Goal: Task Accomplishment & Management: Use online tool/utility

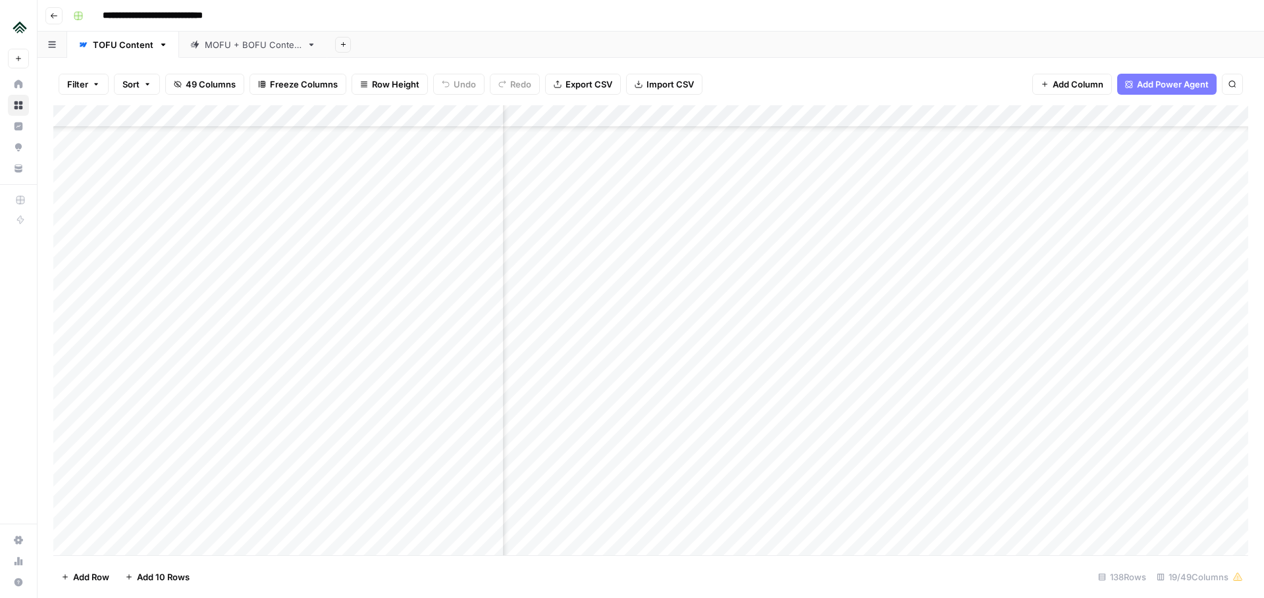
scroll to position [2372, 1511]
click at [713, 228] on div "Add Column" at bounding box center [650, 330] width 1195 height 450
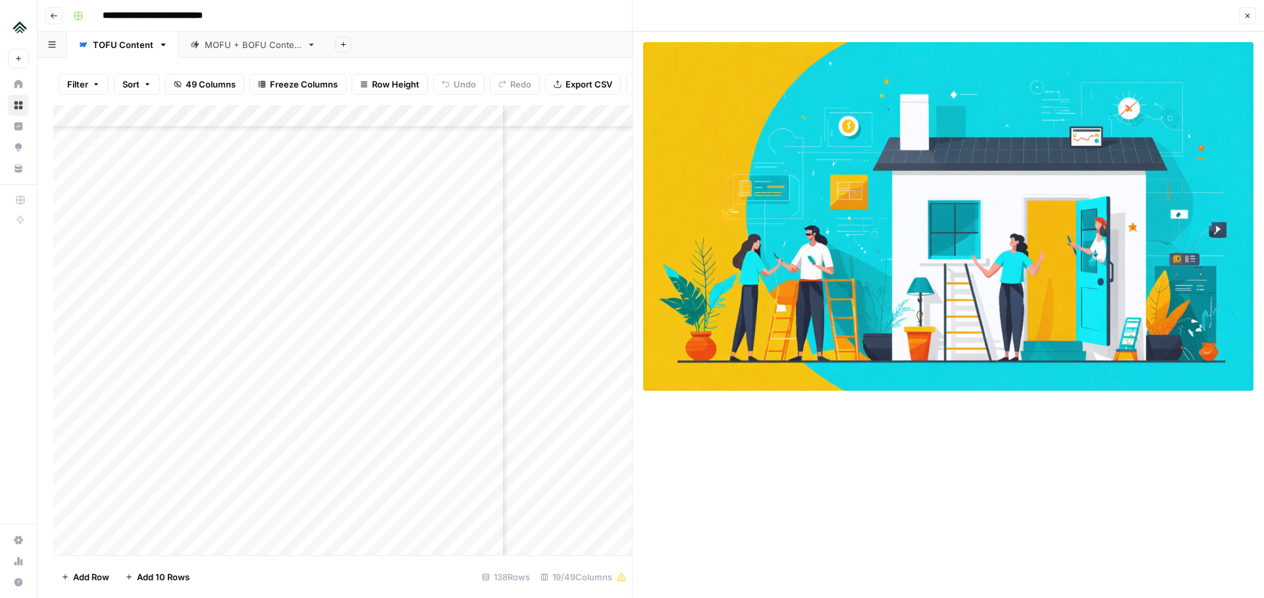
click at [1246, 19] on icon "button" at bounding box center [1248, 16] width 8 height 8
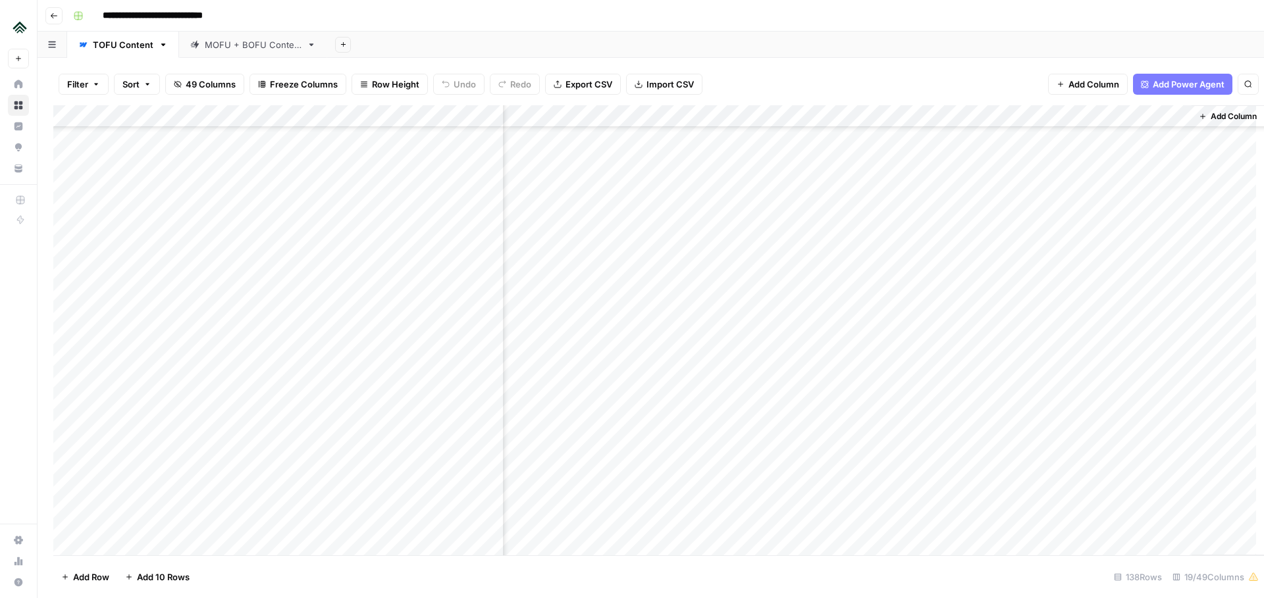
scroll to position [2372, 1495]
click at [731, 250] on div "Add Column" at bounding box center [650, 330] width 1195 height 450
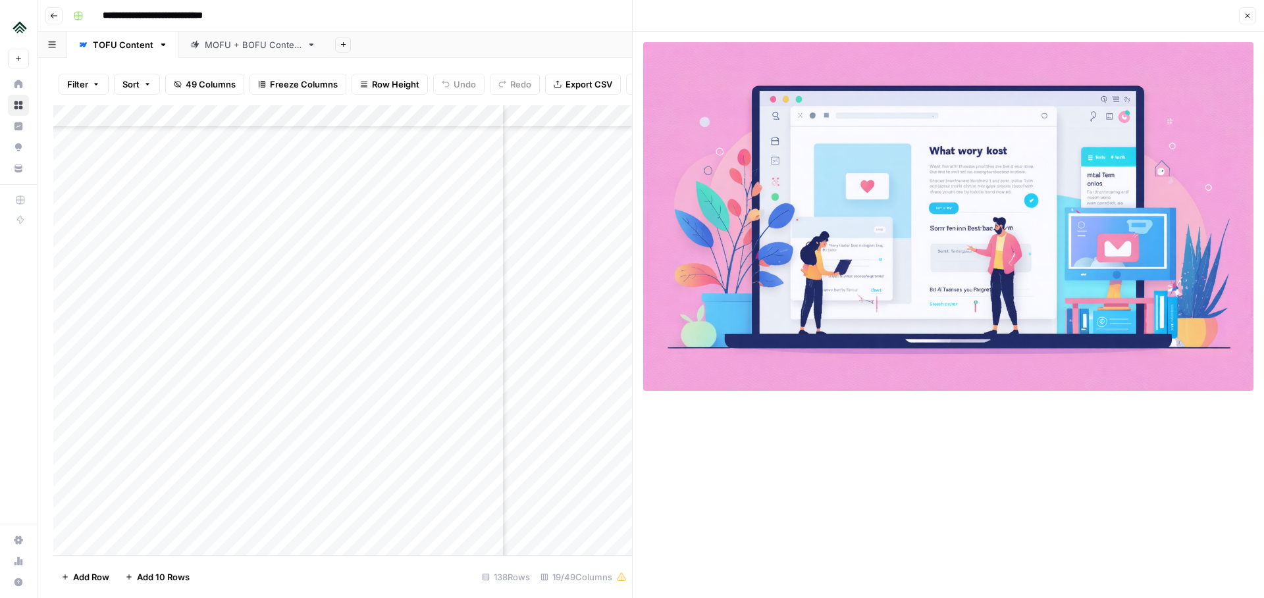
click at [1247, 18] on icon "button" at bounding box center [1248, 16] width 8 height 8
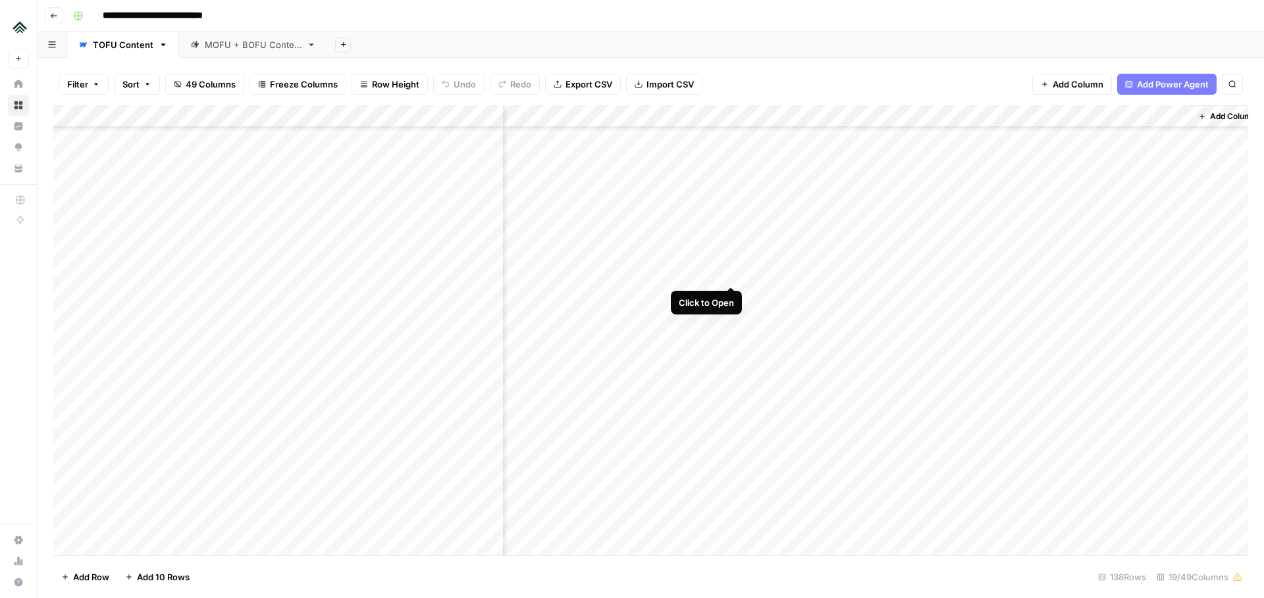
click at [735, 275] on div "Add Column" at bounding box center [650, 330] width 1195 height 450
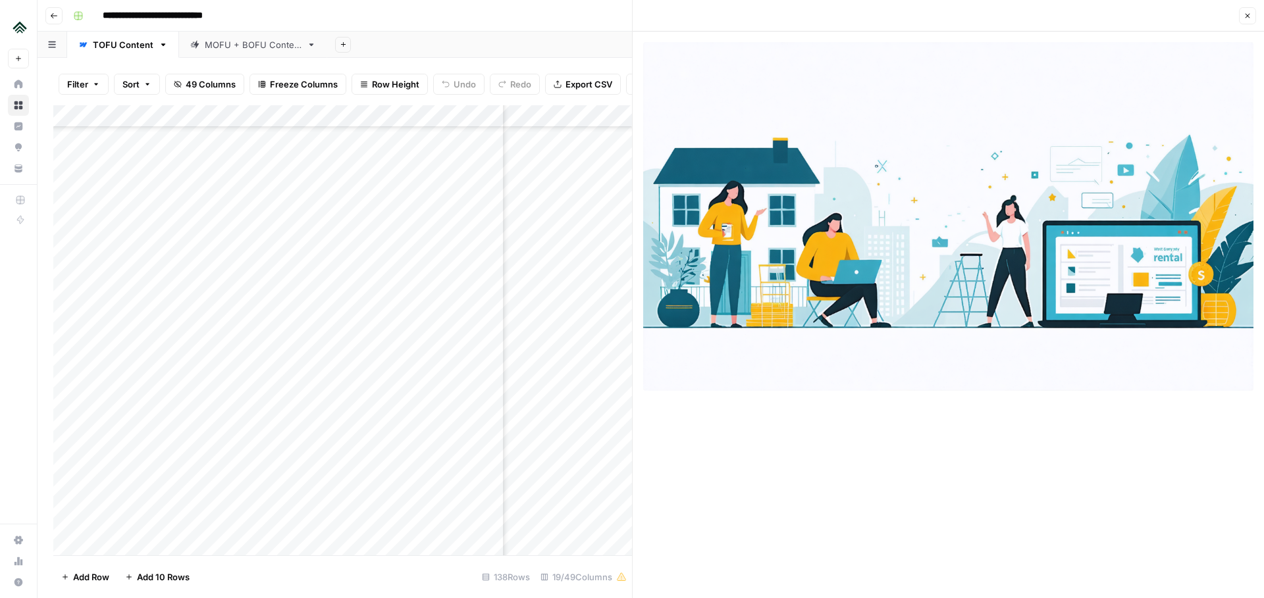
click at [1244, 14] on icon "button" at bounding box center [1248, 16] width 8 height 8
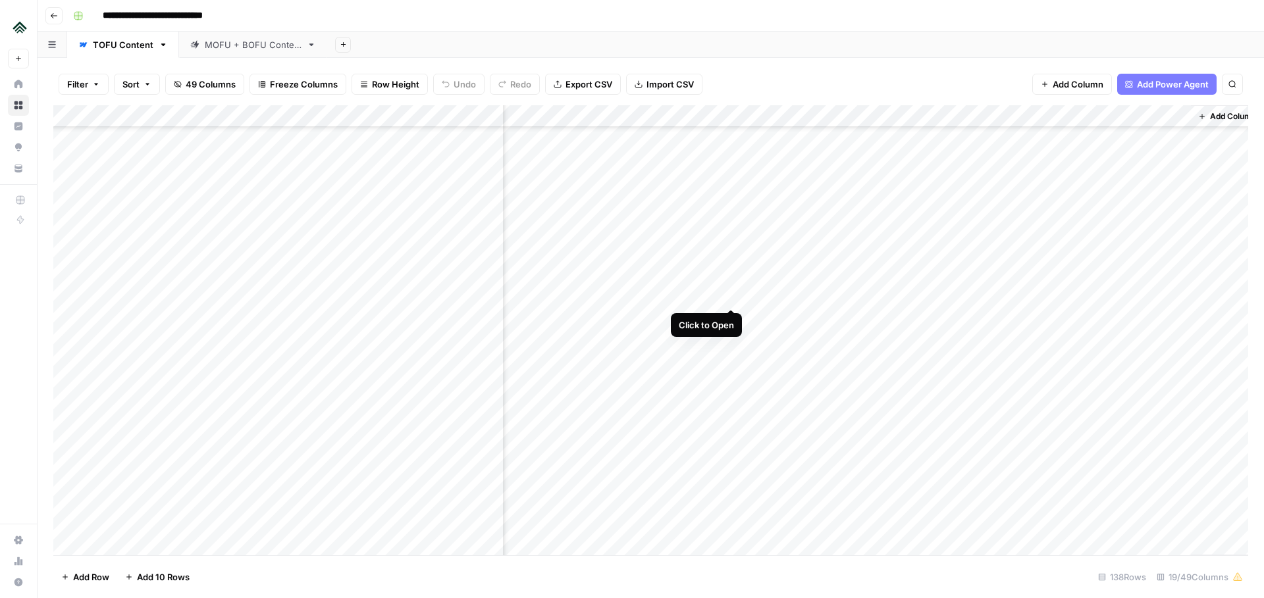
click at [733, 300] on div "Add Column" at bounding box center [650, 330] width 1195 height 450
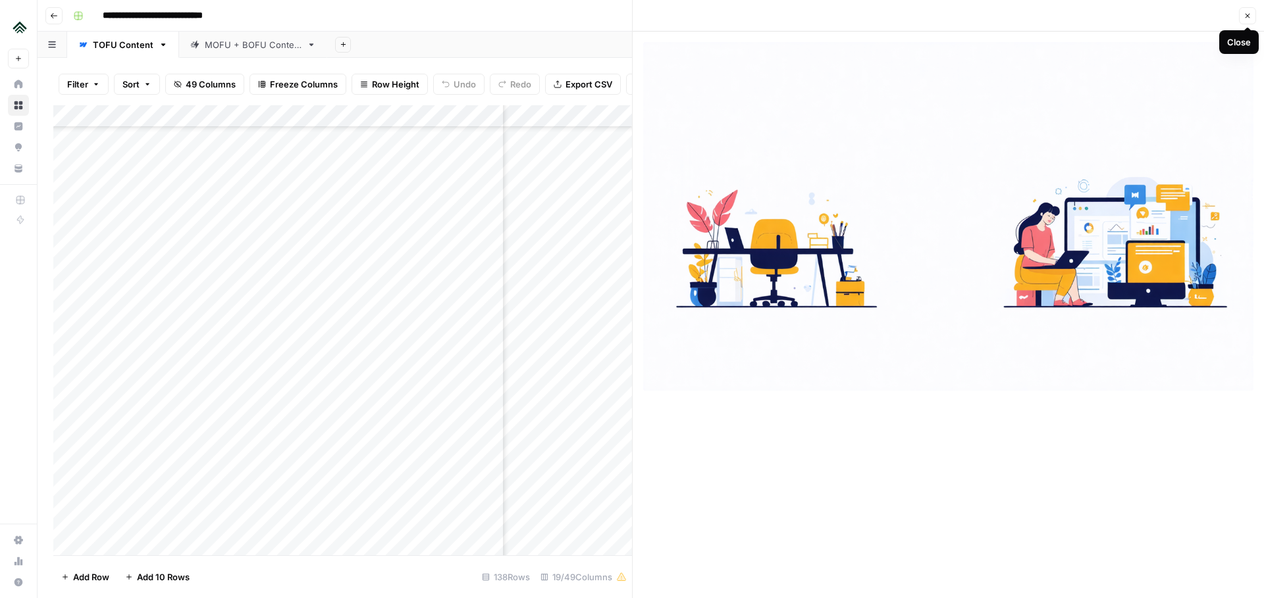
click at [1250, 16] on icon "button" at bounding box center [1248, 16] width 8 height 8
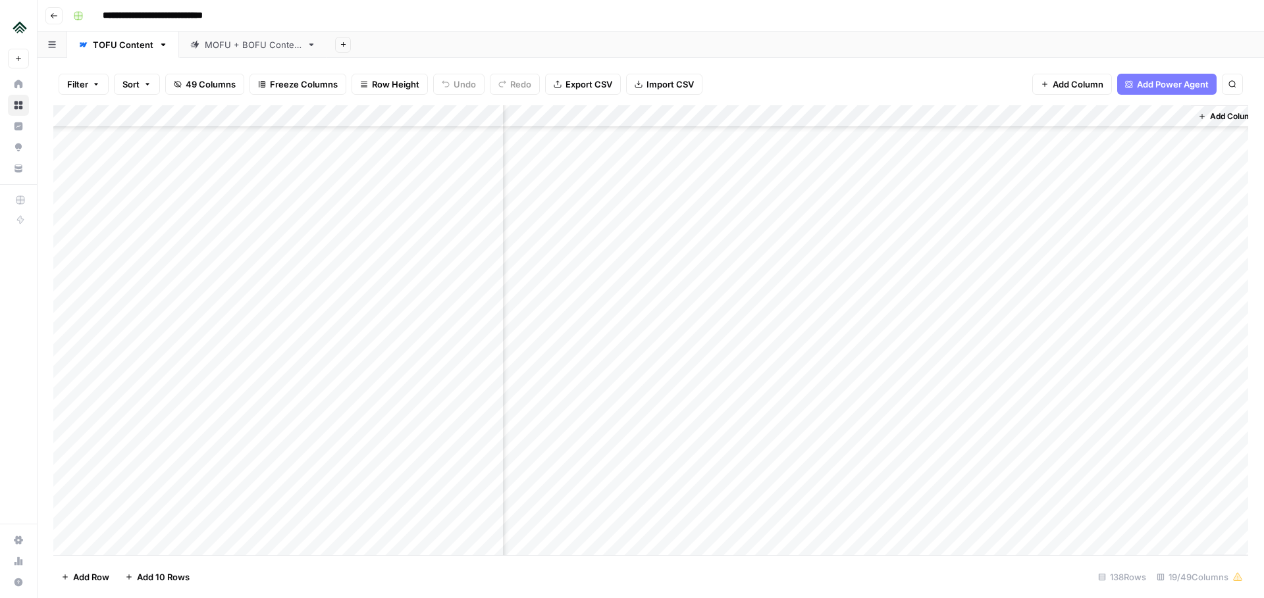
click at [736, 294] on div "Add Column" at bounding box center [650, 330] width 1195 height 450
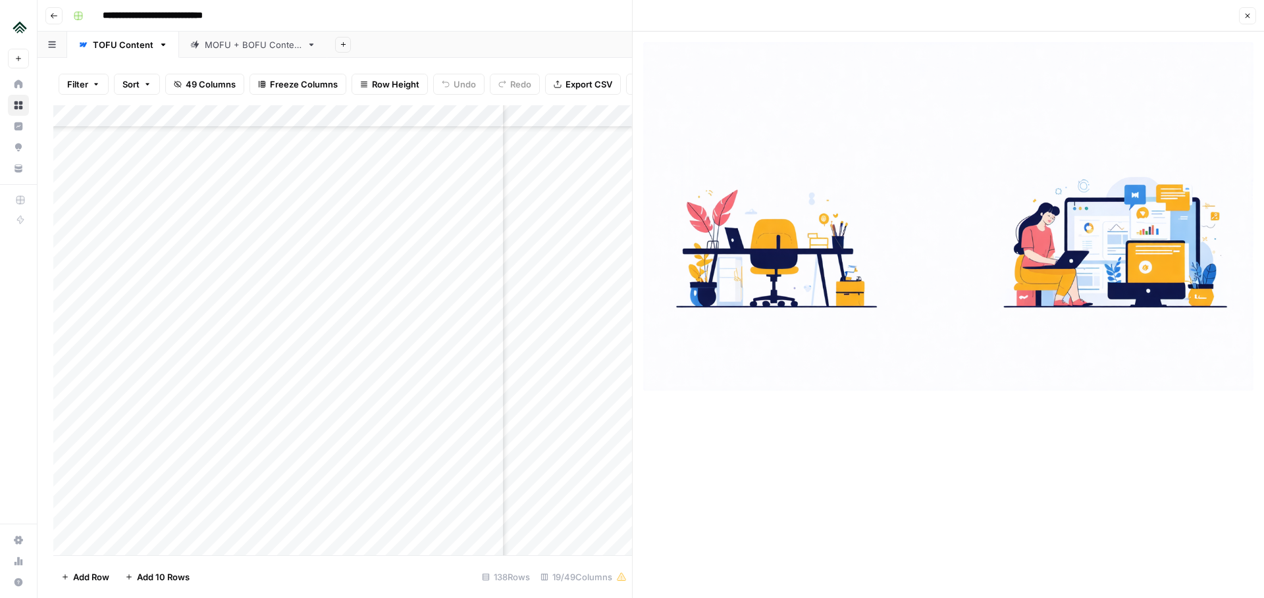
click at [1245, 16] on icon "button" at bounding box center [1248, 16] width 8 height 8
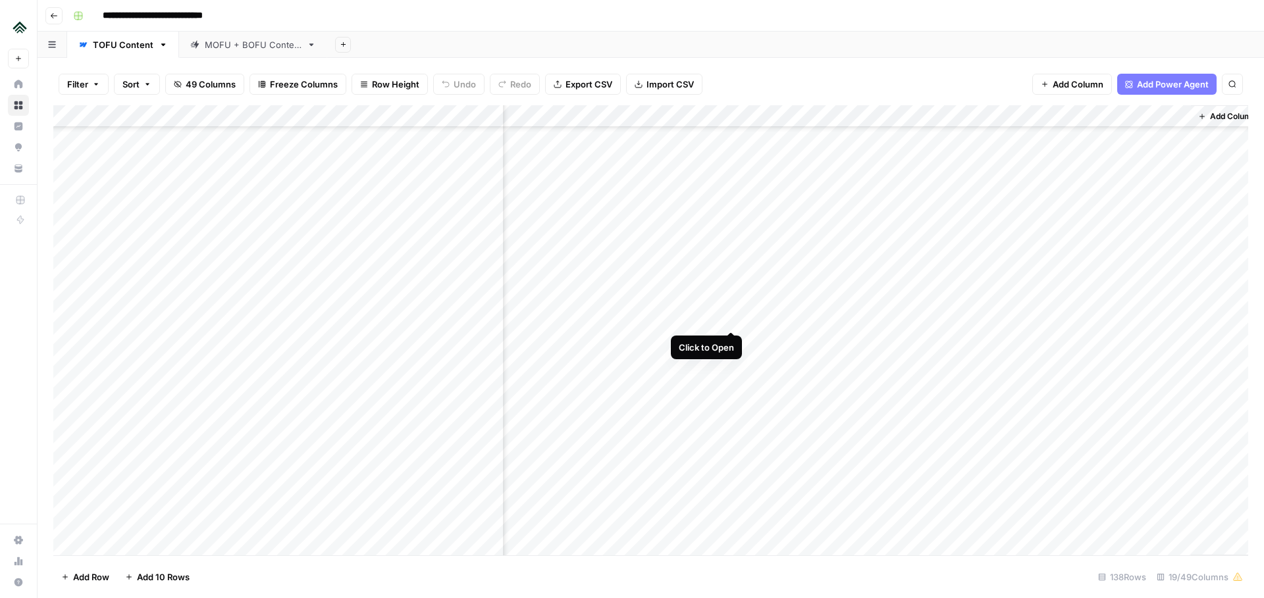
click at [731, 314] on div "Add Column" at bounding box center [650, 330] width 1195 height 450
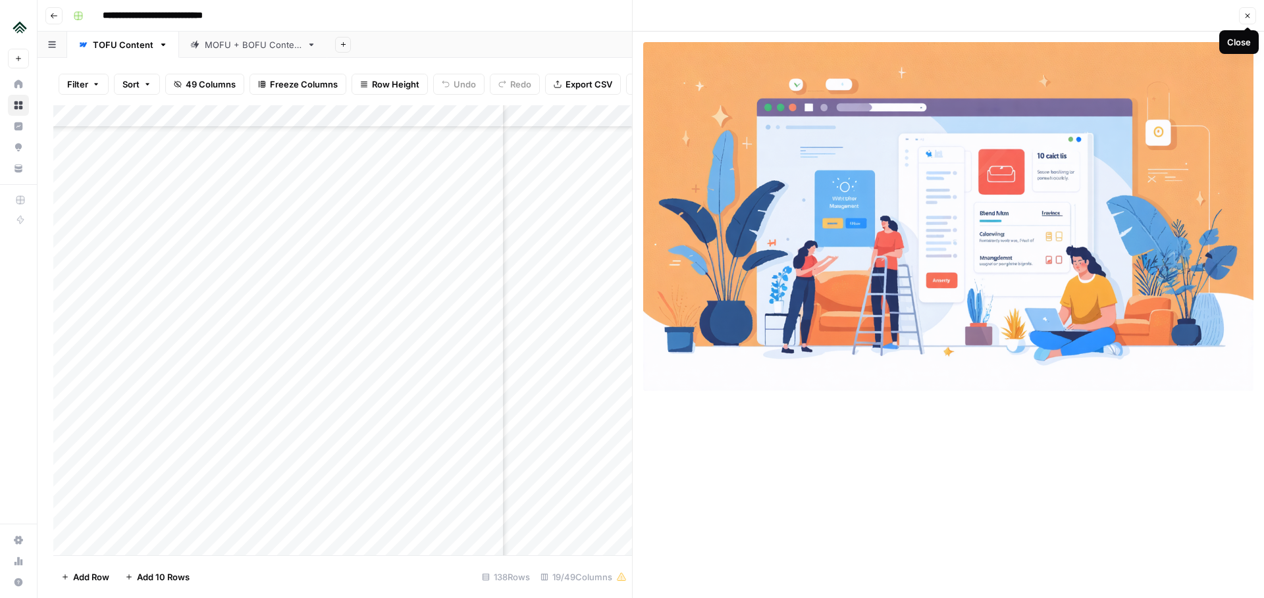
click at [1245, 16] on icon "button" at bounding box center [1248, 16] width 8 height 8
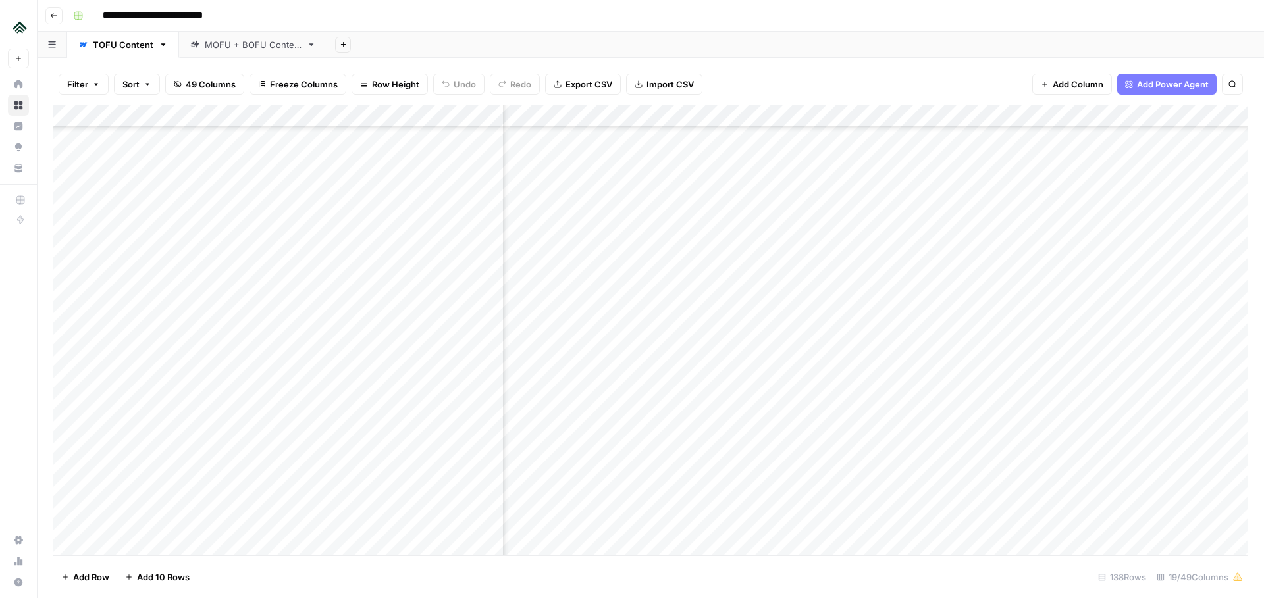
scroll to position [2355, 1414]
click at [814, 248] on div "Add Column" at bounding box center [650, 330] width 1195 height 450
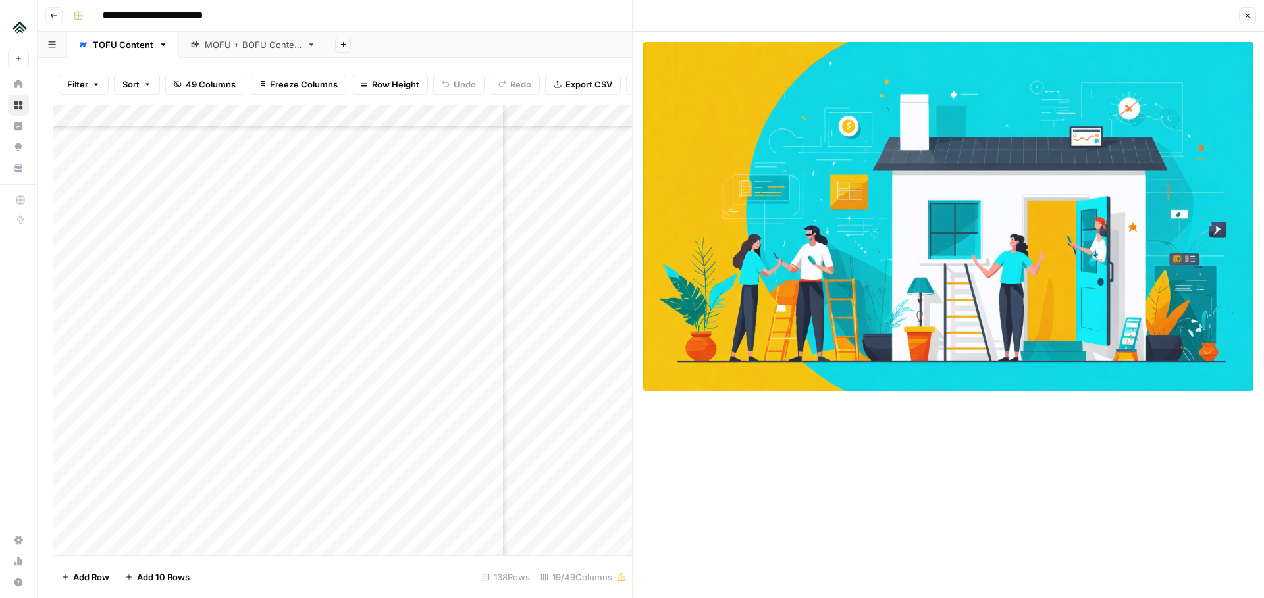
click at [1248, 13] on icon "button" at bounding box center [1248, 16] width 8 height 8
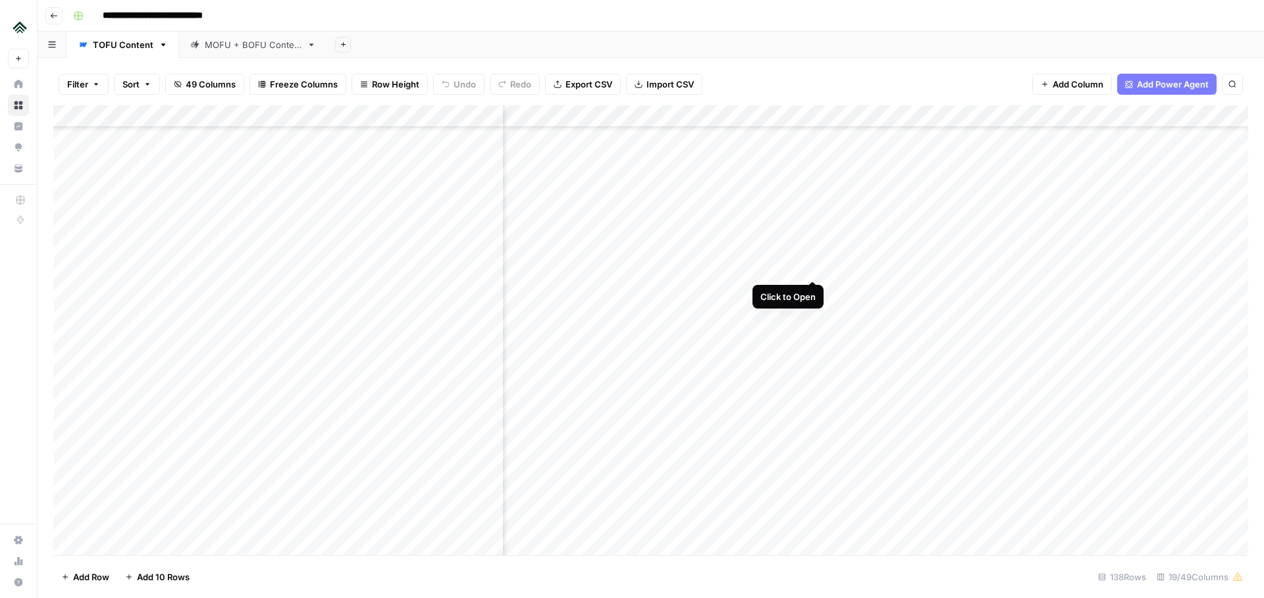
click at [811, 267] on div "Add Column" at bounding box center [650, 330] width 1195 height 450
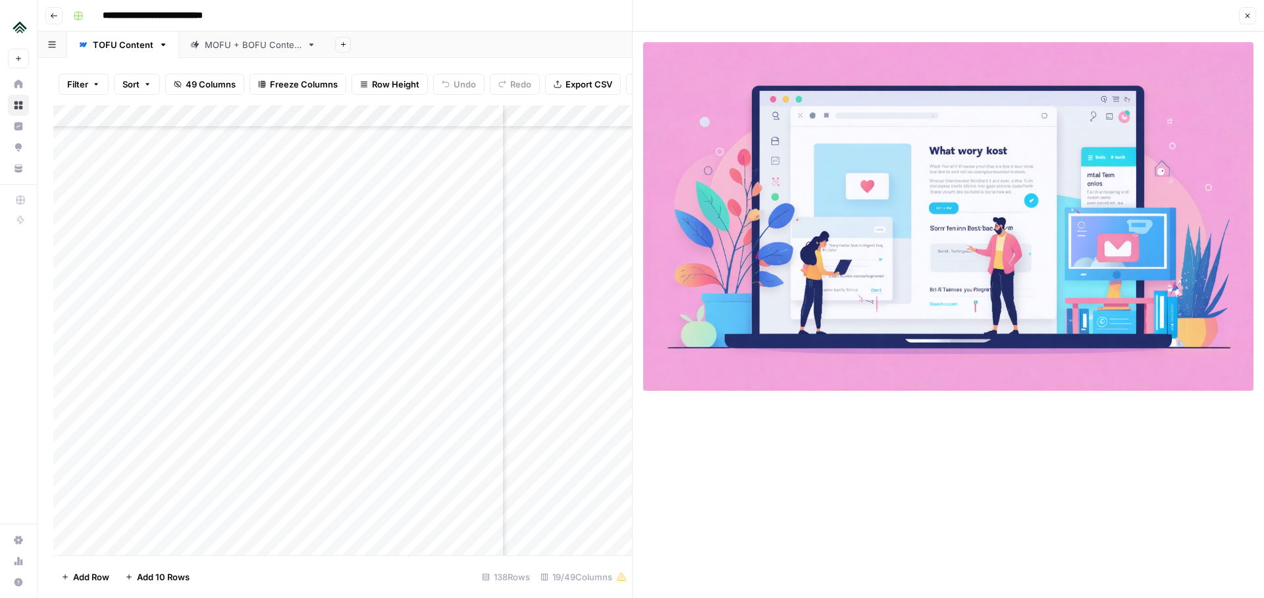
click at [1249, 10] on button "Close" at bounding box center [1247, 15] width 17 height 17
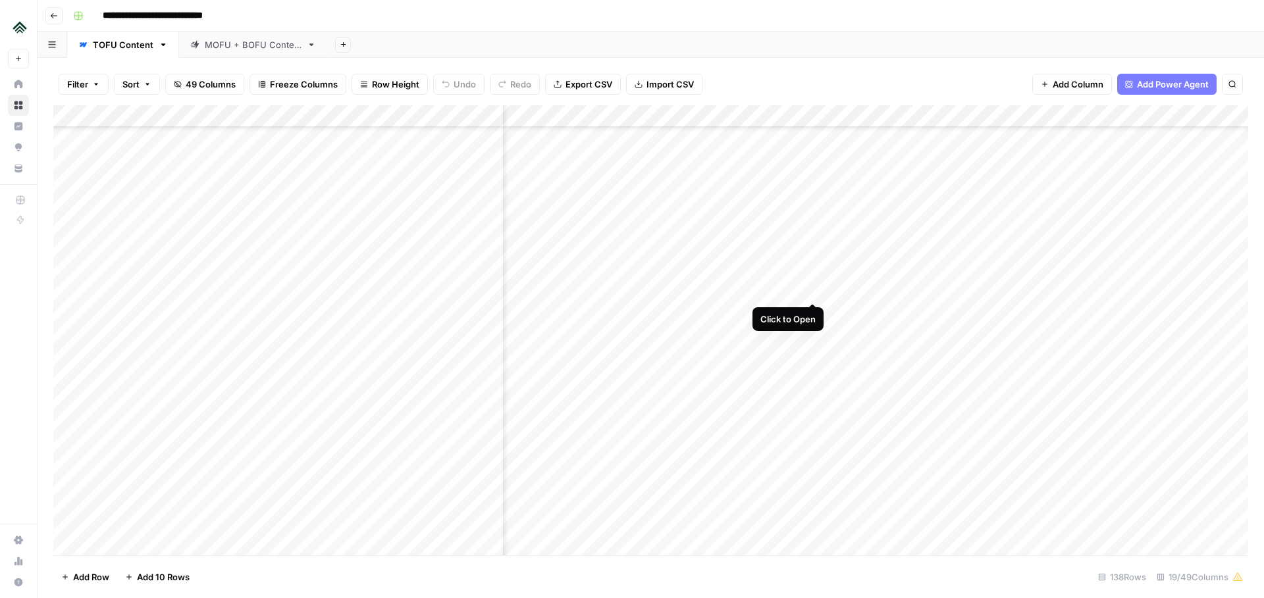
click at [815, 290] on div "Add Column" at bounding box center [650, 330] width 1195 height 450
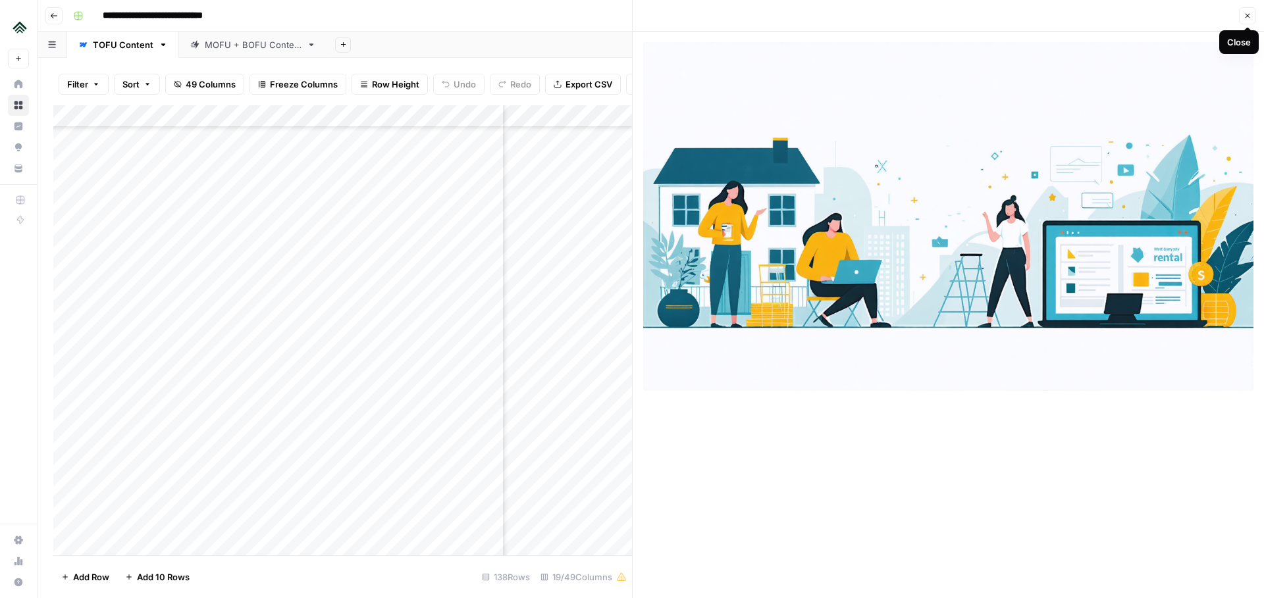
click at [1249, 14] on icon "button" at bounding box center [1248, 16] width 8 height 8
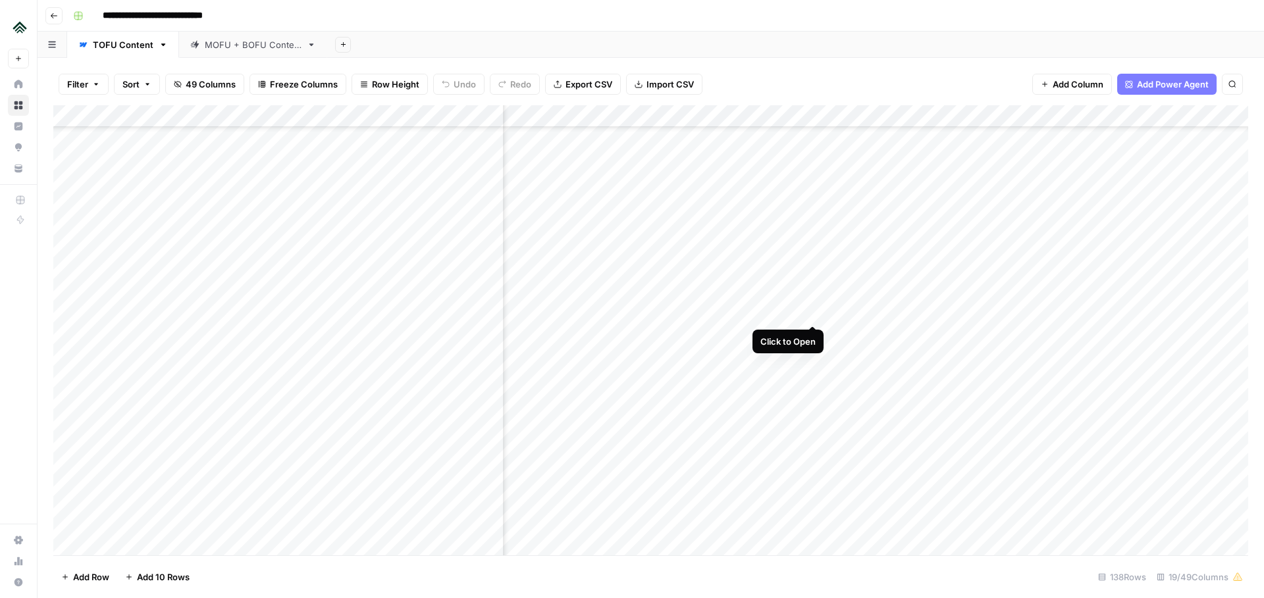
click at [814, 311] on div "Add Column" at bounding box center [650, 330] width 1195 height 450
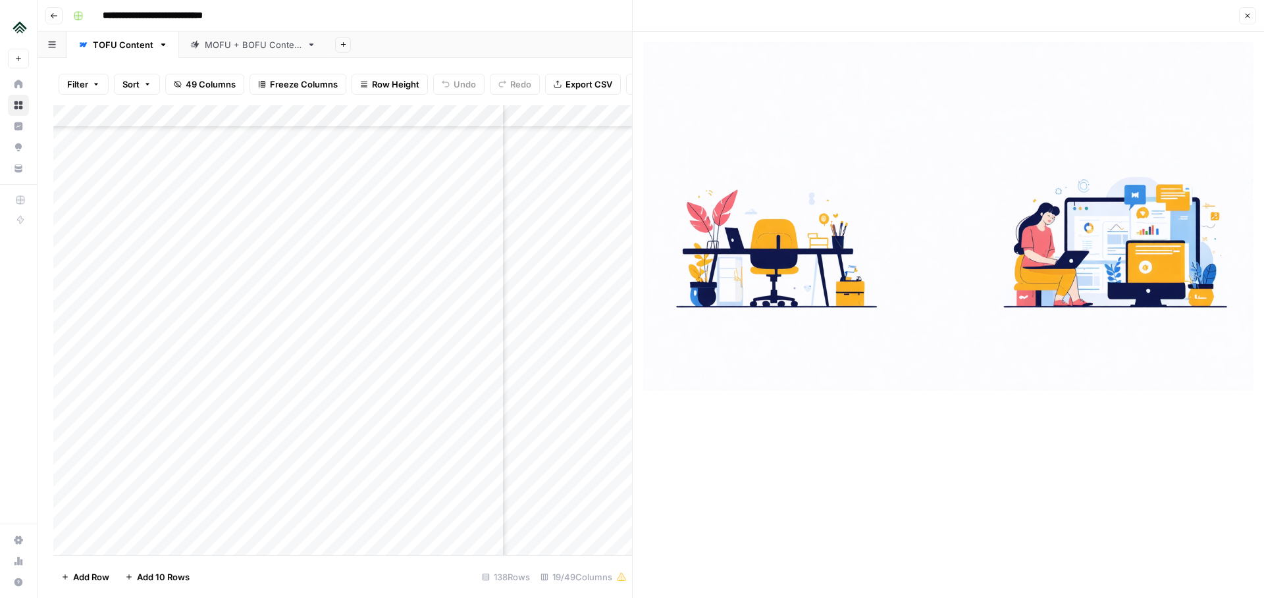
click at [1249, 17] on icon "button" at bounding box center [1248, 16] width 5 height 5
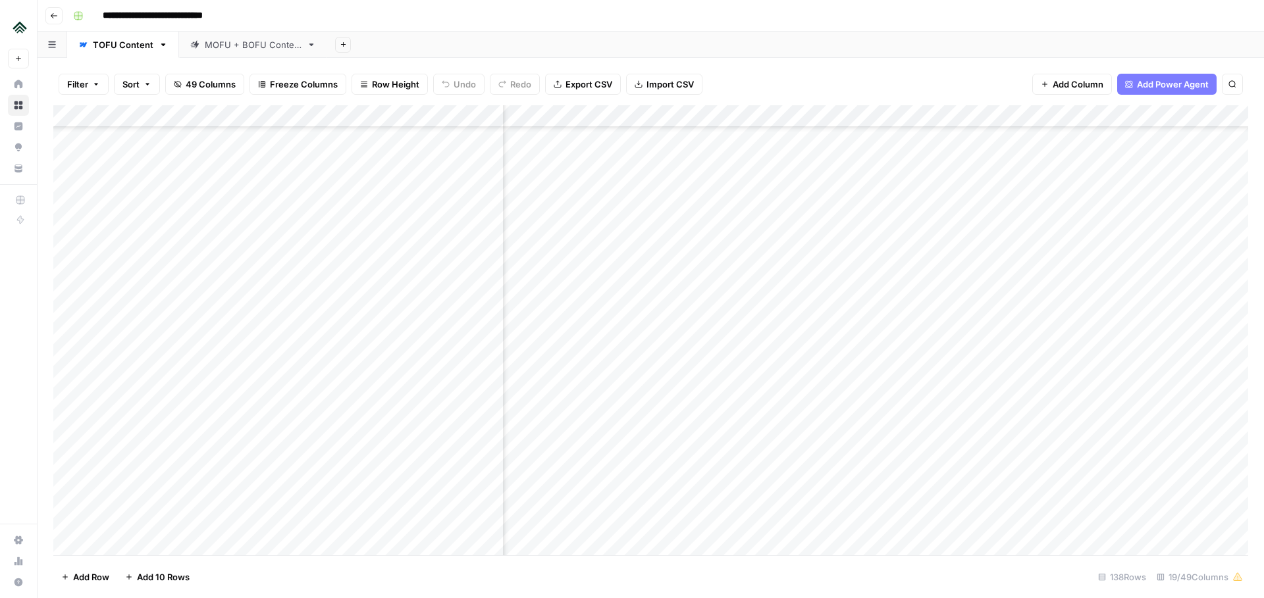
click at [816, 315] on div "Add Column" at bounding box center [650, 330] width 1195 height 450
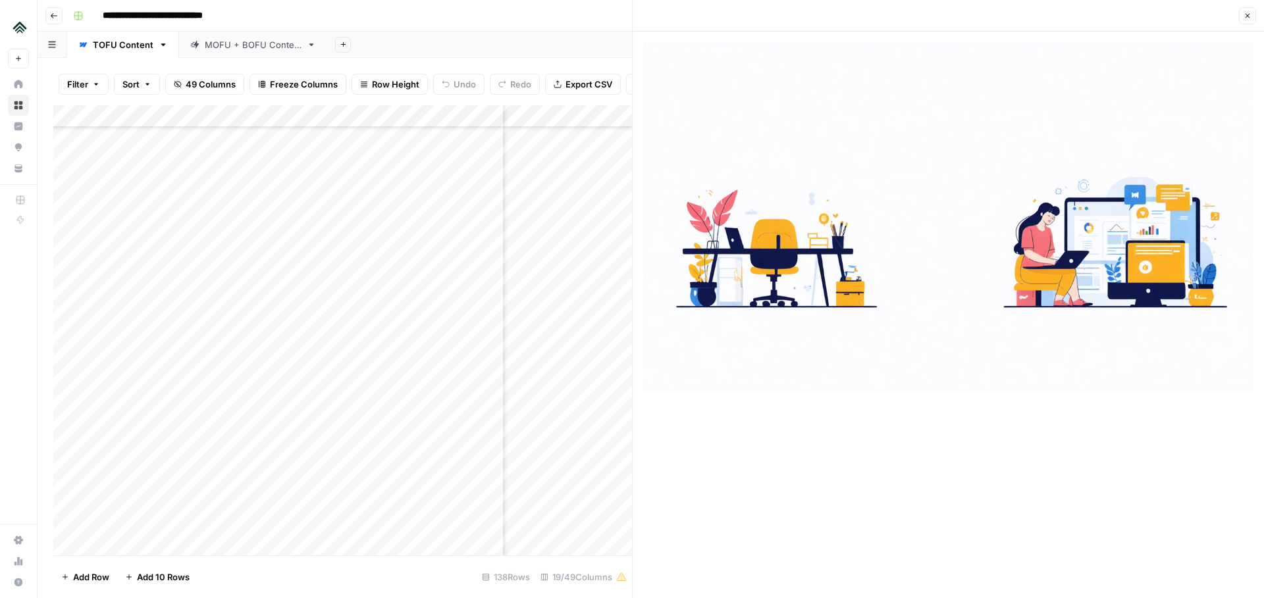
click at [1246, 17] on icon "button" at bounding box center [1248, 16] width 8 height 8
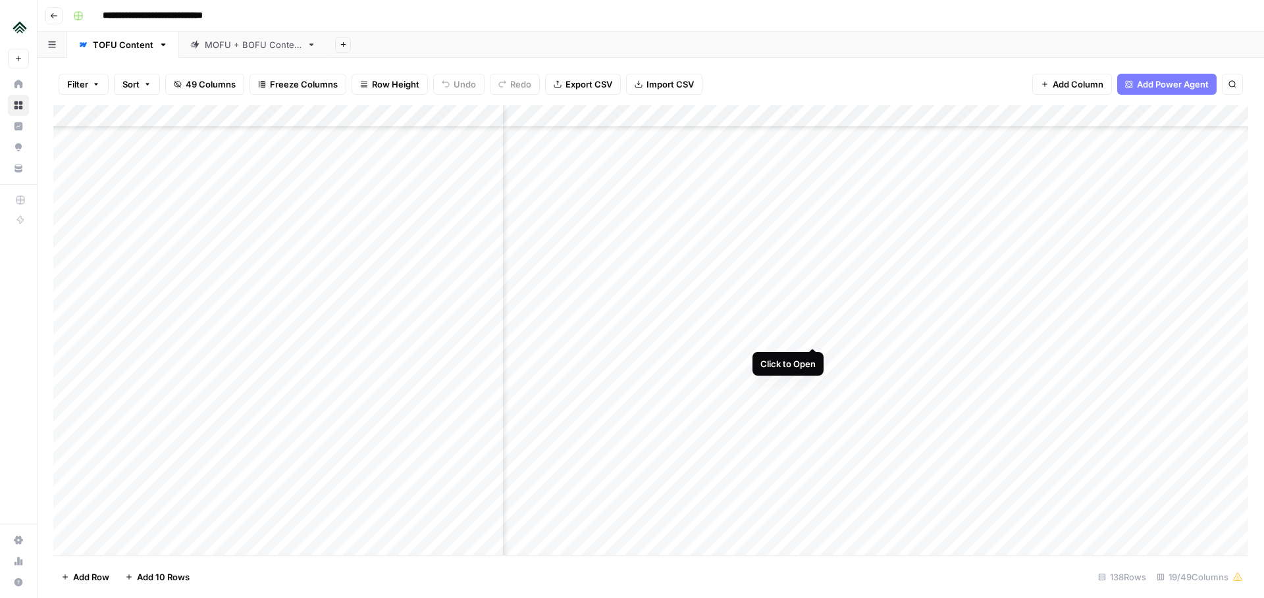
click at [811, 337] on div "Add Column" at bounding box center [650, 330] width 1195 height 450
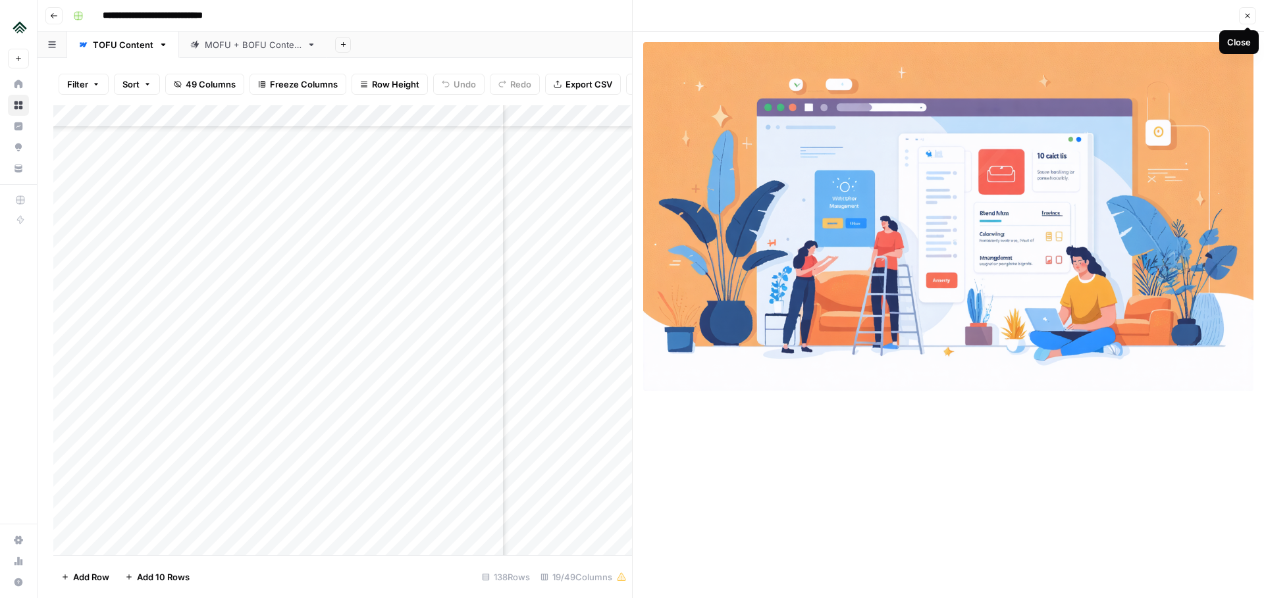
click at [1250, 16] on icon "button" at bounding box center [1248, 16] width 8 height 8
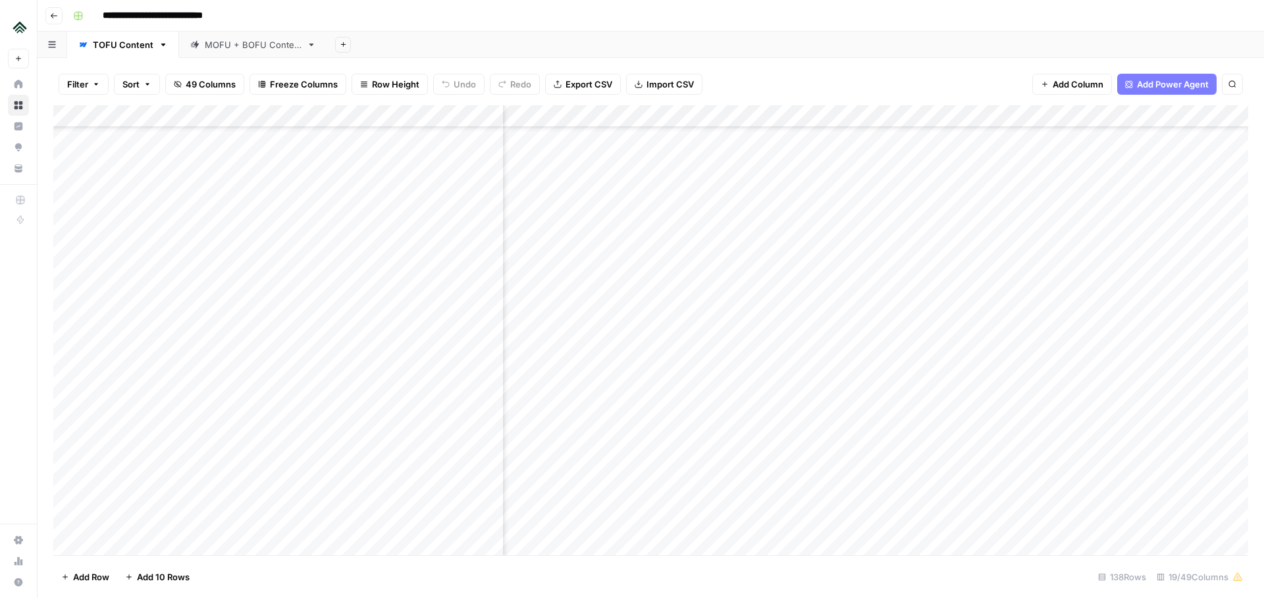
click at [814, 244] on div "Add Column" at bounding box center [650, 330] width 1195 height 450
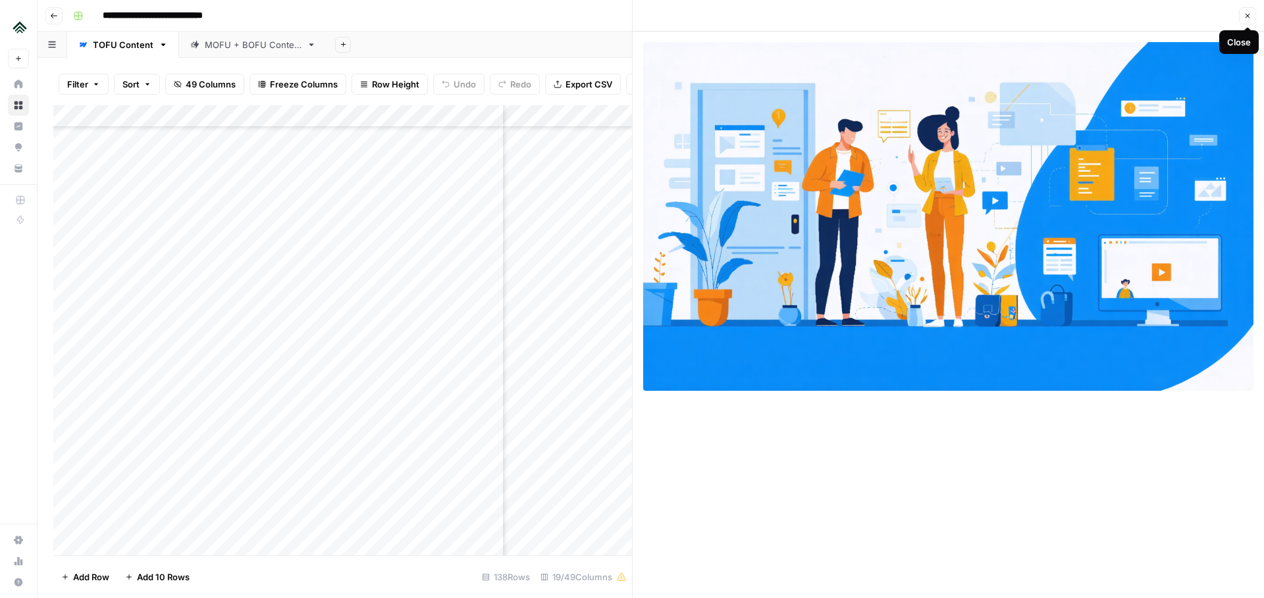
click at [1252, 16] on button "Close" at bounding box center [1247, 15] width 17 height 17
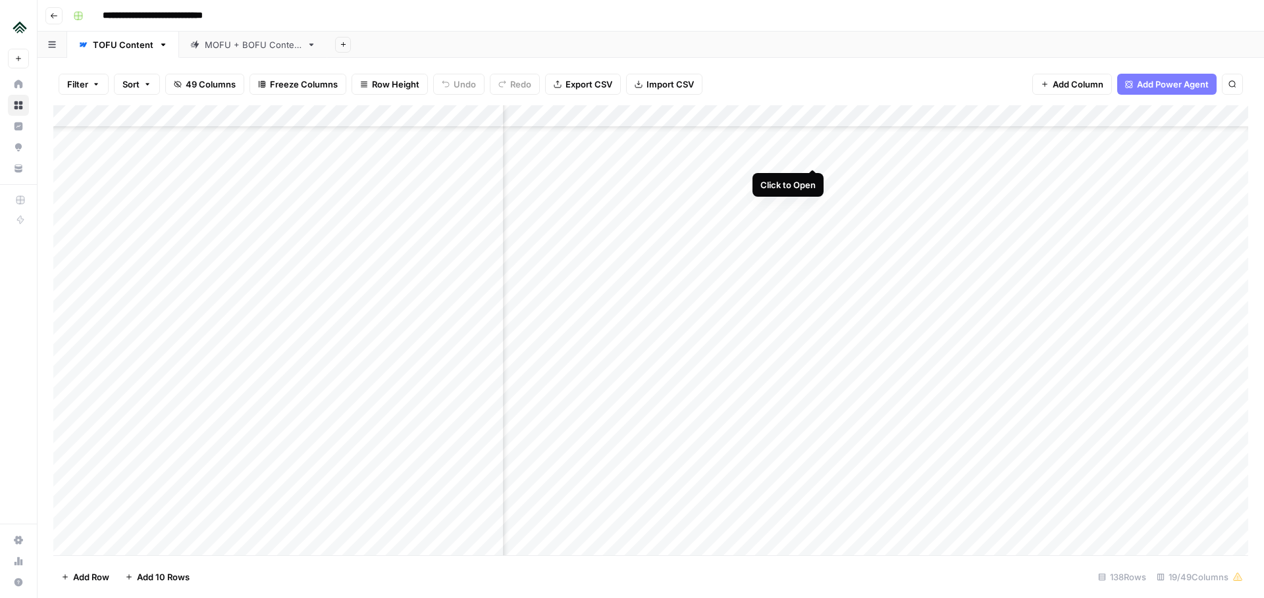
click at [811, 156] on div "Add Column" at bounding box center [650, 330] width 1195 height 450
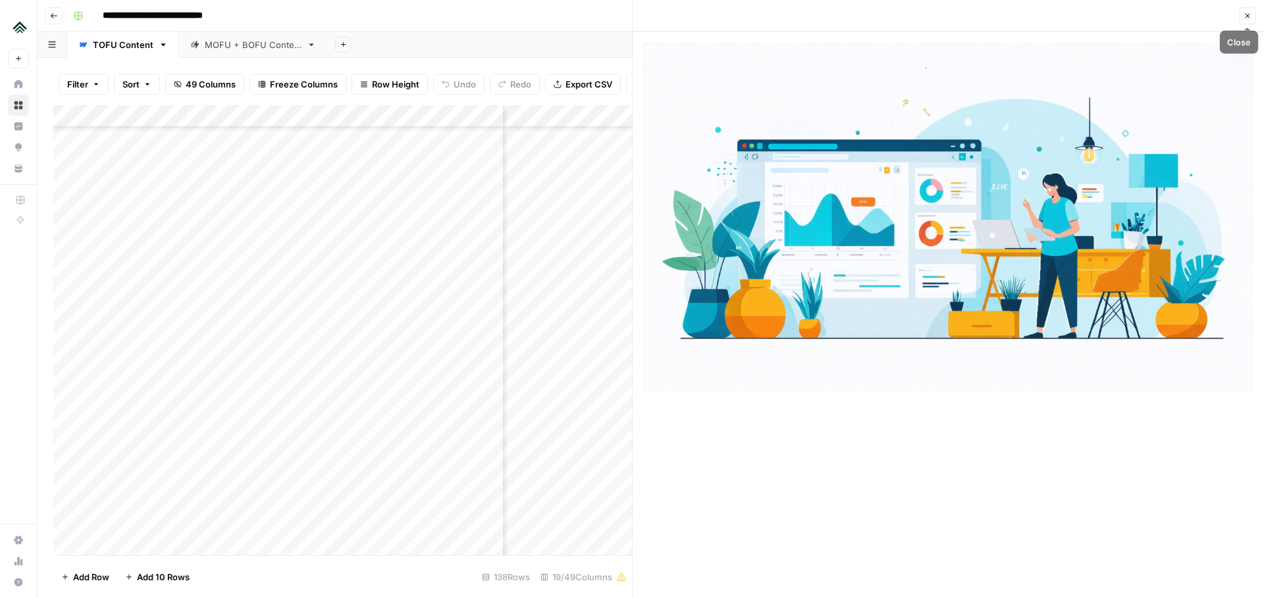
click at [1253, 13] on button "Close" at bounding box center [1247, 15] width 17 height 17
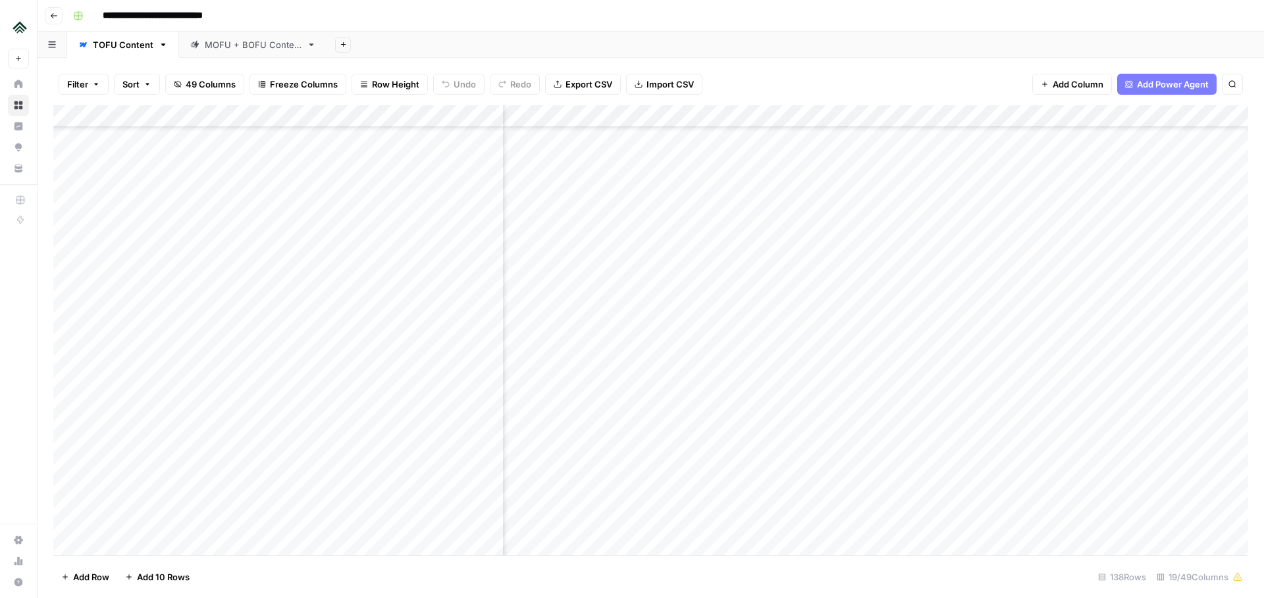
scroll to position [2355, 1366]
click at [861, 270] on div "Add Column" at bounding box center [650, 330] width 1195 height 450
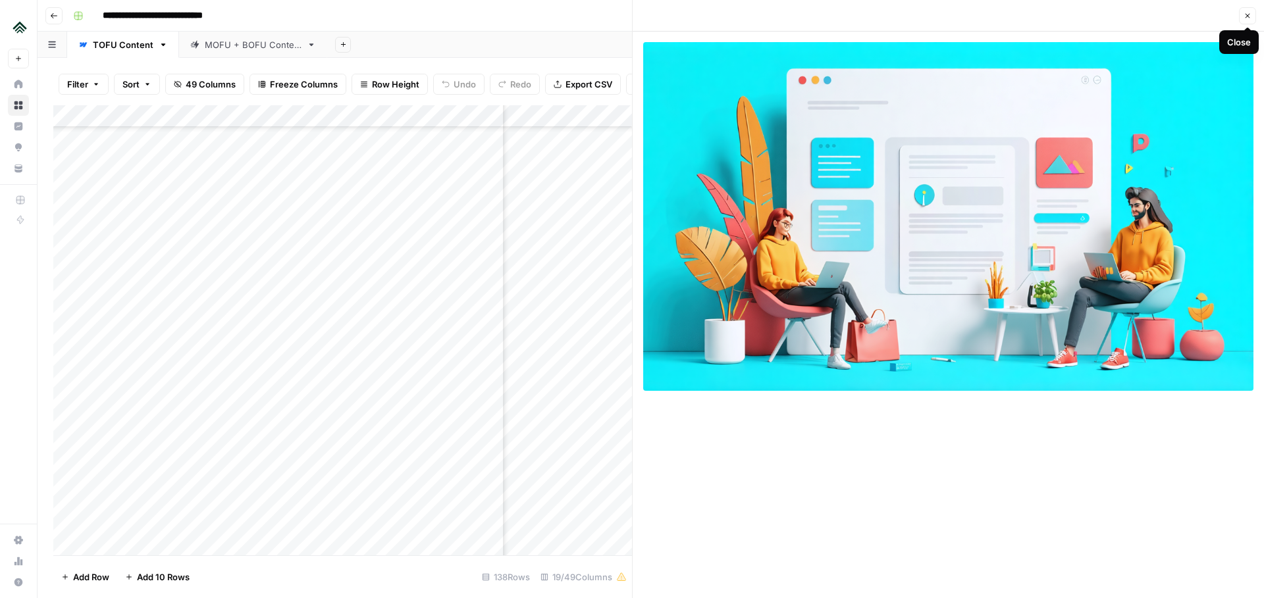
click at [1253, 18] on button "Close" at bounding box center [1247, 15] width 17 height 17
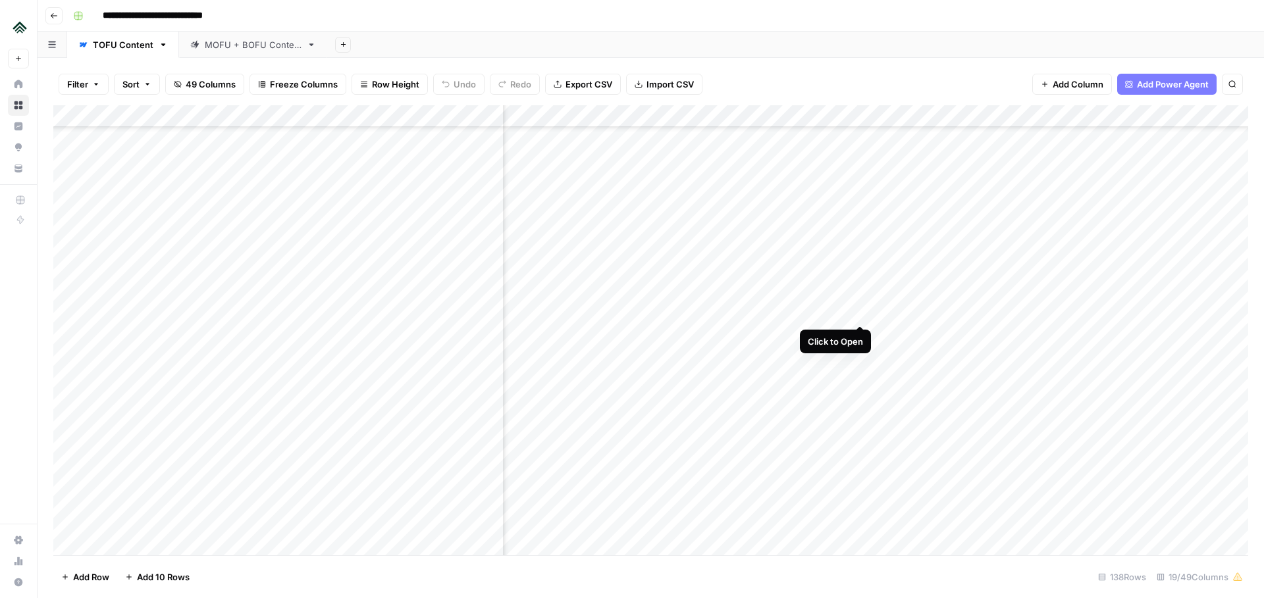
click at [859, 311] on div "Add Column" at bounding box center [650, 330] width 1195 height 450
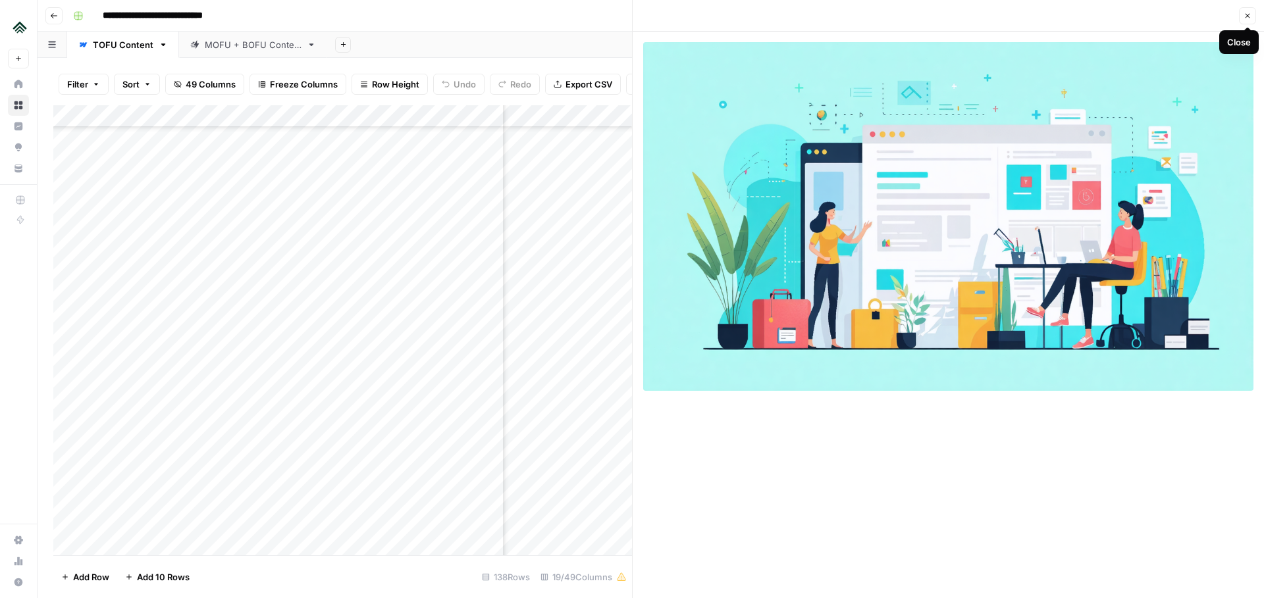
click at [1254, 13] on button "Close" at bounding box center [1247, 15] width 17 height 17
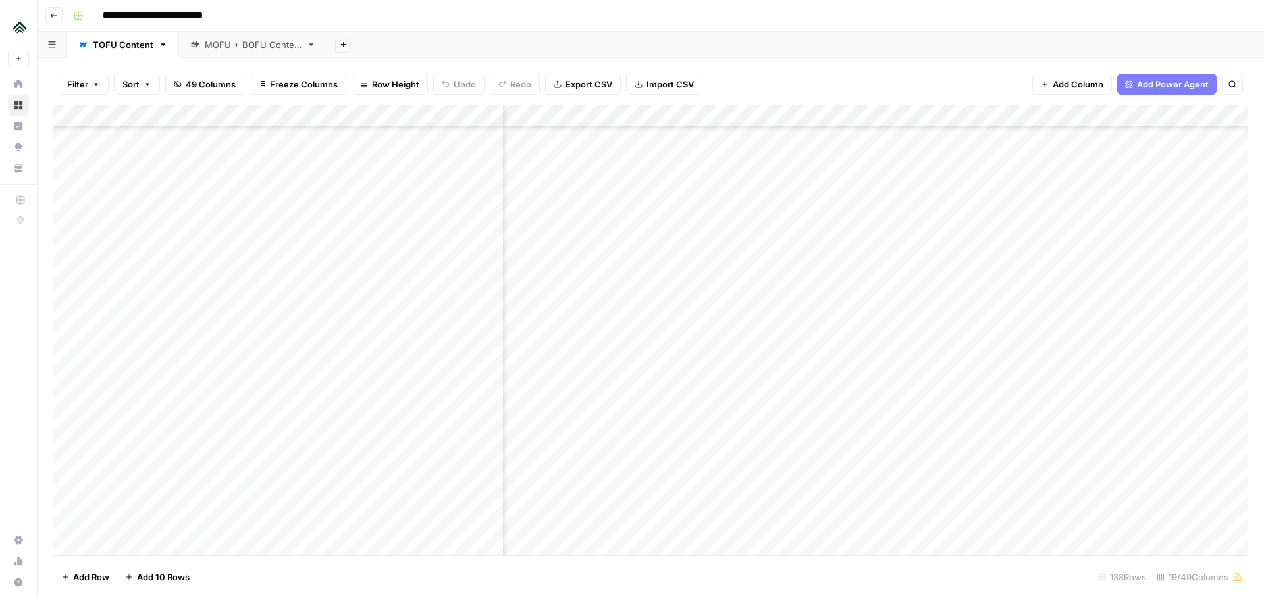
scroll to position [2332, 401]
click at [829, 338] on div "Add Column" at bounding box center [650, 330] width 1195 height 450
click at [807, 361] on div "Add Column" at bounding box center [650, 330] width 1195 height 450
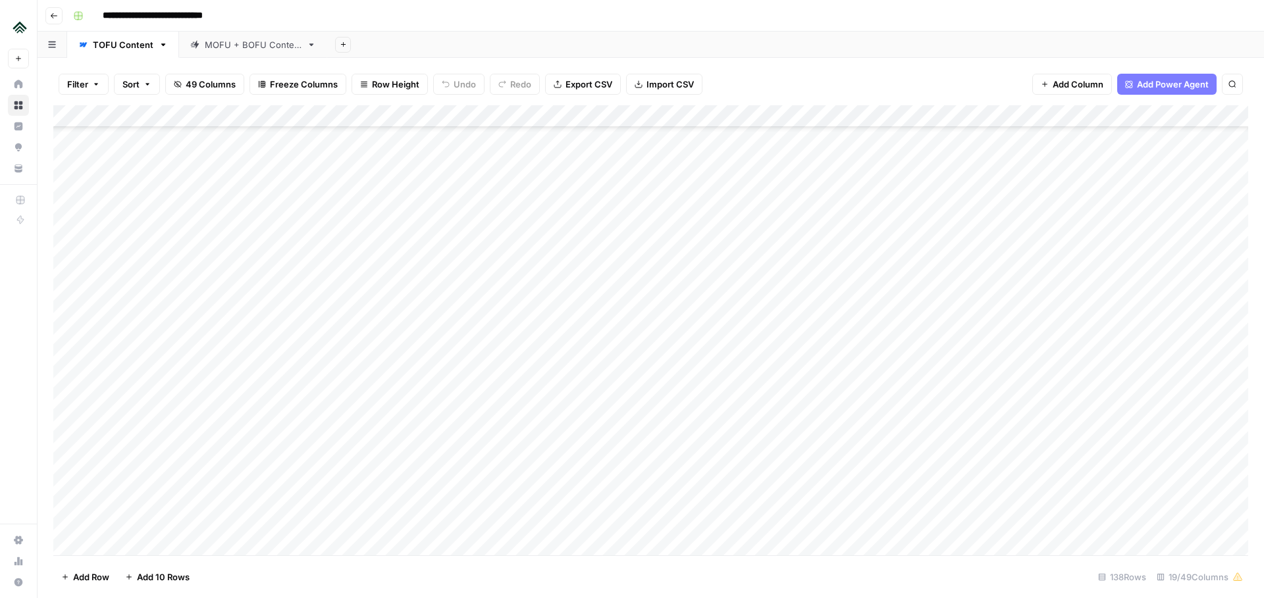
click at [568, 330] on div "Add Column" at bounding box center [650, 330] width 1195 height 450
click at [568, 322] on div "Add Column" at bounding box center [650, 330] width 1195 height 450
click at [589, 356] on div "Add Column" at bounding box center [650, 330] width 1195 height 450
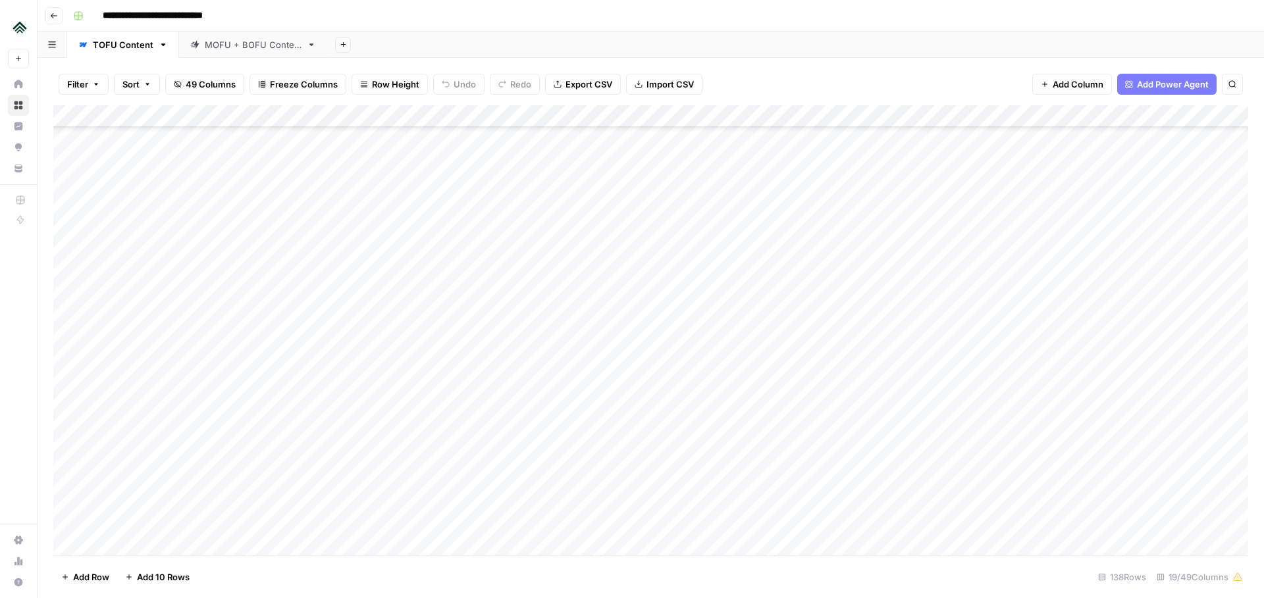
click at [589, 356] on div "Add Column" at bounding box center [650, 330] width 1195 height 450
click at [581, 338] on div "Add Column" at bounding box center [650, 330] width 1195 height 450
click at [906, 360] on div "Add Column" at bounding box center [650, 330] width 1195 height 450
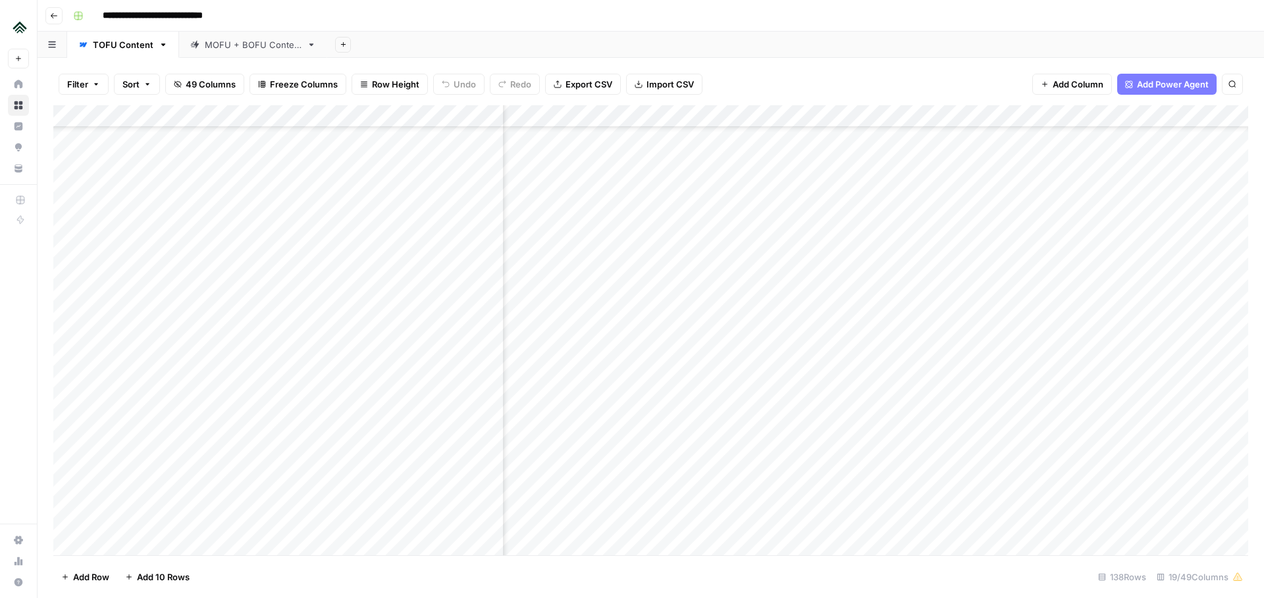
click at [890, 334] on div "Add Column" at bounding box center [650, 330] width 1195 height 450
click at [886, 313] on div "Add Column" at bounding box center [650, 330] width 1195 height 450
click at [874, 292] on div "Add Column" at bounding box center [650, 330] width 1195 height 450
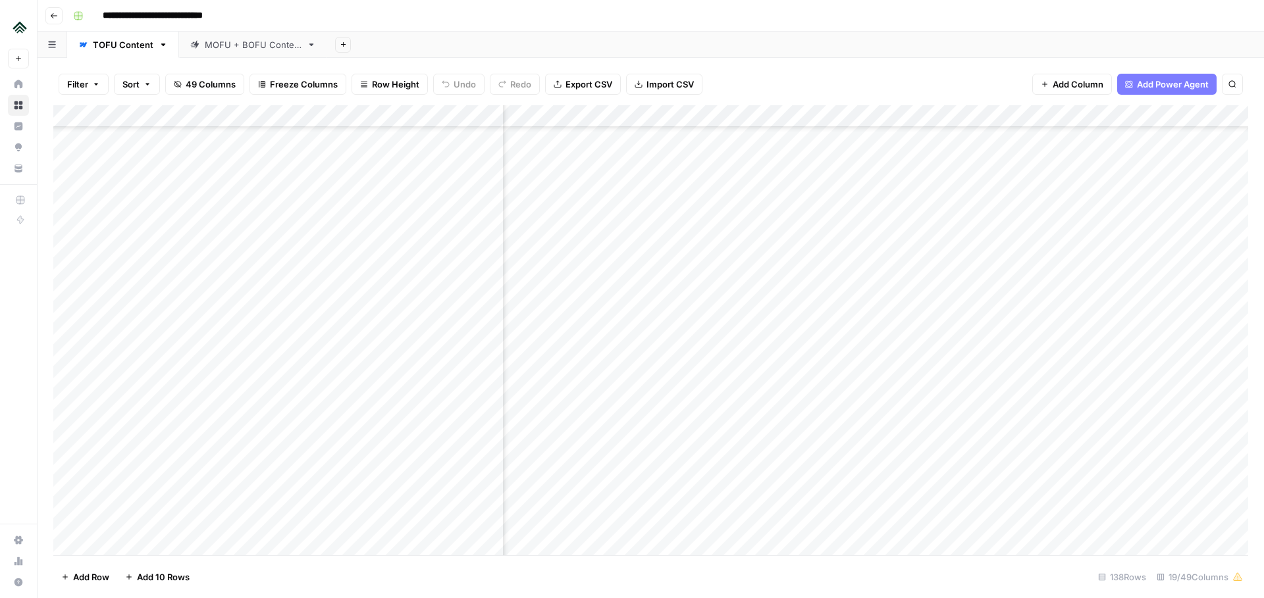
click at [874, 292] on div "Add Column" at bounding box center [650, 330] width 1195 height 450
click at [884, 312] on div "Add Column" at bounding box center [650, 330] width 1195 height 450
click at [587, 291] on div "Add Column" at bounding box center [650, 330] width 1195 height 450
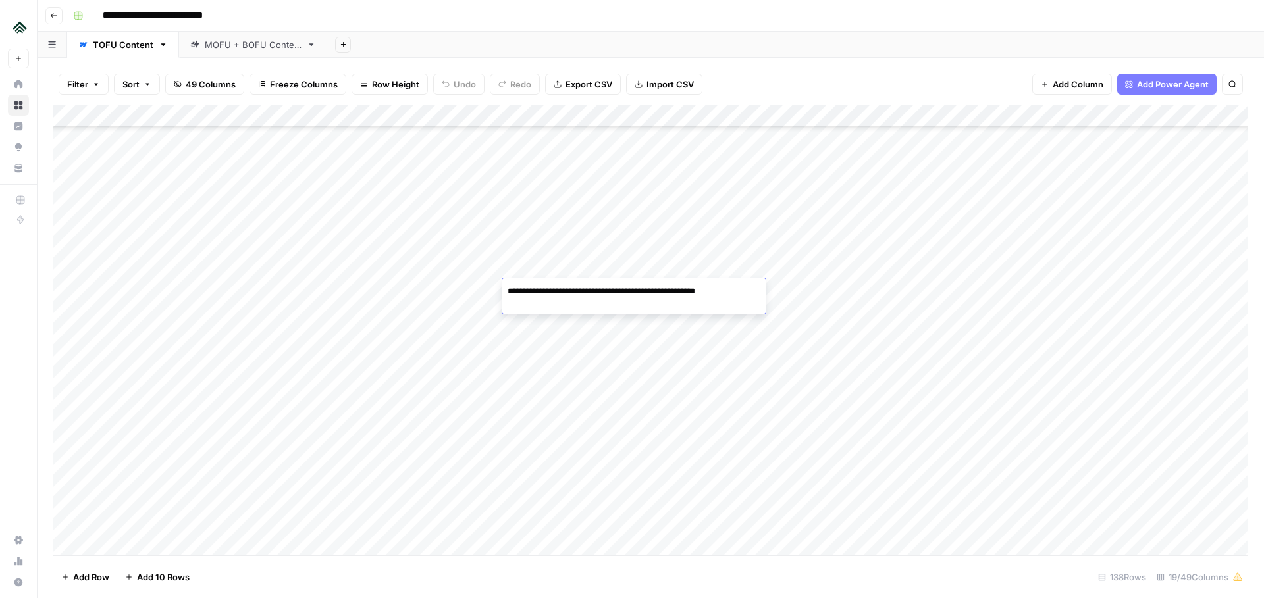
click at [588, 317] on div "Add Column" at bounding box center [650, 330] width 1195 height 450
click at [566, 351] on div "Add Column" at bounding box center [650, 330] width 1195 height 450
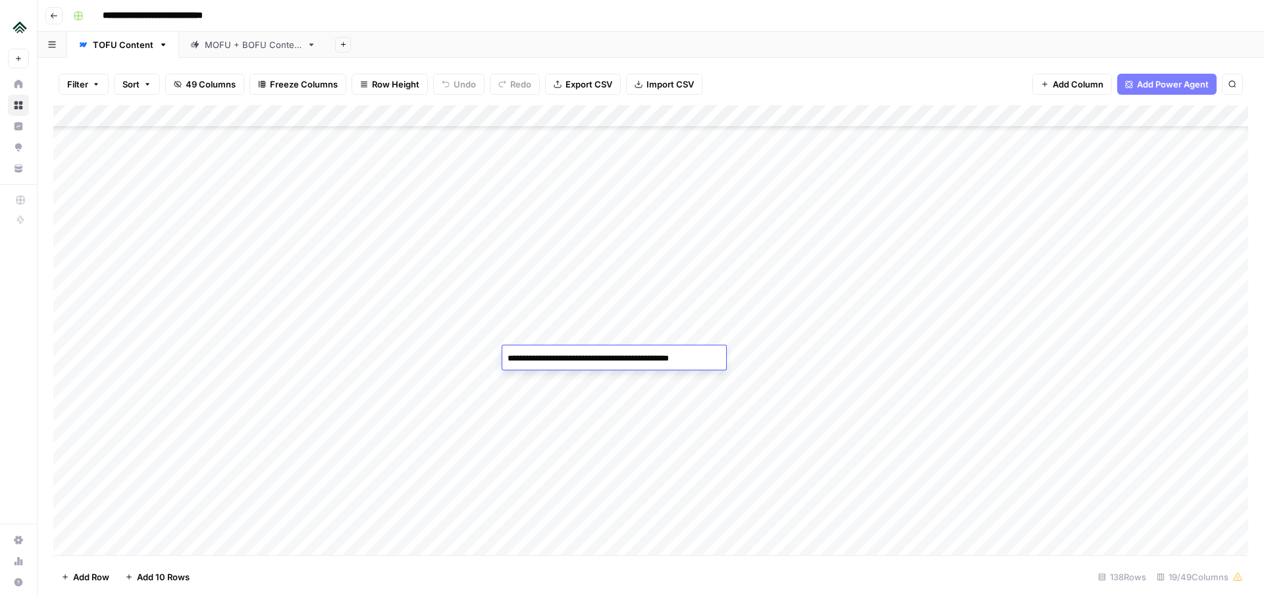
click at [560, 334] on div "Add Column" at bounding box center [650, 330] width 1195 height 450
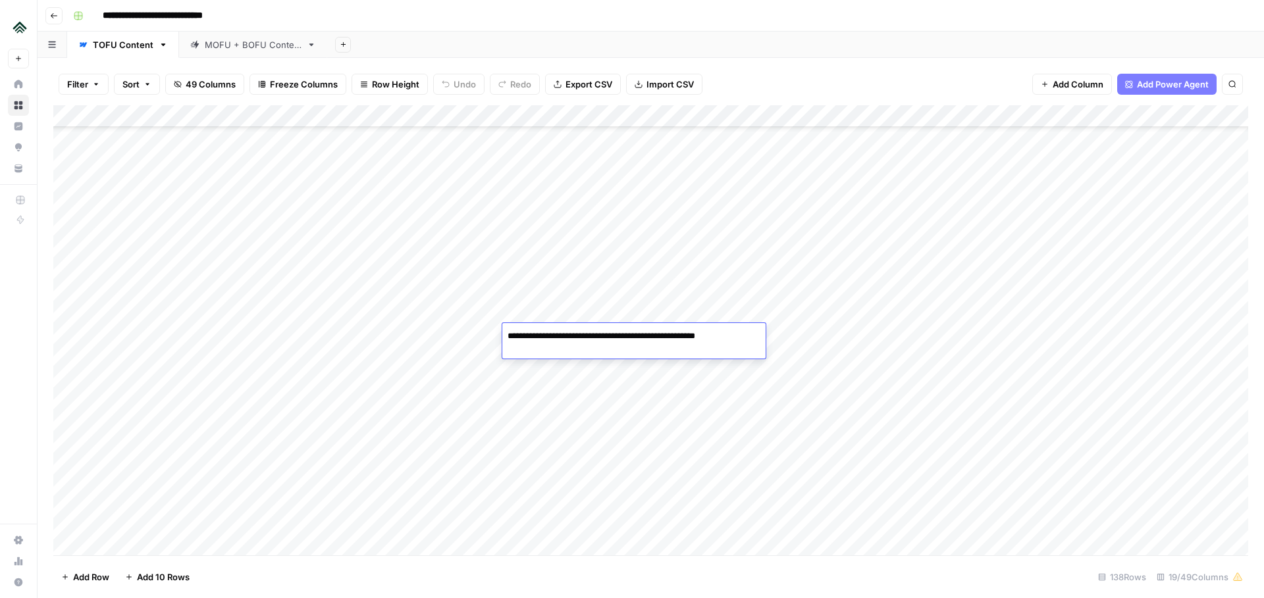
click at [606, 356] on div "Add Column" at bounding box center [650, 330] width 1195 height 450
click at [785, 339] on div "Add Column" at bounding box center [650, 330] width 1195 height 450
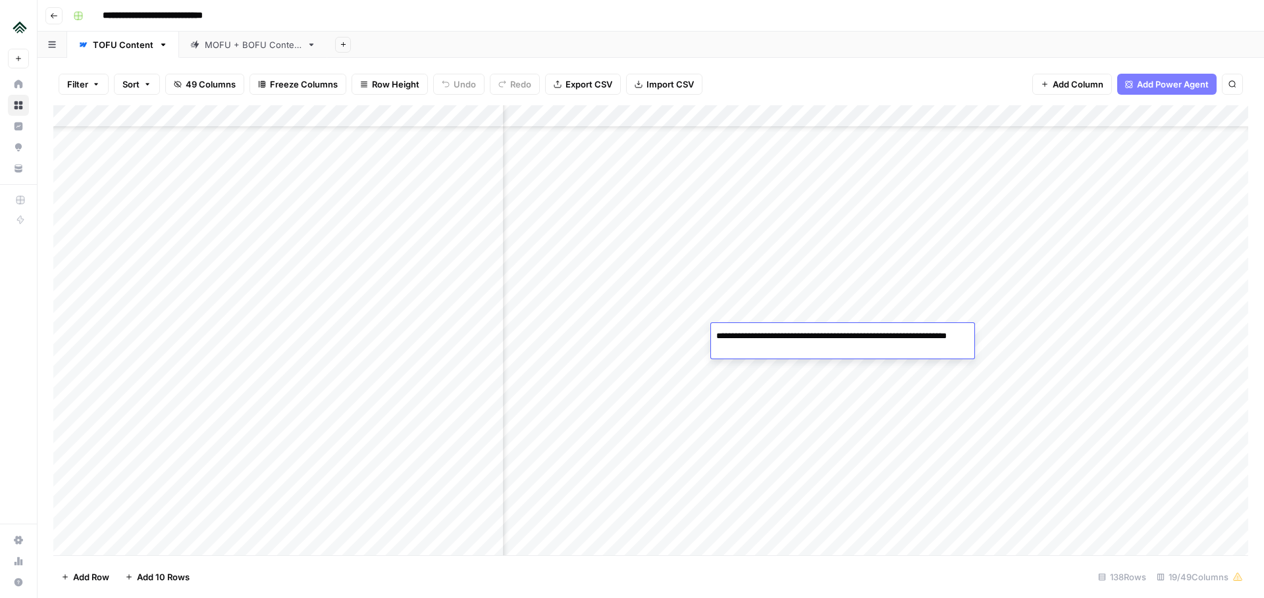
click at [743, 318] on div "Add Column" at bounding box center [650, 330] width 1195 height 450
click at [621, 316] on div "Add Column" at bounding box center [650, 330] width 1195 height 450
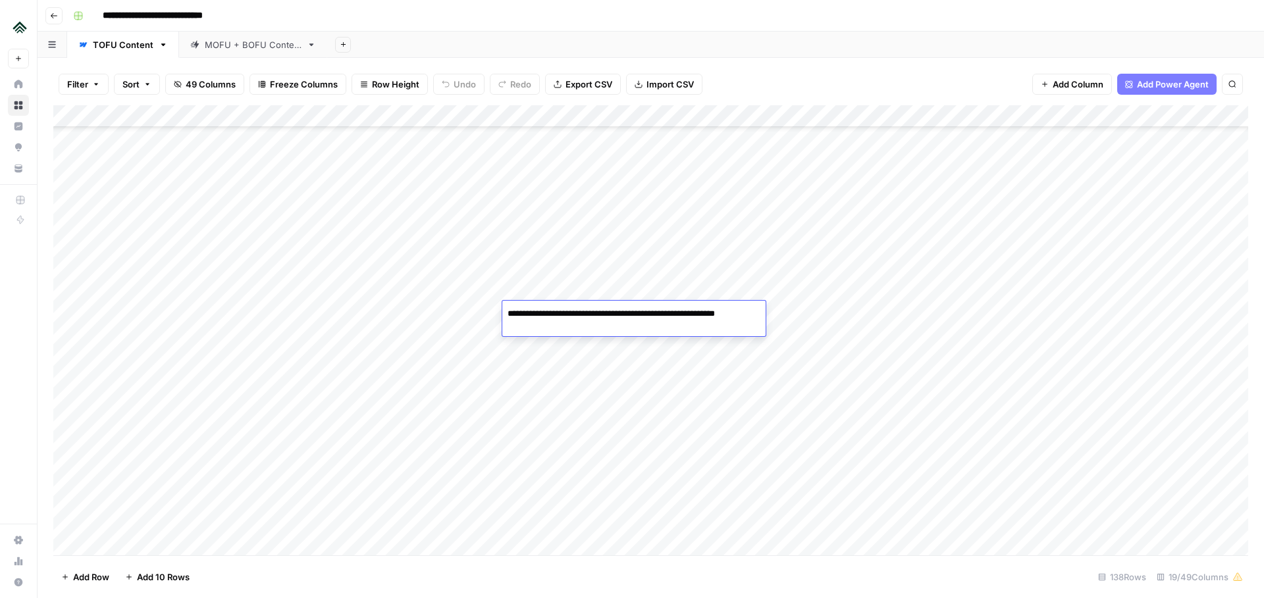
click at [608, 341] on div "Add Column" at bounding box center [650, 330] width 1195 height 450
click at [568, 286] on div "Add Column" at bounding box center [650, 330] width 1195 height 450
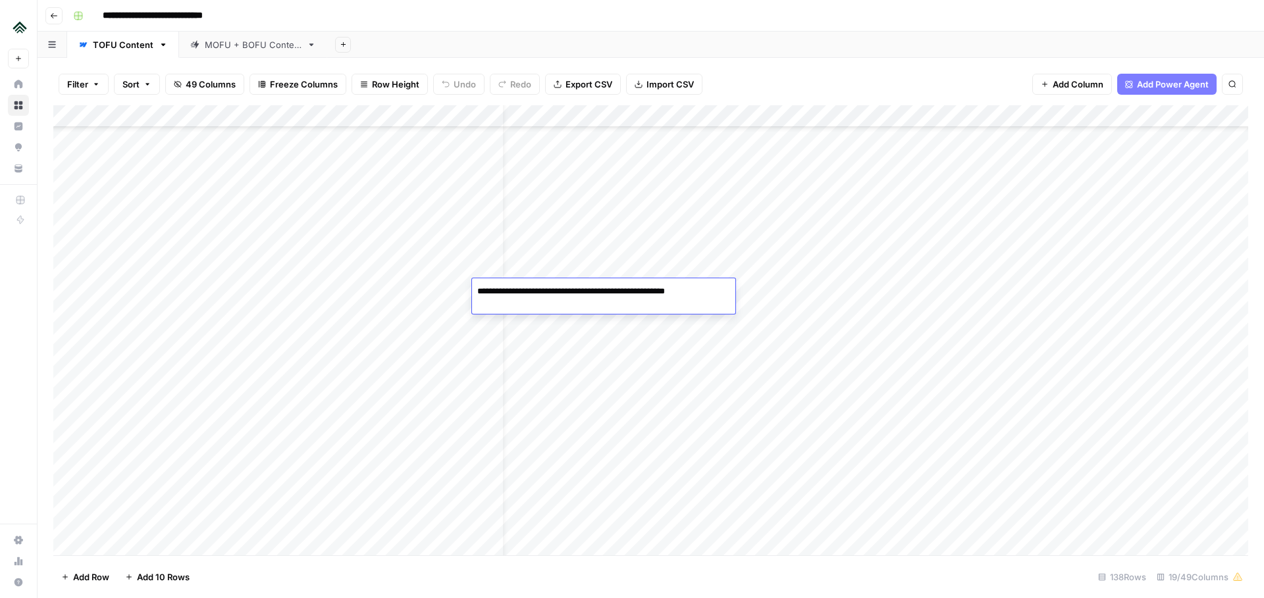
click at [566, 264] on div "Add Column" at bounding box center [650, 330] width 1195 height 450
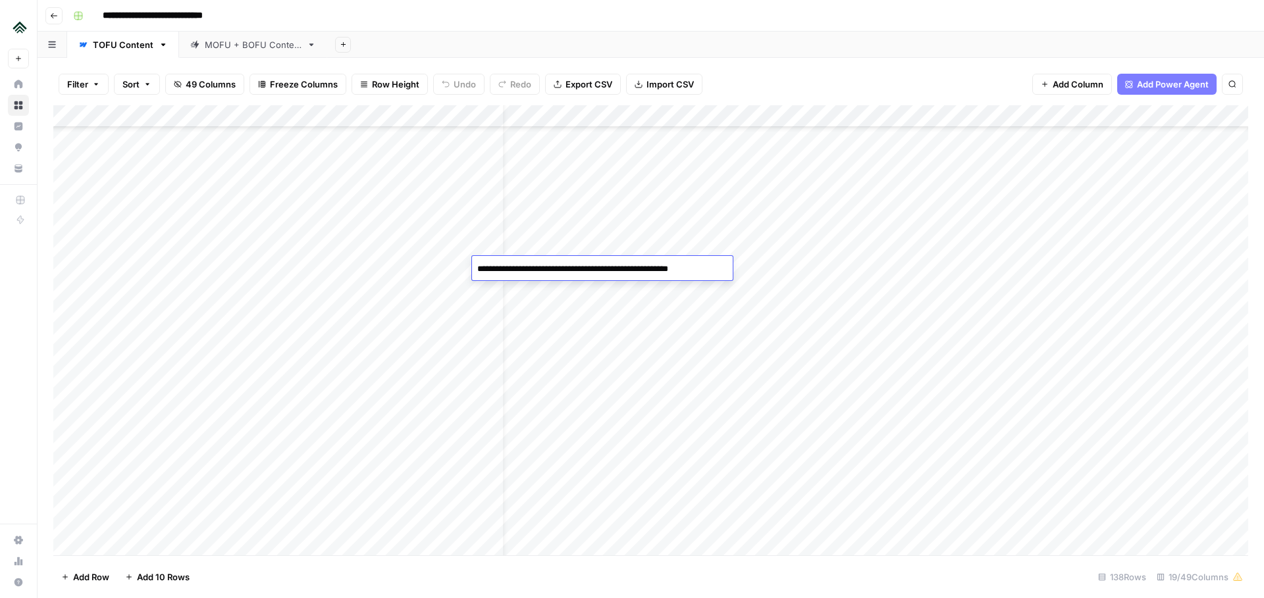
scroll to position [2332, 80]
click at [1176, 270] on div "Add Column" at bounding box center [650, 330] width 1195 height 450
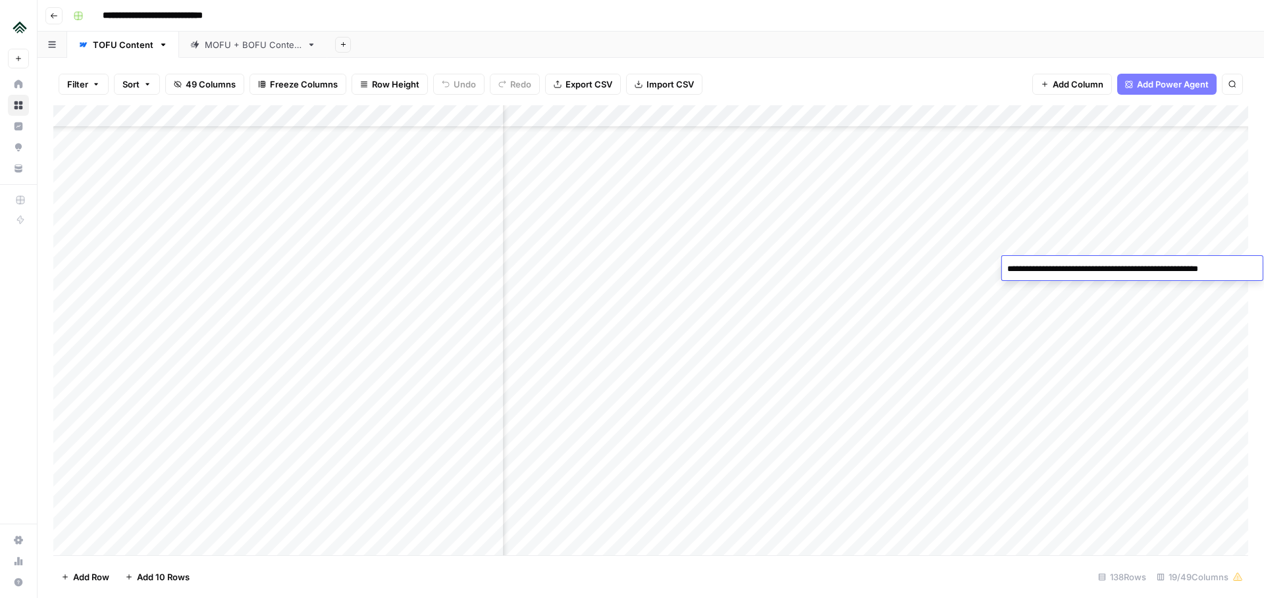
click at [1155, 299] on div "Add Column" at bounding box center [650, 330] width 1195 height 450
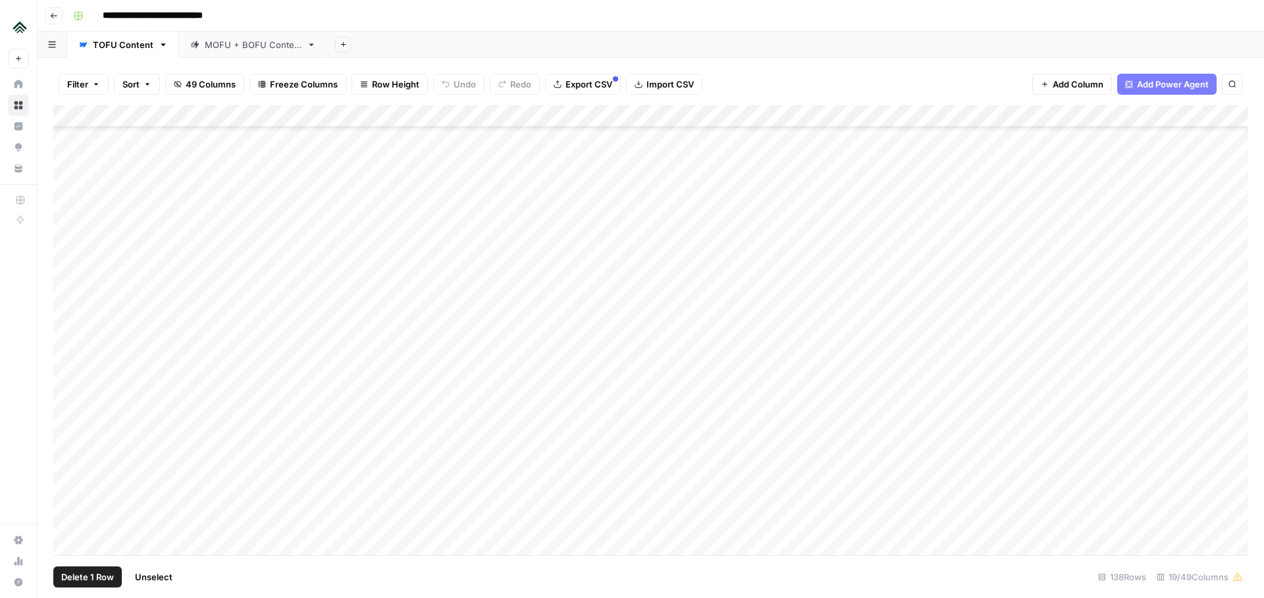
click at [70, 445] on div "Add Column" at bounding box center [650, 330] width 1195 height 450
click at [816, 443] on div "Add Column" at bounding box center [650, 330] width 1195 height 450
click at [814, 441] on div "Add Column" at bounding box center [650, 330] width 1195 height 450
click at [816, 439] on div "Add Column" at bounding box center [650, 330] width 1195 height 450
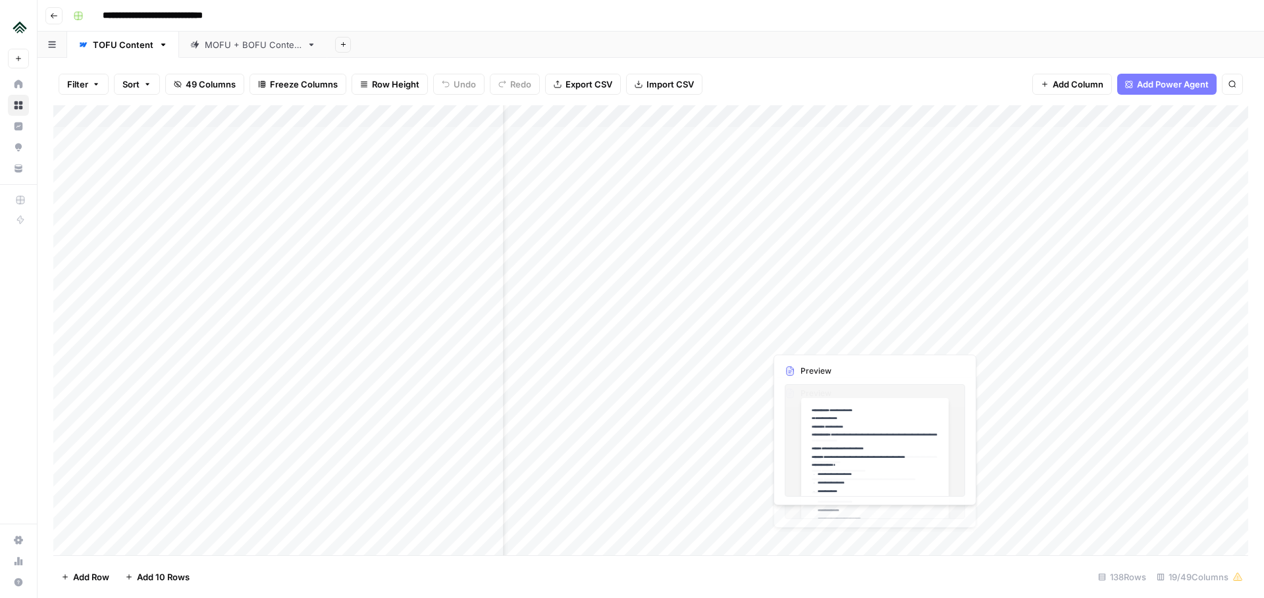
scroll to position [0, 119]
click at [767, 137] on div "Add Column" at bounding box center [650, 330] width 1195 height 450
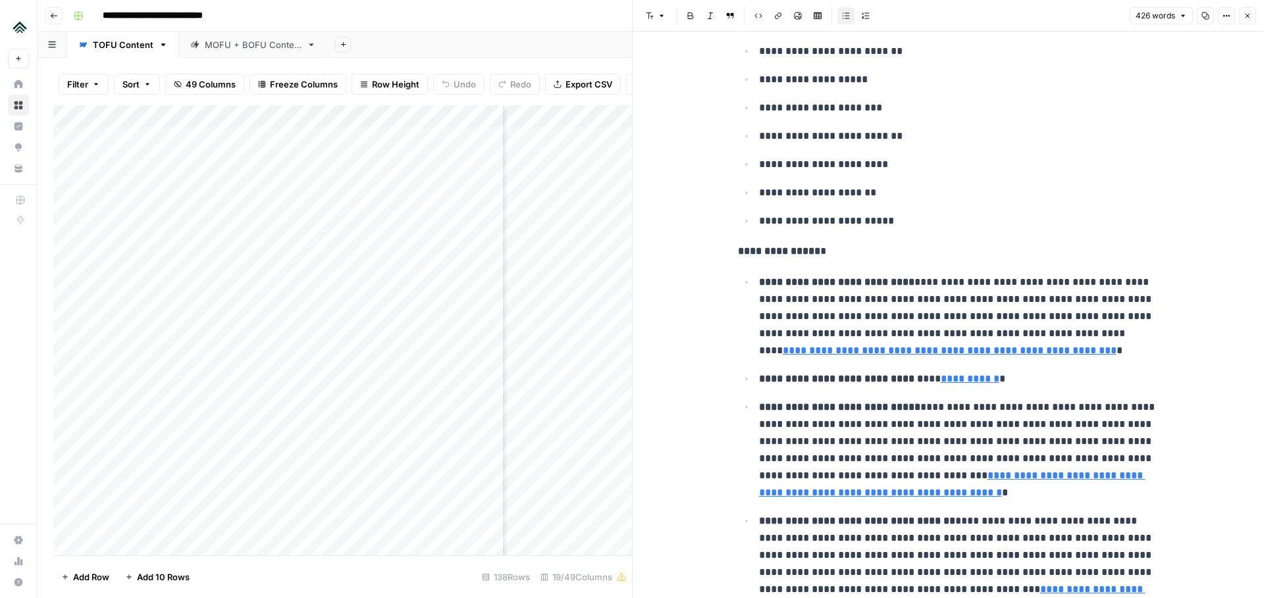
scroll to position [252, 0]
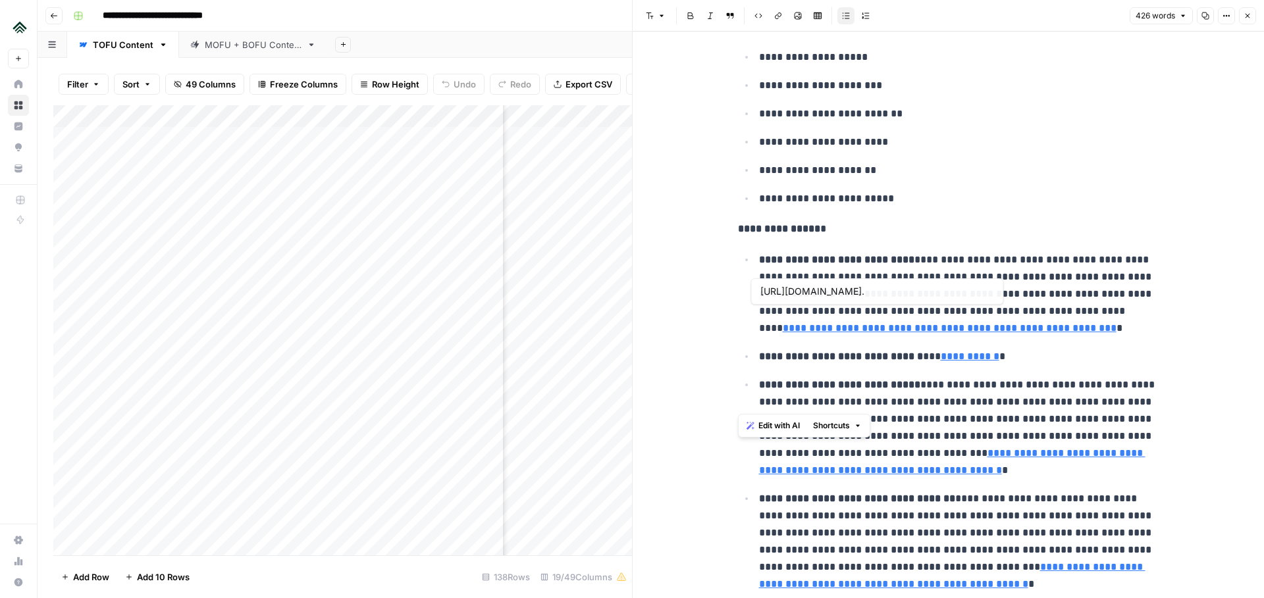
type input "[URL][DOMAIN_NAME]"
drag, startPoint x: 733, startPoint y: 233, endPoint x: 1013, endPoint y: 455, distance: 357.6
click at [1013, 455] on div "**********" at bounding box center [948, 344] width 437 height 1086
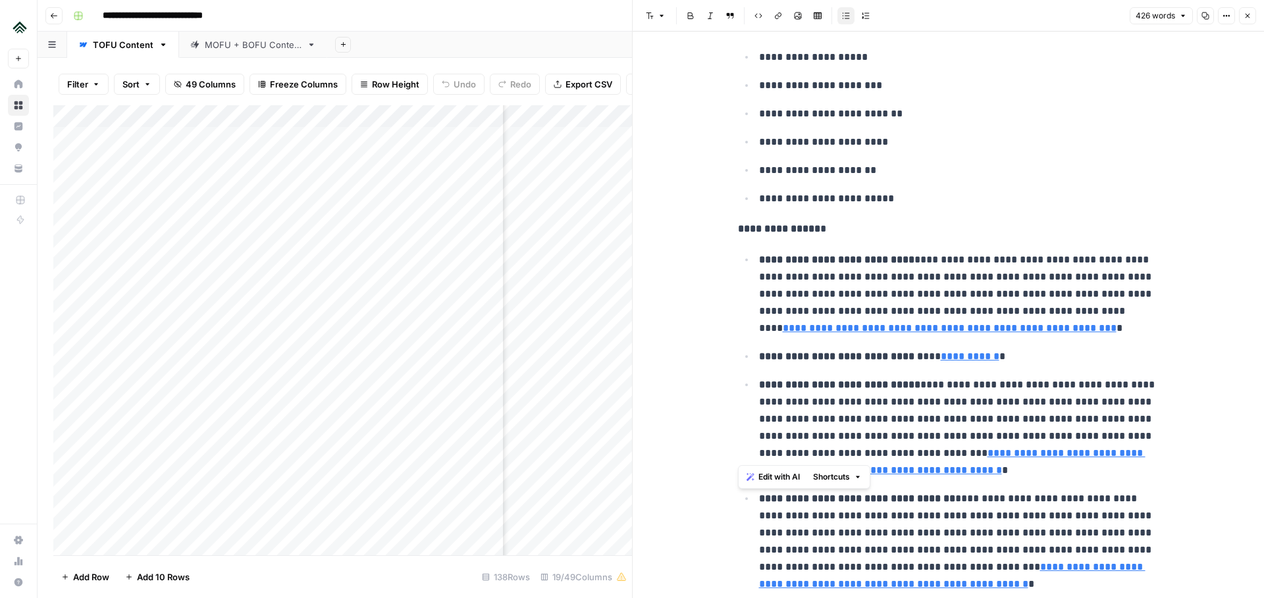
click at [1250, 18] on icon "button" at bounding box center [1248, 16] width 8 height 8
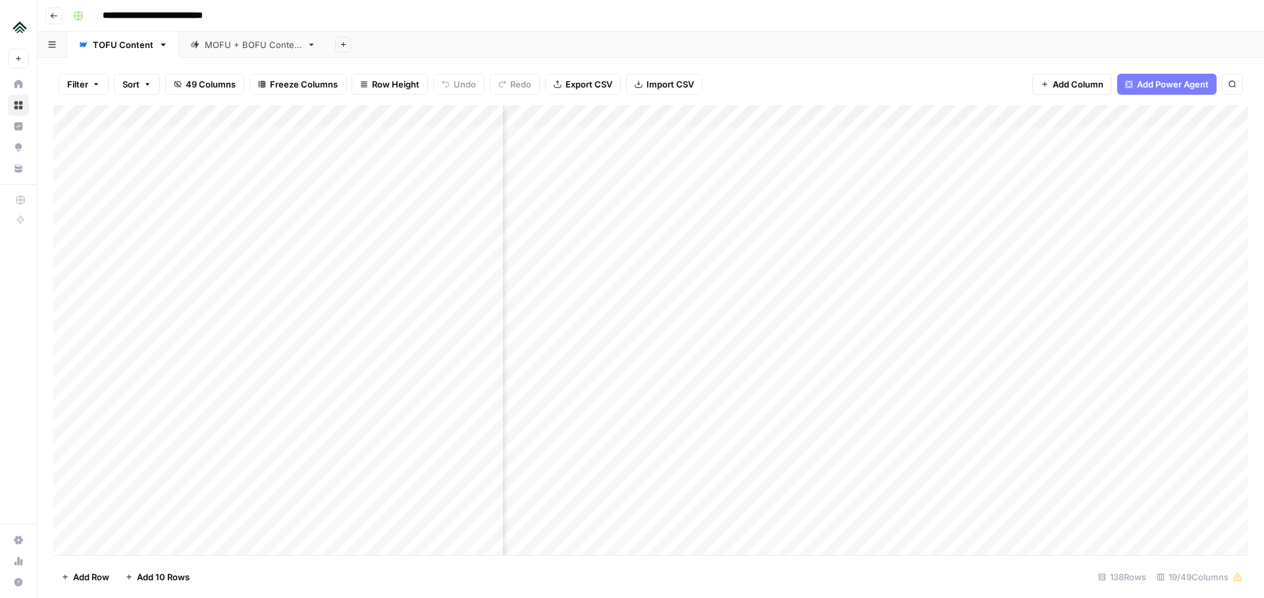
scroll to position [0, 153]
click at [851, 138] on div "Add Column" at bounding box center [650, 330] width 1195 height 450
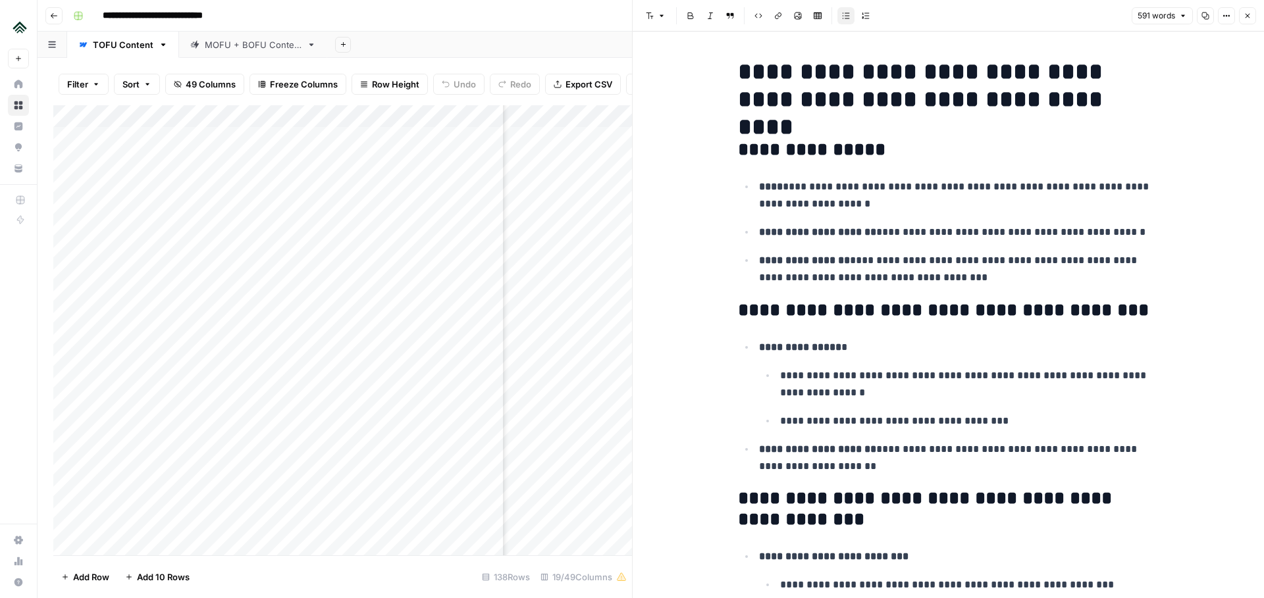
click at [769, 77] on h1 "**********" at bounding box center [948, 85] width 421 height 55
drag, startPoint x: 735, startPoint y: 80, endPoint x: 934, endPoint y: 216, distance: 241.2
click at [1022, 181] on p "**********" at bounding box center [959, 195] width 400 height 34
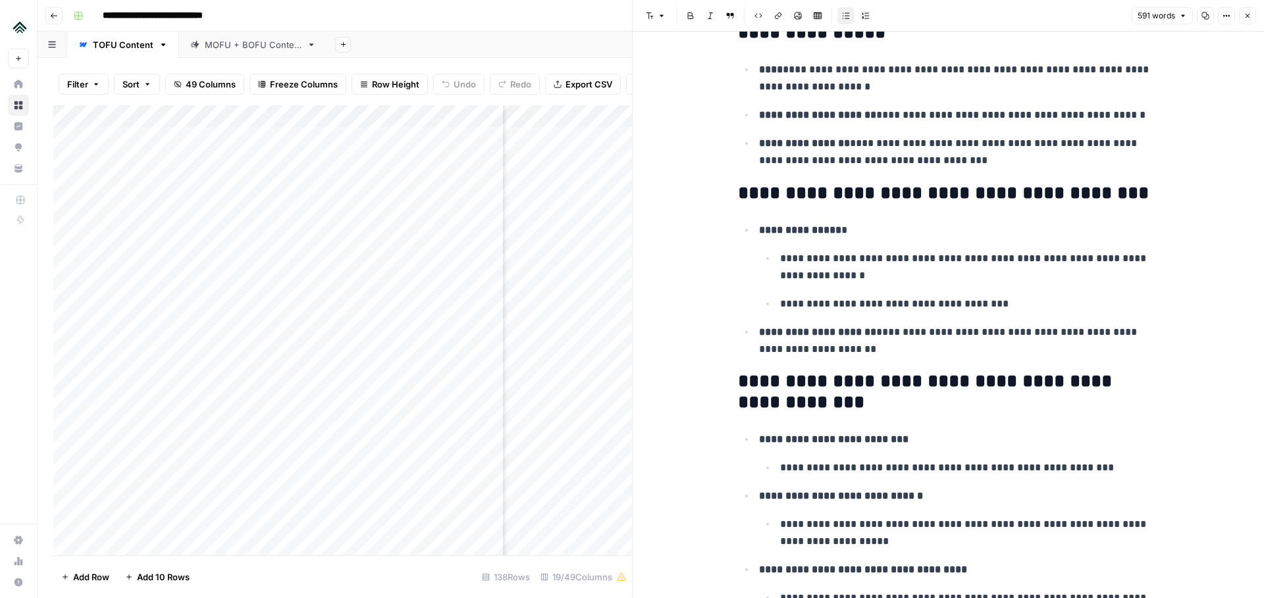
scroll to position [9, 0]
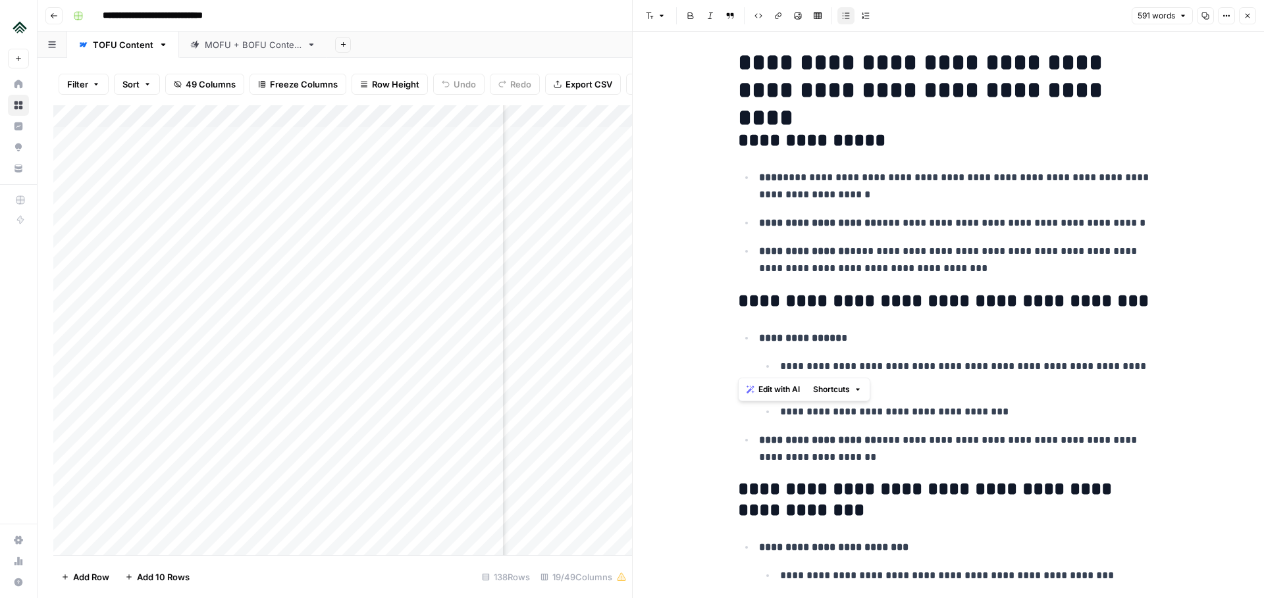
drag, startPoint x: 734, startPoint y: 140, endPoint x: 1015, endPoint y: 353, distance: 352.5
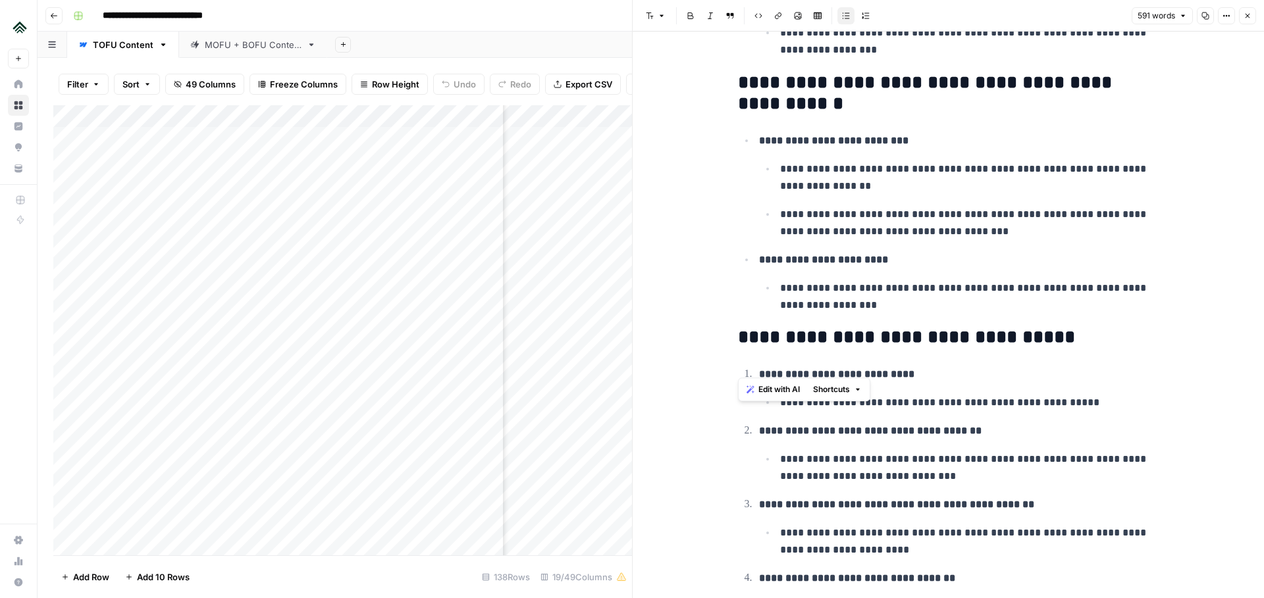
scroll to position [1442, 0]
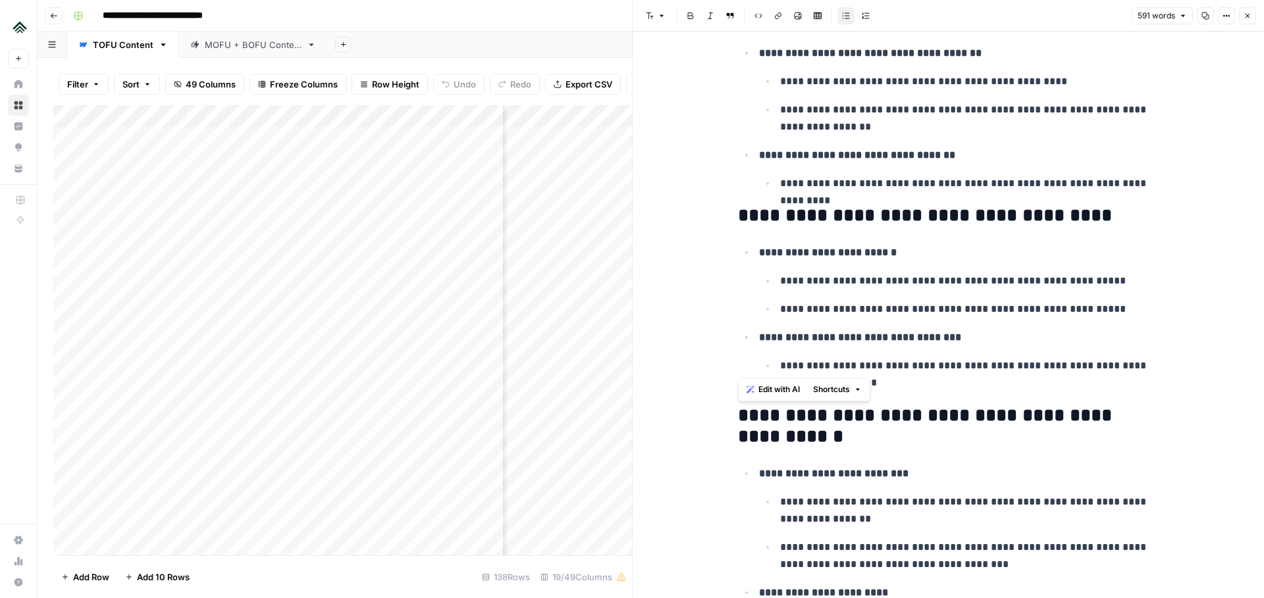
click at [1242, 16] on button "Close" at bounding box center [1247, 15] width 17 height 17
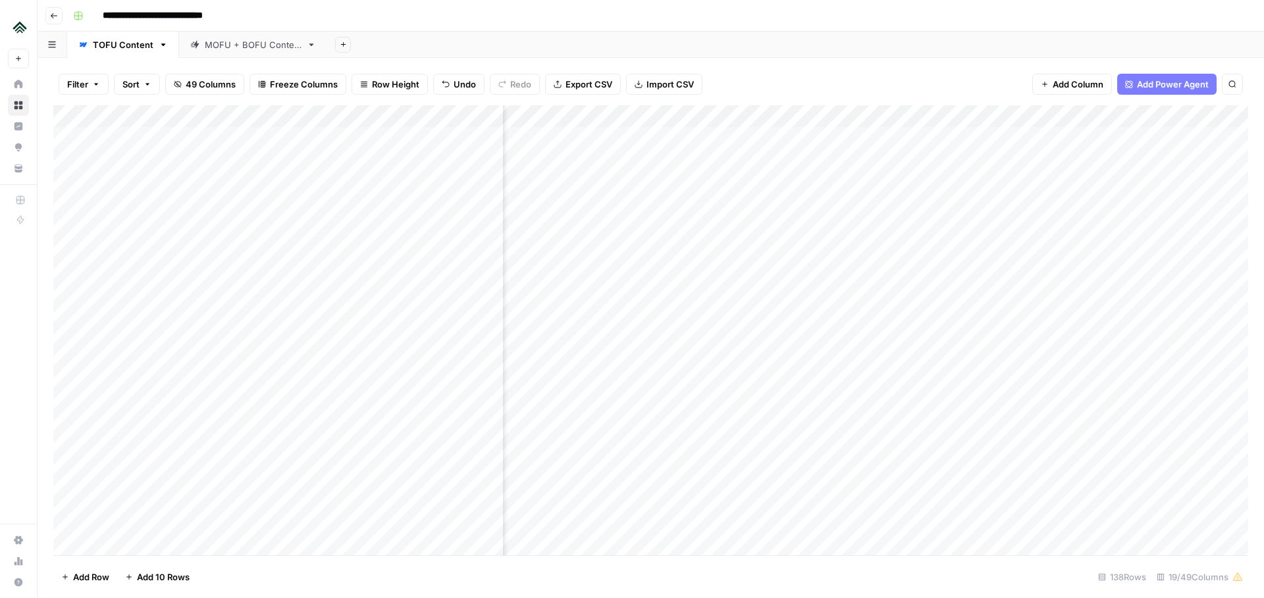
scroll to position [0, 478]
click at [598, 339] on div "Add Column" at bounding box center [650, 330] width 1195 height 450
click at [765, 300] on div "Add Column" at bounding box center [650, 330] width 1195 height 450
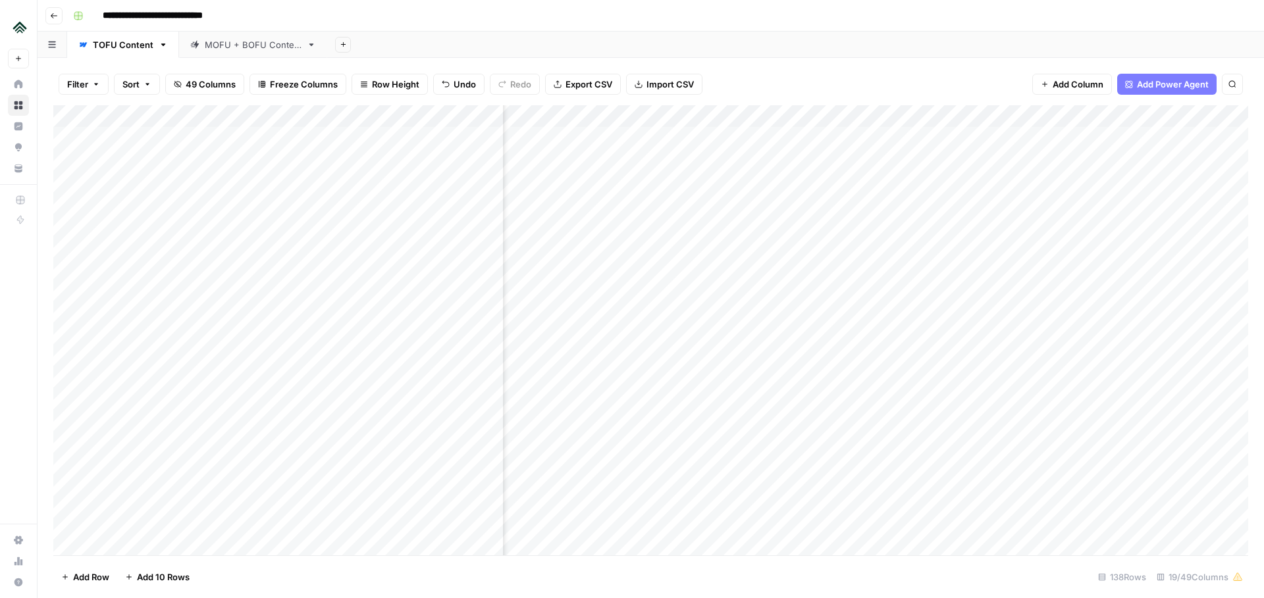
click at [672, 159] on div "Add Column" at bounding box center [650, 330] width 1195 height 450
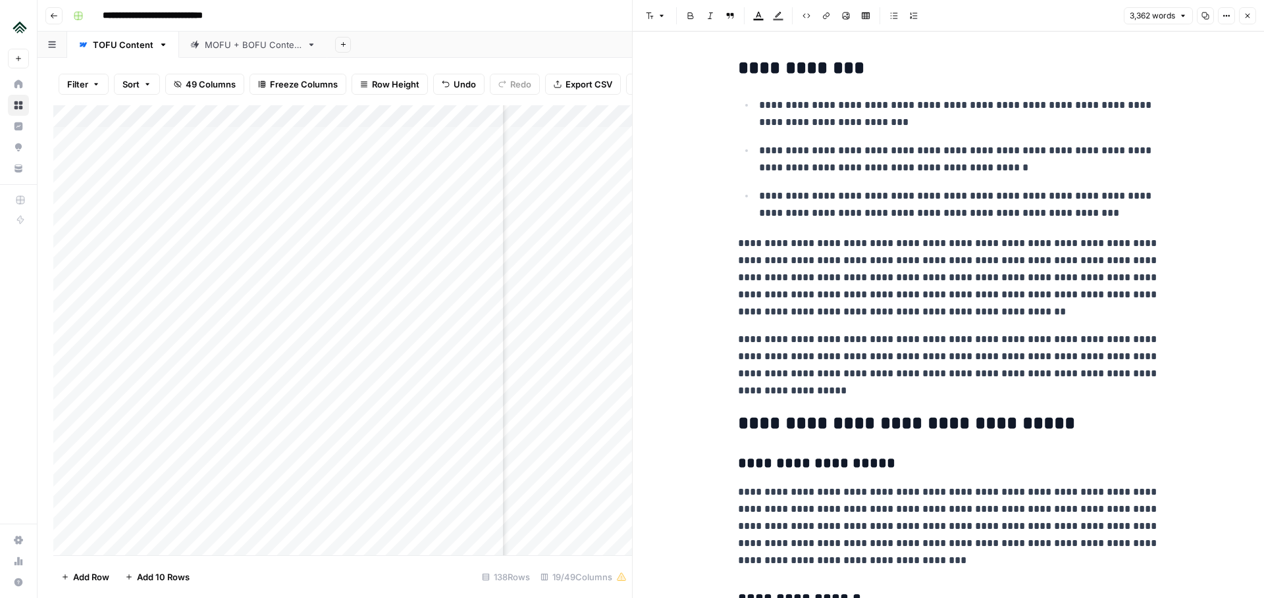
click at [930, 312] on p "**********" at bounding box center [948, 278] width 421 height 86
drag, startPoint x: 733, startPoint y: 244, endPoint x: 988, endPoint y: 311, distance: 264.1
click at [772, 332] on span "Edit with AI" at bounding box center [778, 336] width 41 height 12
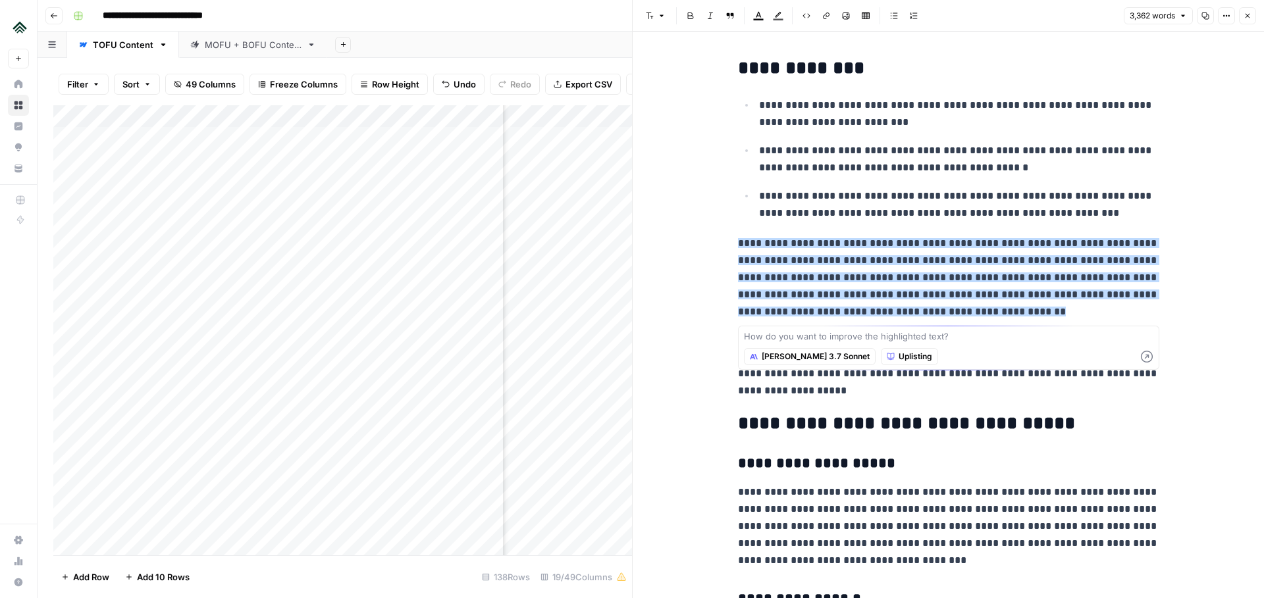
click at [778, 358] on span "[PERSON_NAME] 3.7 Sonnet" at bounding box center [816, 357] width 108 height 12
click at [893, 334] on textarea at bounding box center [949, 336] width 410 height 13
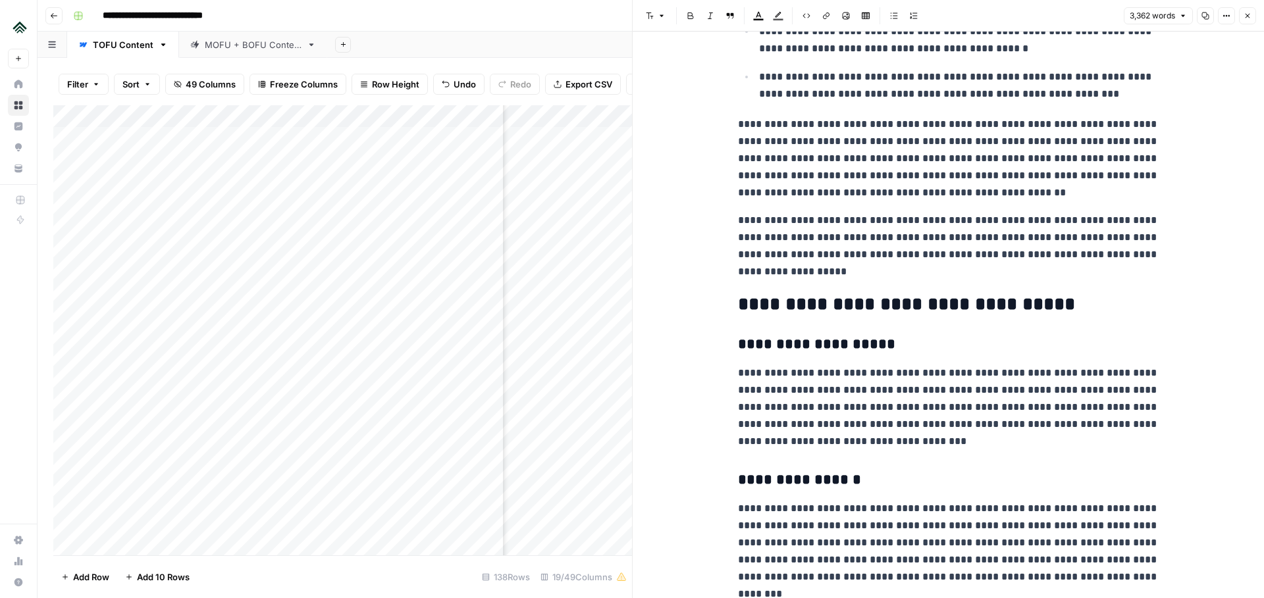
scroll to position [111, 0]
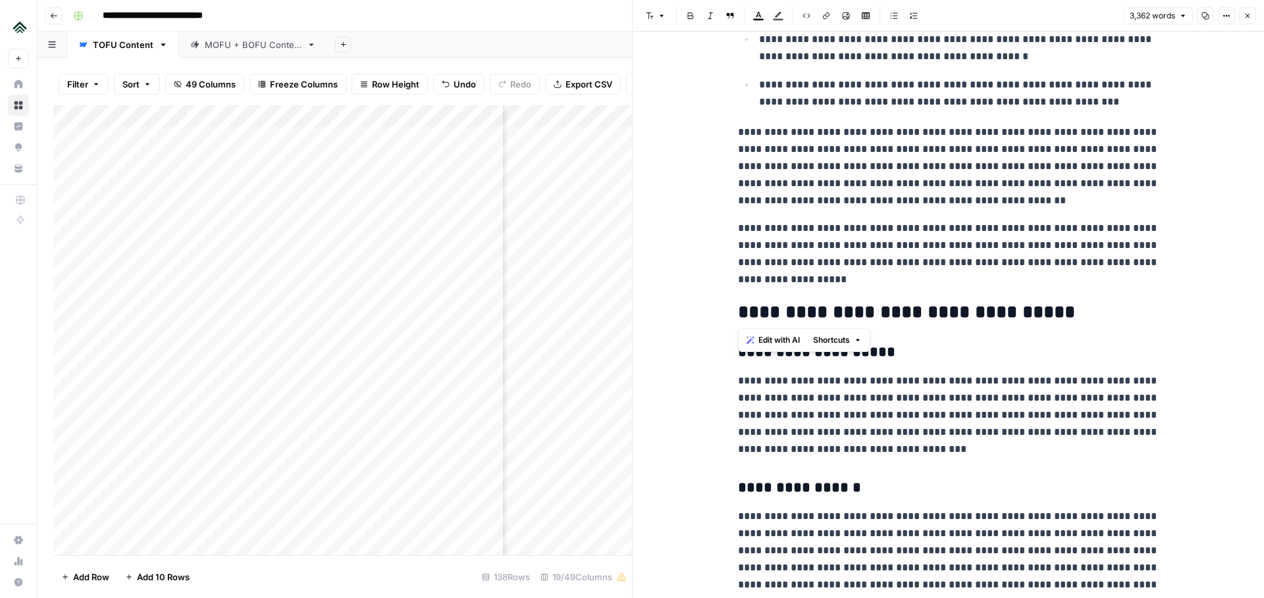
drag, startPoint x: 732, startPoint y: 226, endPoint x: 789, endPoint y: 290, distance: 85.8
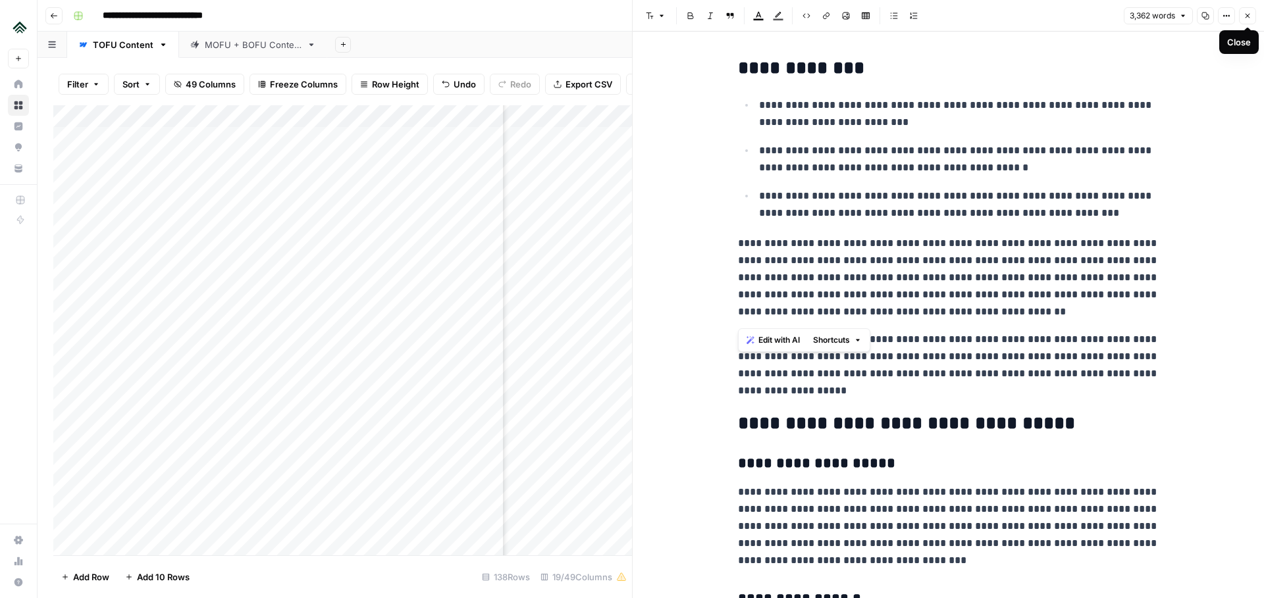
click at [1248, 16] on icon "button" at bounding box center [1248, 16] width 8 height 8
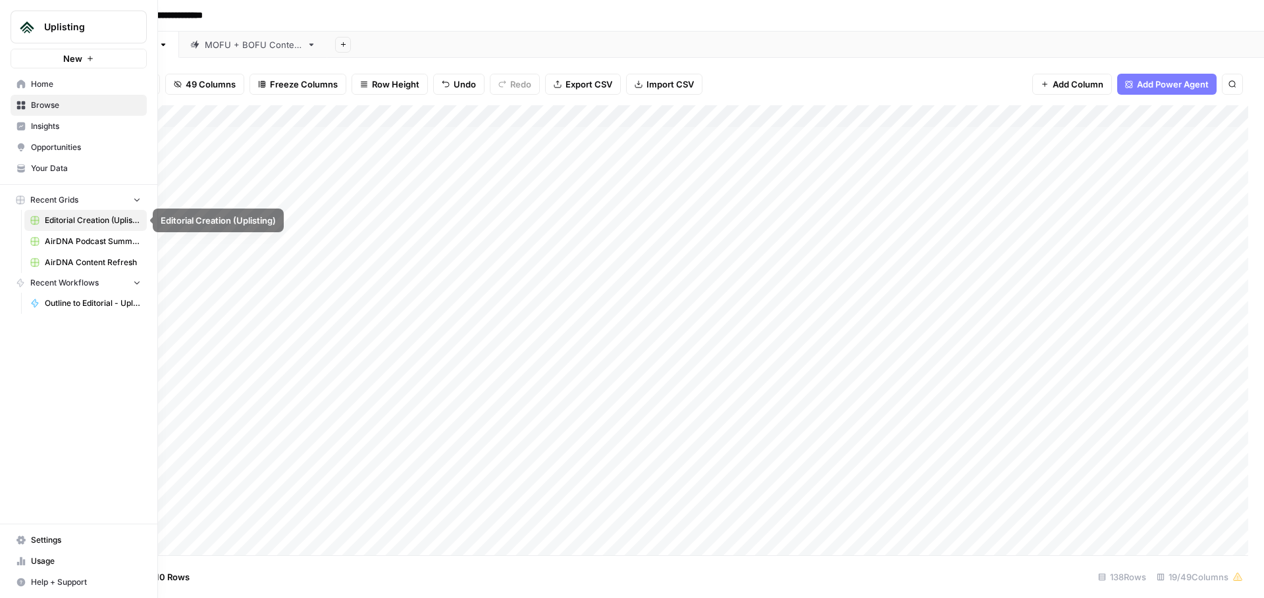
click at [82, 265] on span "AirDNA Content Refresh" at bounding box center [93, 263] width 96 height 12
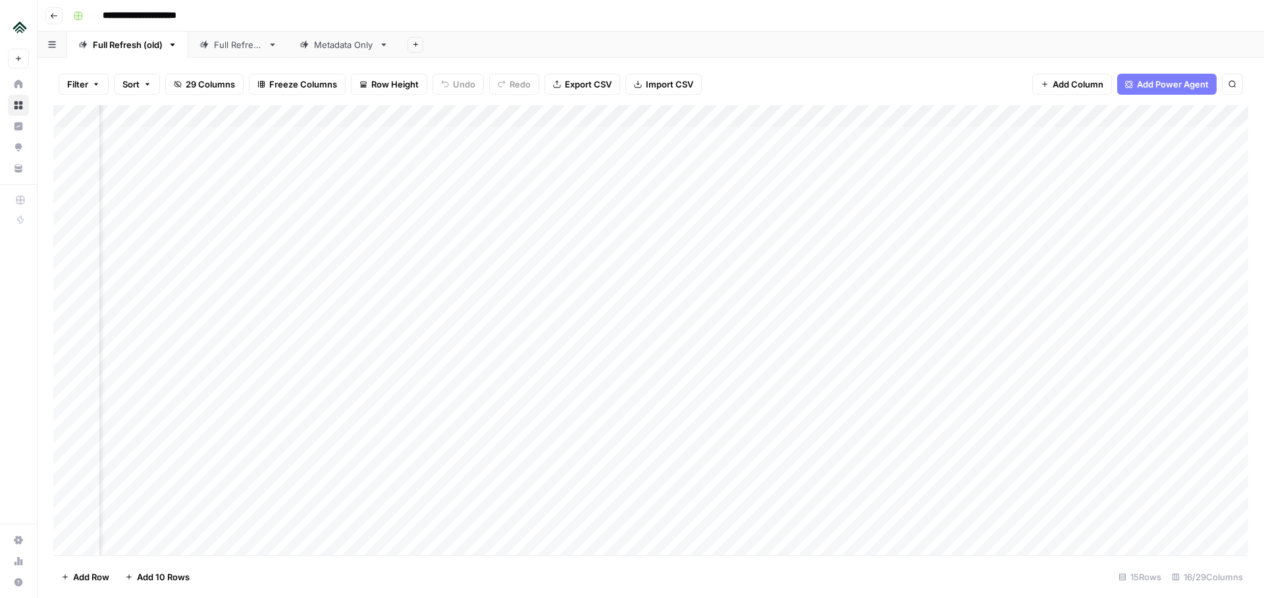
scroll to position [462, 205]
click at [683, 502] on div "Add Column" at bounding box center [650, 330] width 1195 height 450
click at [541, 510] on div "Add Column" at bounding box center [650, 330] width 1195 height 450
click at [1072, 427] on div "Add Column" at bounding box center [650, 330] width 1195 height 450
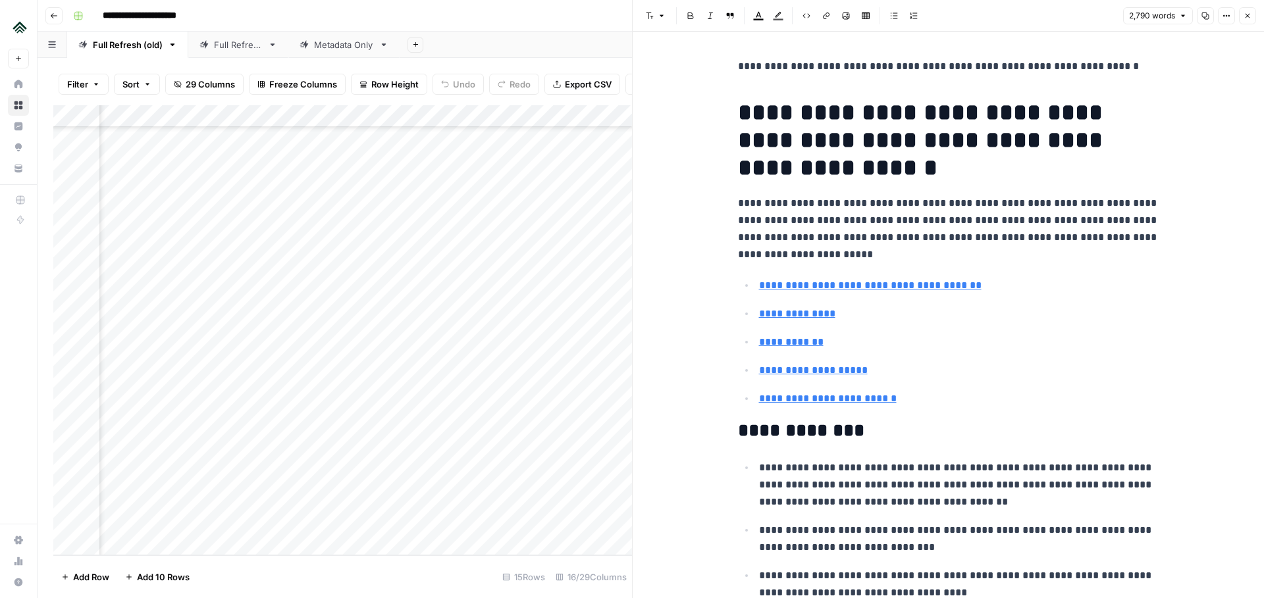
click at [1247, 17] on icon "button" at bounding box center [1248, 16] width 8 height 8
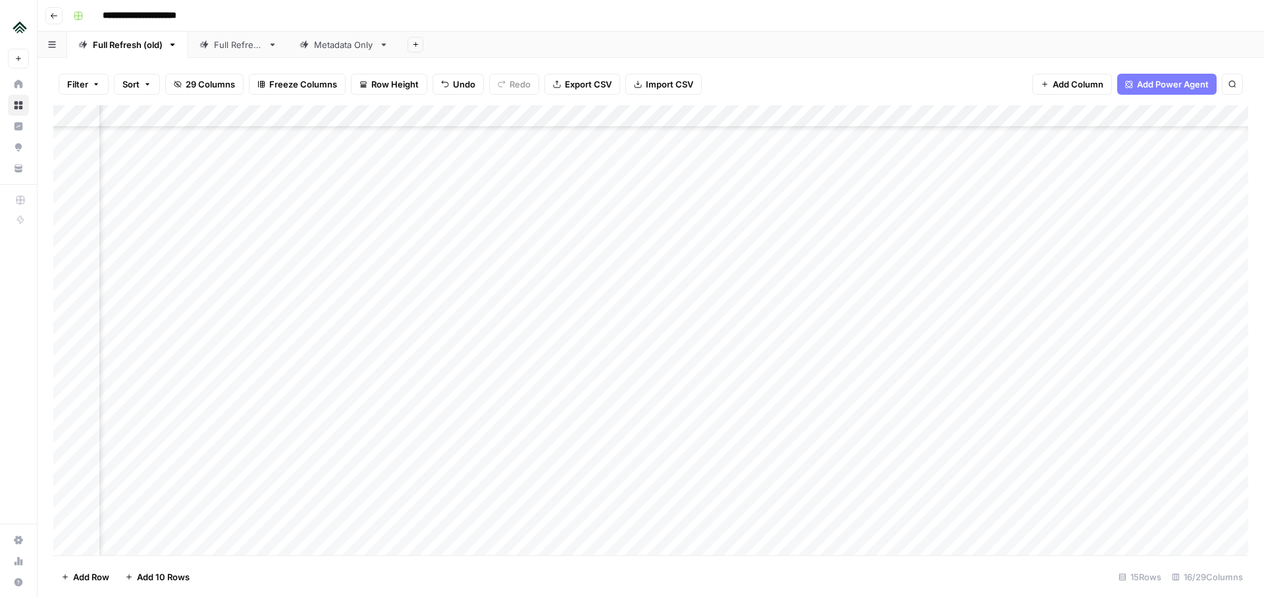
scroll to position [413, 205]
click at [1053, 360] on div "Add Column" at bounding box center [650, 330] width 1195 height 450
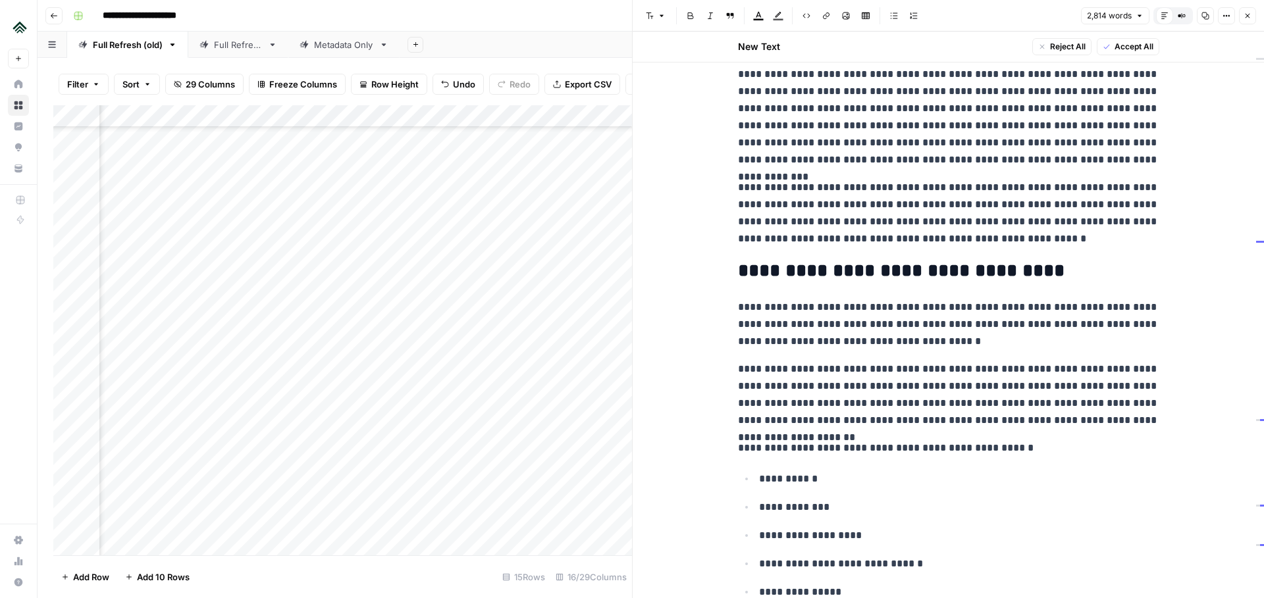
scroll to position [336, 0]
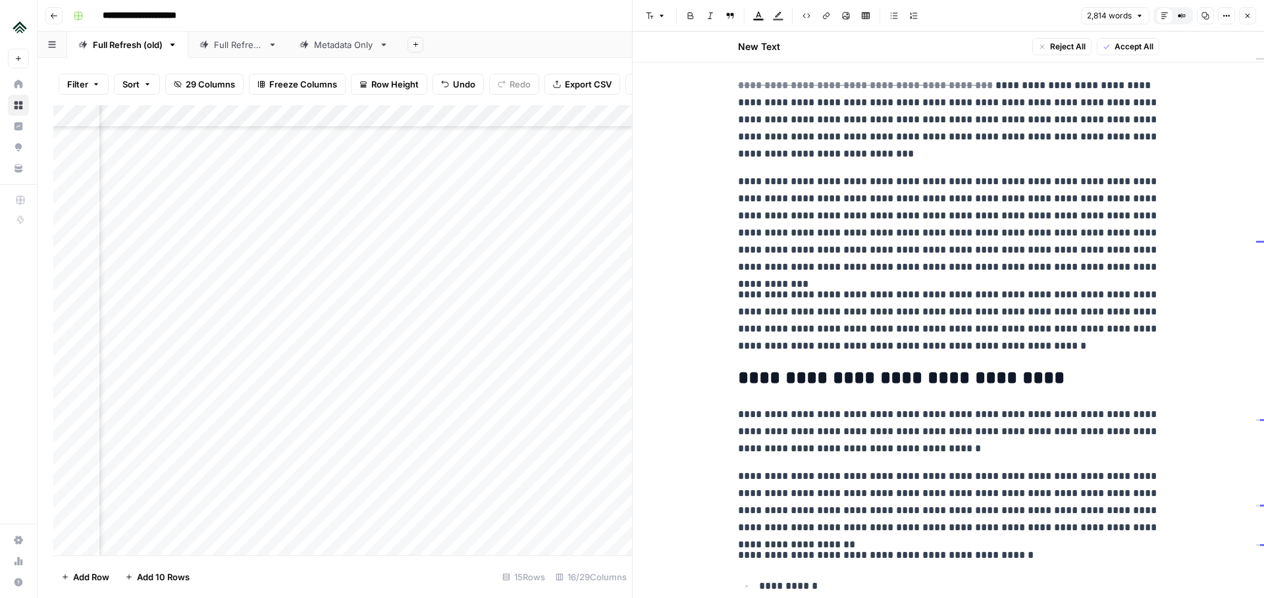
click at [1250, 10] on button "Close" at bounding box center [1247, 15] width 17 height 17
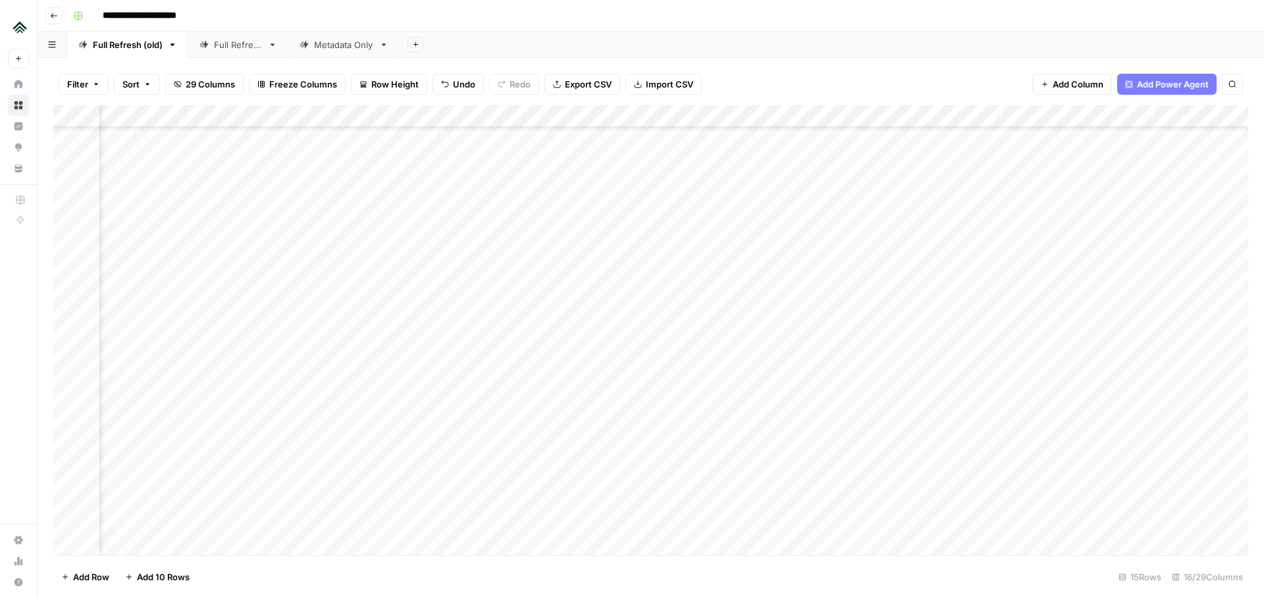
click at [1065, 244] on div "Add Column" at bounding box center [650, 330] width 1195 height 450
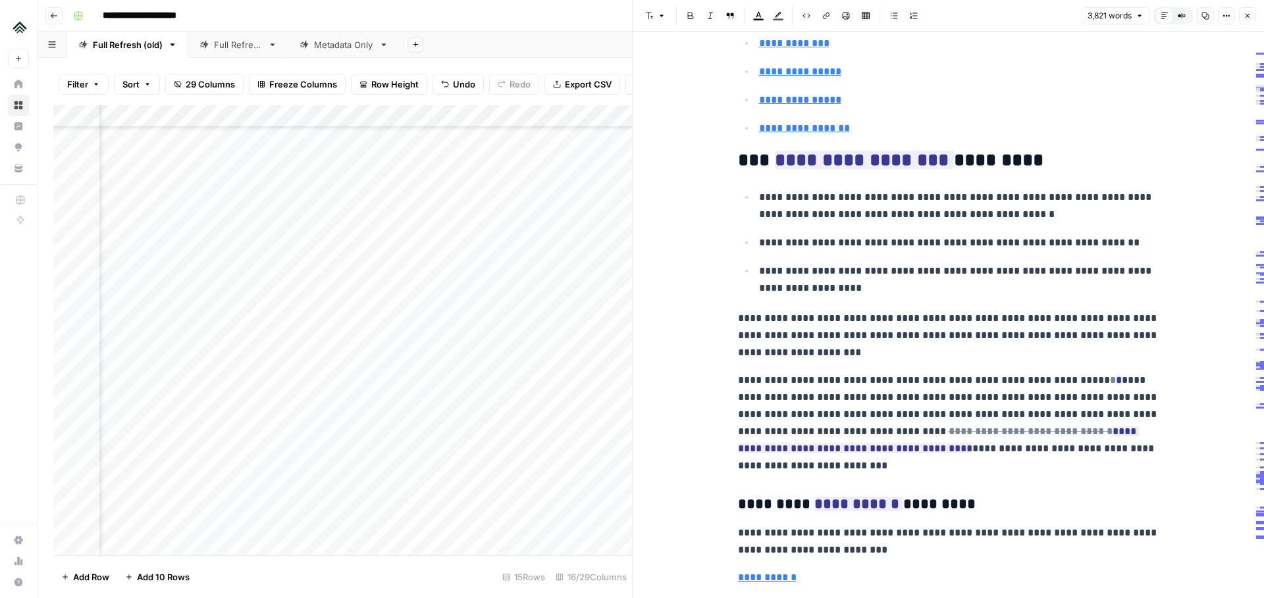
scroll to position [296, 0]
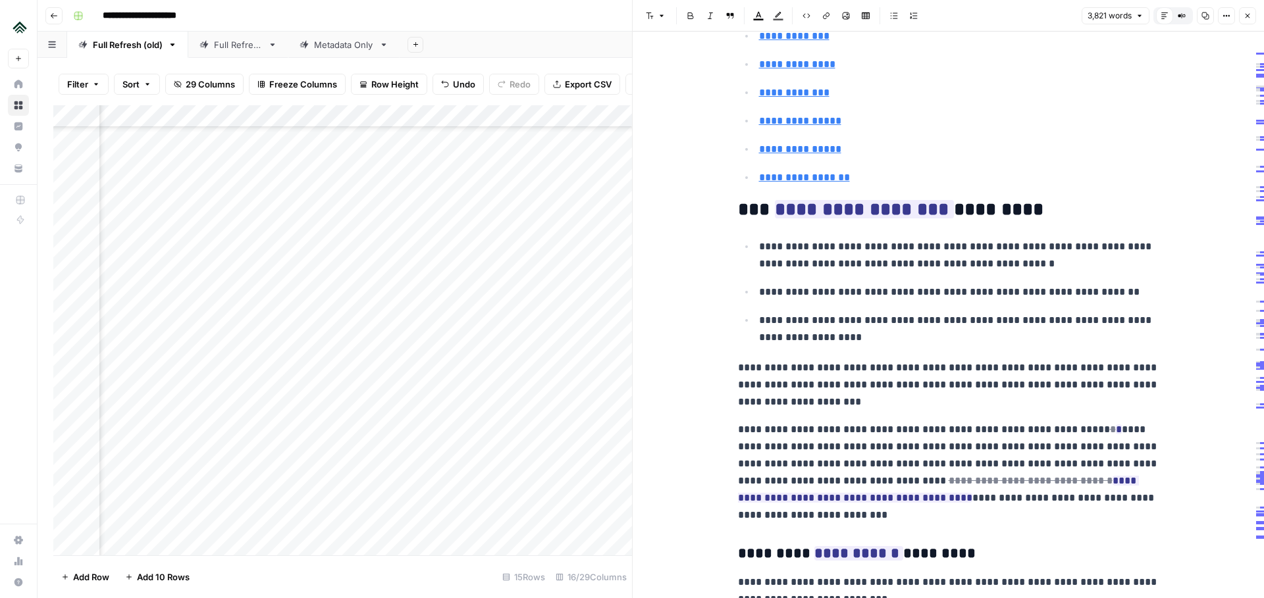
click at [885, 404] on p "**********" at bounding box center [948, 384] width 421 height 51
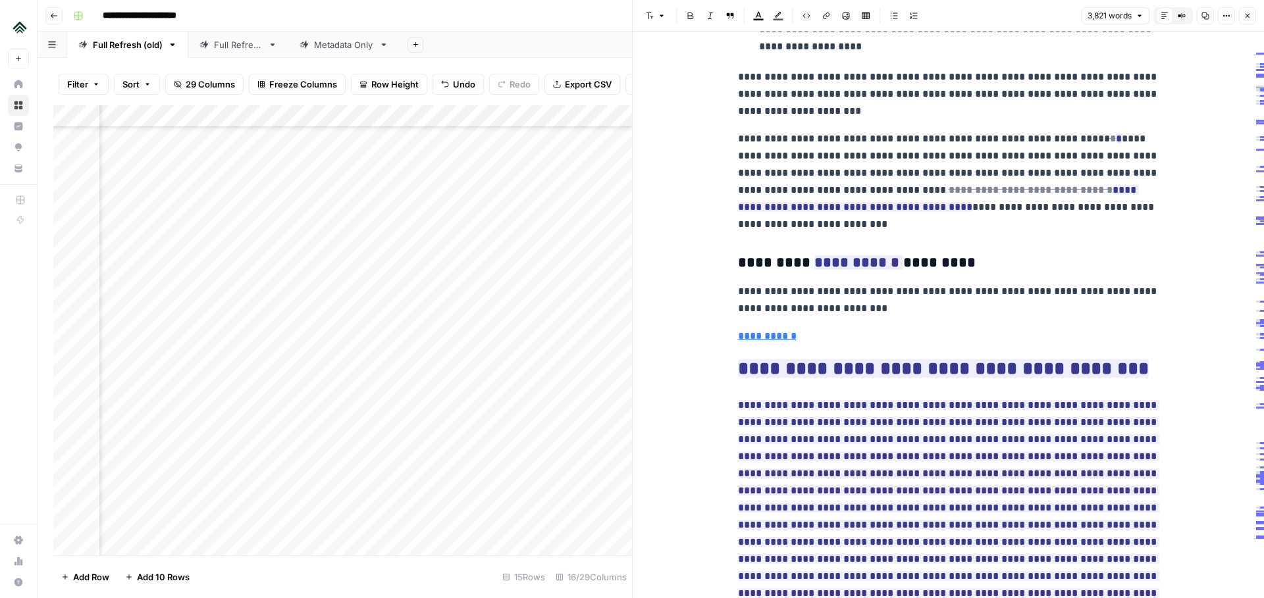
scroll to position [633, 0]
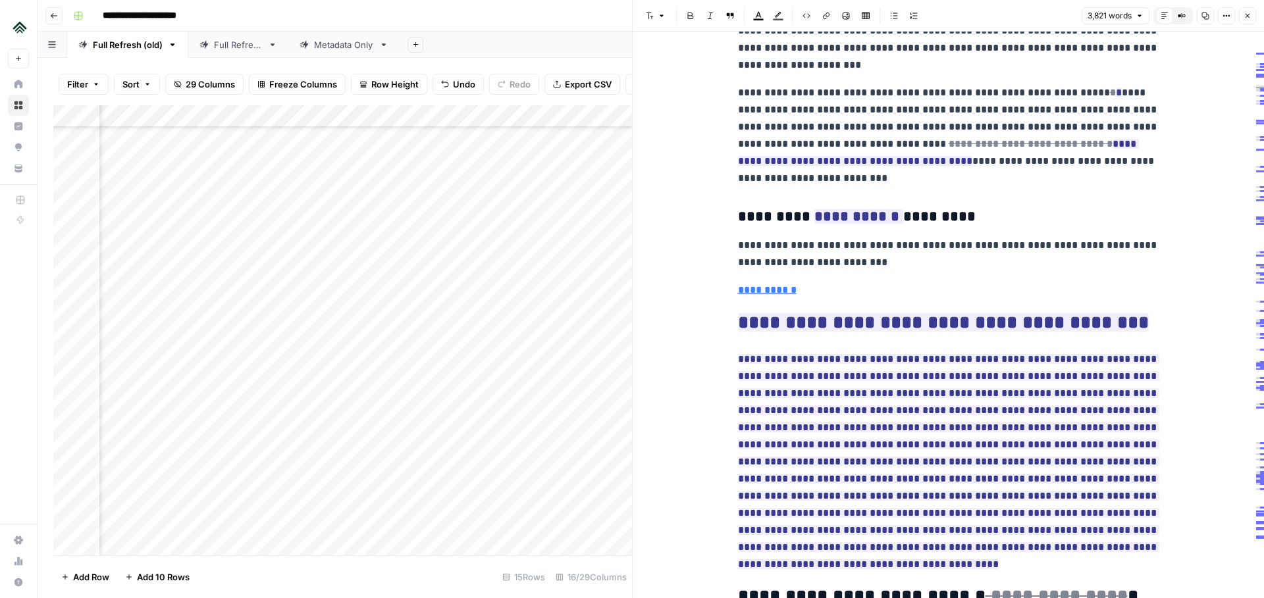
click at [1248, 16] on icon "button" at bounding box center [1248, 16] width 8 height 8
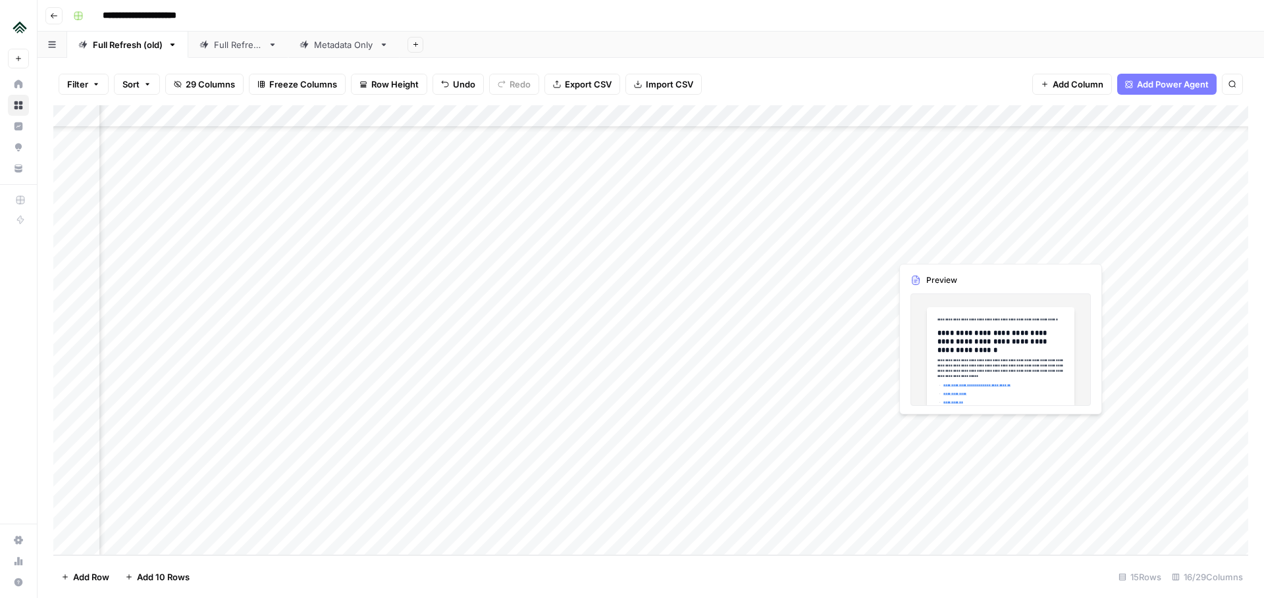
scroll to position [462, 278]
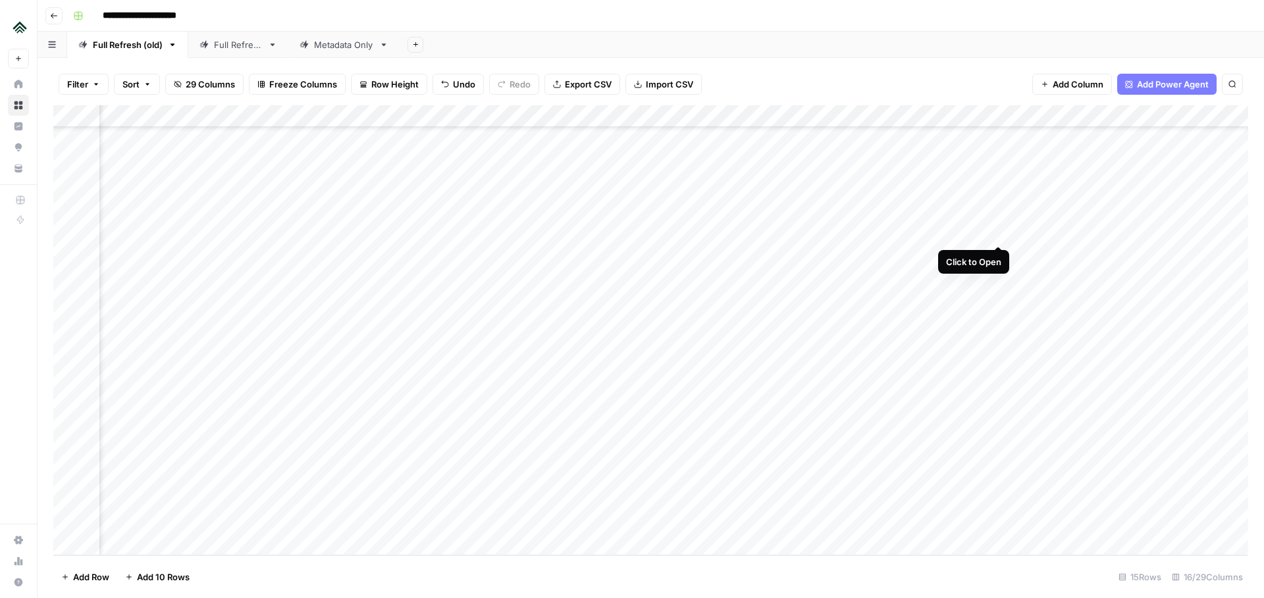
click at [995, 196] on div "Add Column" at bounding box center [650, 330] width 1195 height 450
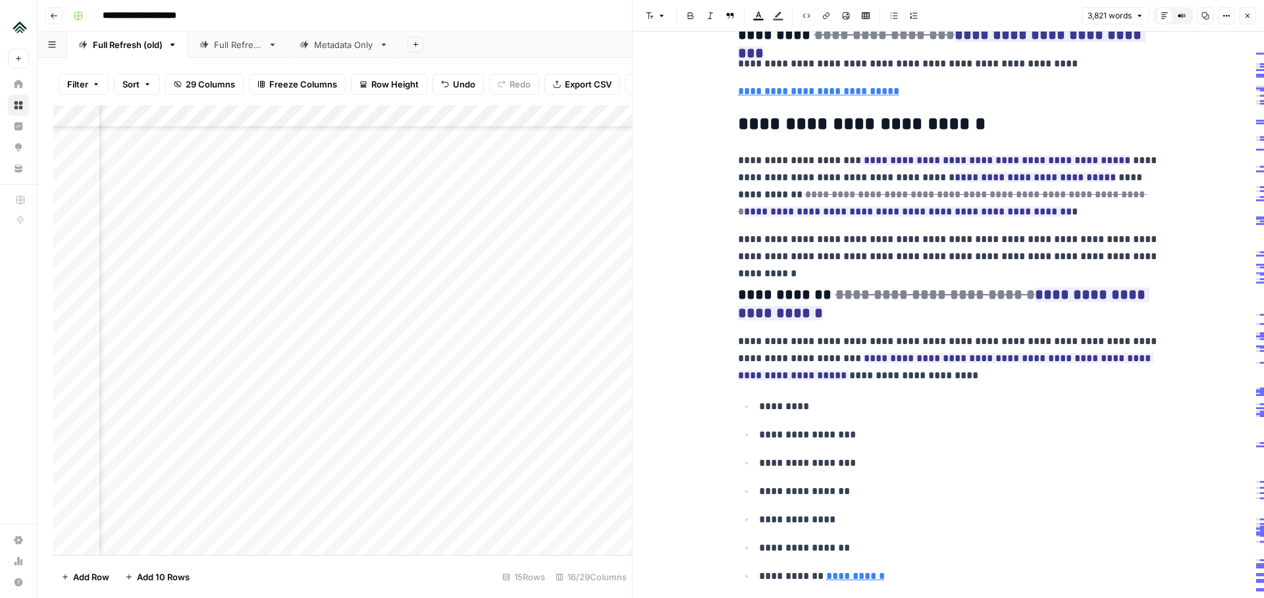
scroll to position [5137, 0]
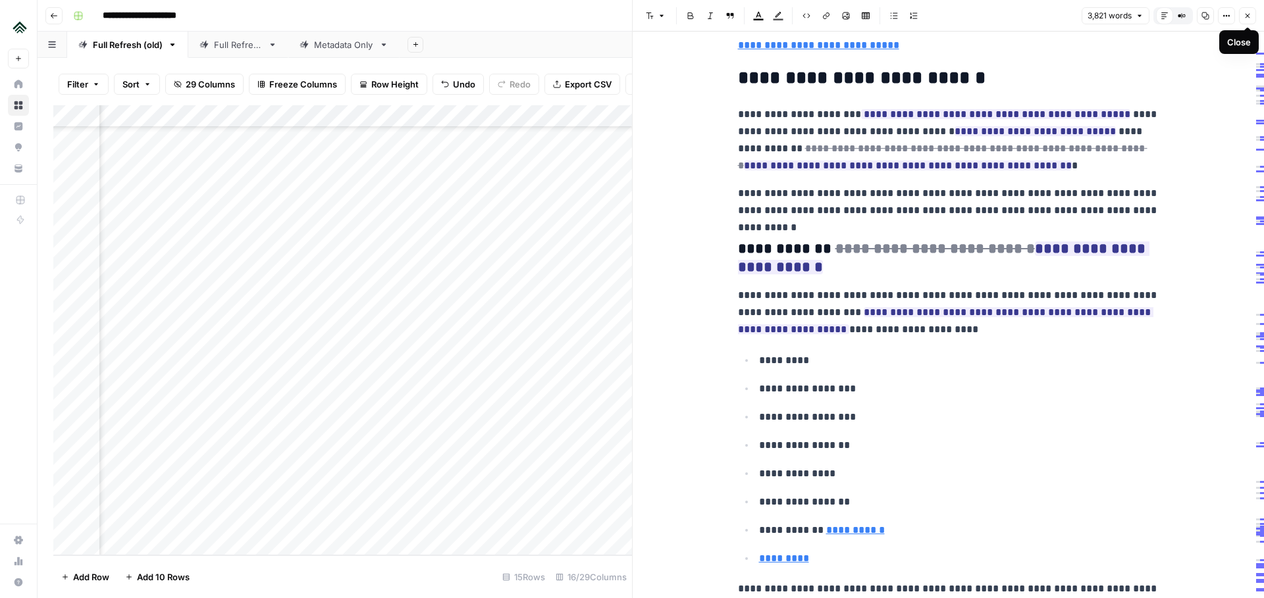
click at [1244, 13] on icon "button" at bounding box center [1248, 16] width 8 height 8
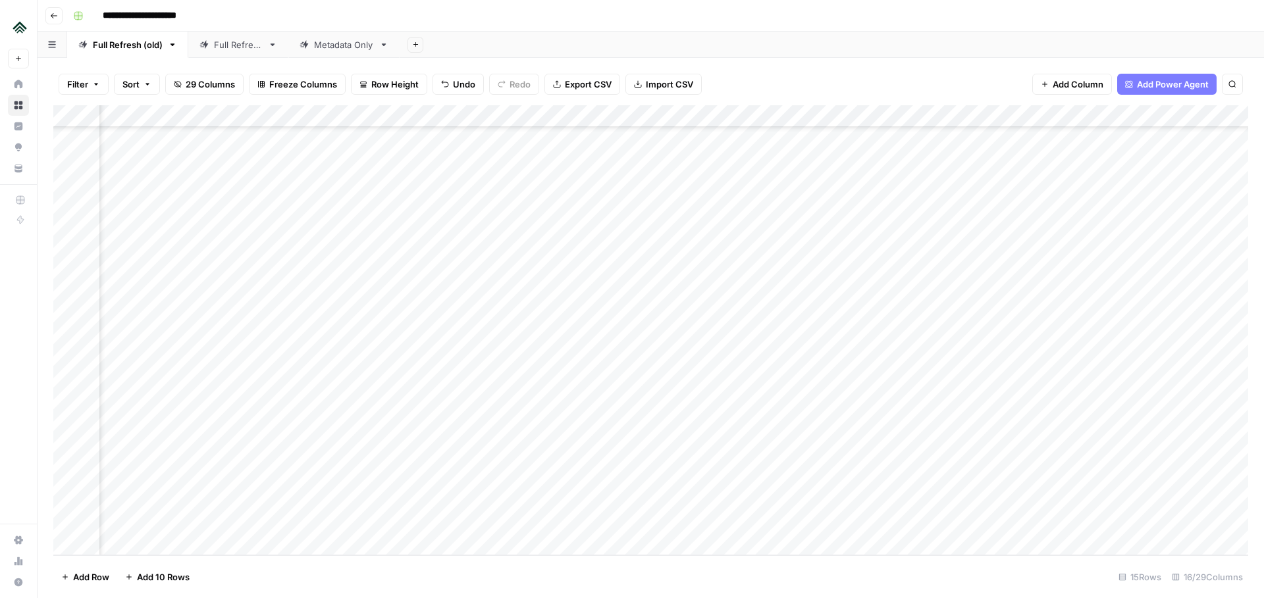
scroll to position [462, 275]
click at [1001, 428] on div "Add Column" at bounding box center [650, 330] width 1195 height 450
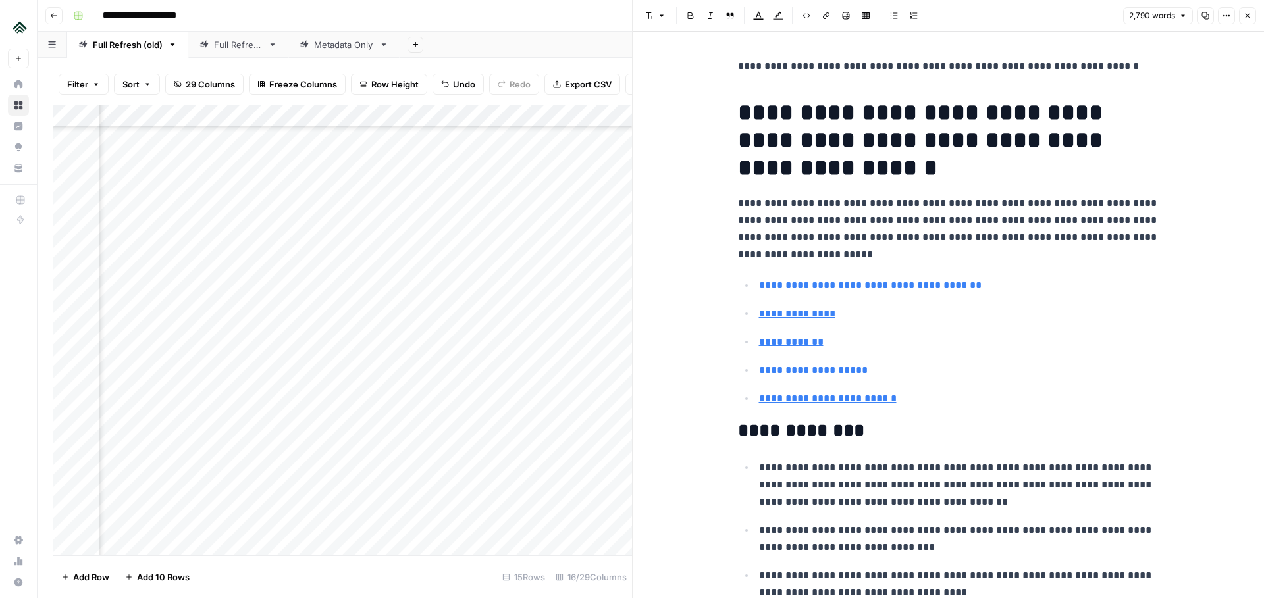
click at [1249, 13] on icon "button" at bounding box center [1248, 16] width 8 height 8
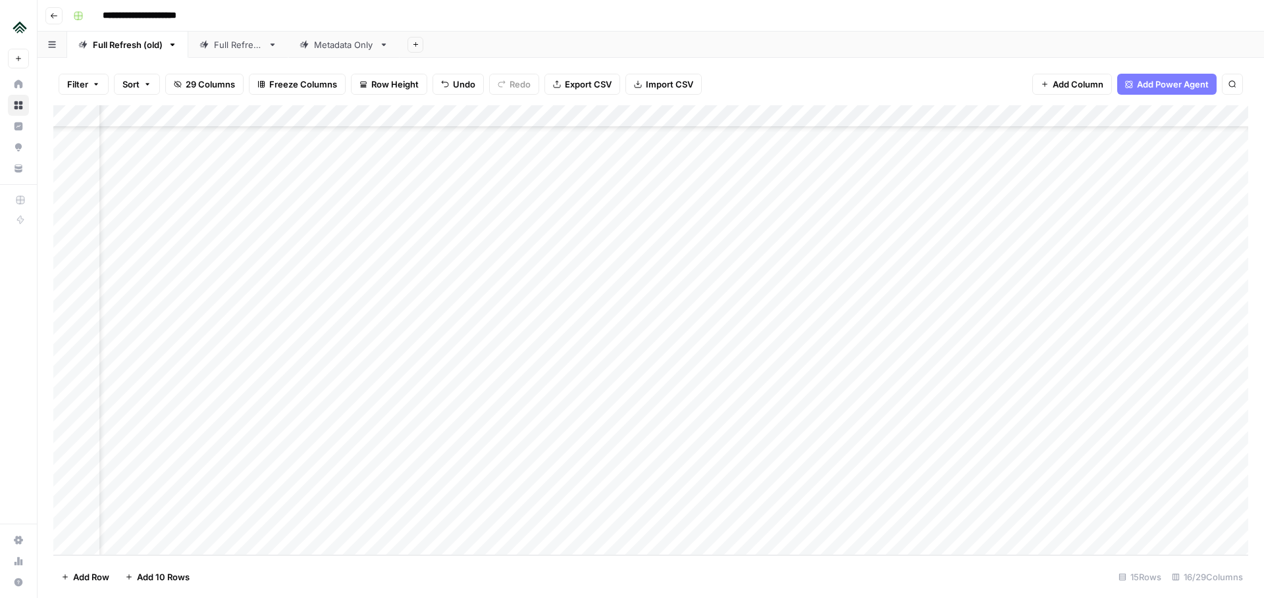
scroll to position [462, 0]
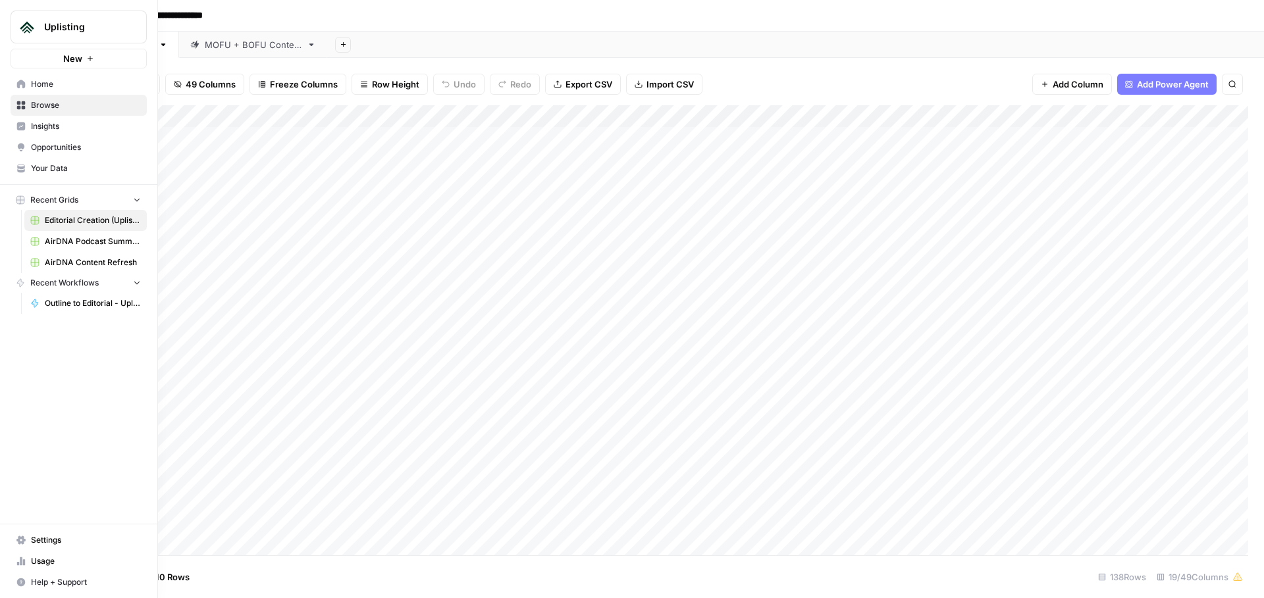
click at [75, 259] on span "AirDNA Content Refresh" at bounding box center [93, 263] width 96 height 12
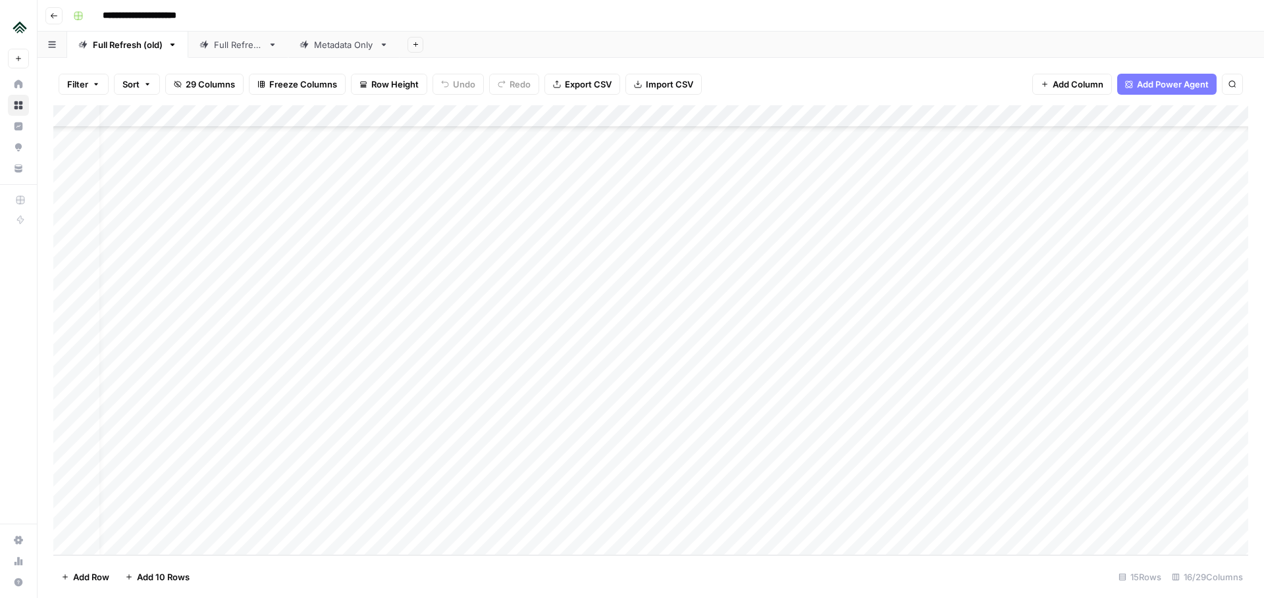
scroll to position [462, 18]
click at [1055, 429] on div "Add Column" at bounding box center [650, 330] width 1195 height 450
drag, startPoint x: 29, startPoint y: 86, endPoint x: 128, endPoint y: 16, distance: 120.6
click at [0, 0] on div "Uplisting New Home Browse Insights Opportunities Your Data Recent Grids Editori…" at bounding box center [18, 117] width 37 height 235
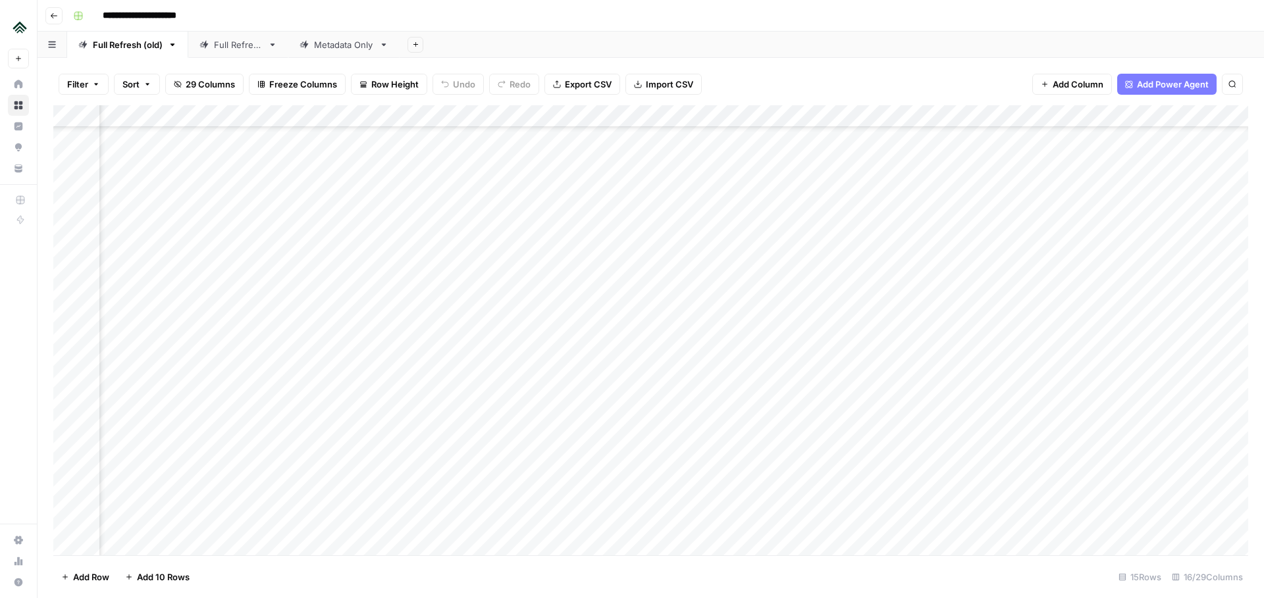
scroll to position [461, 347]
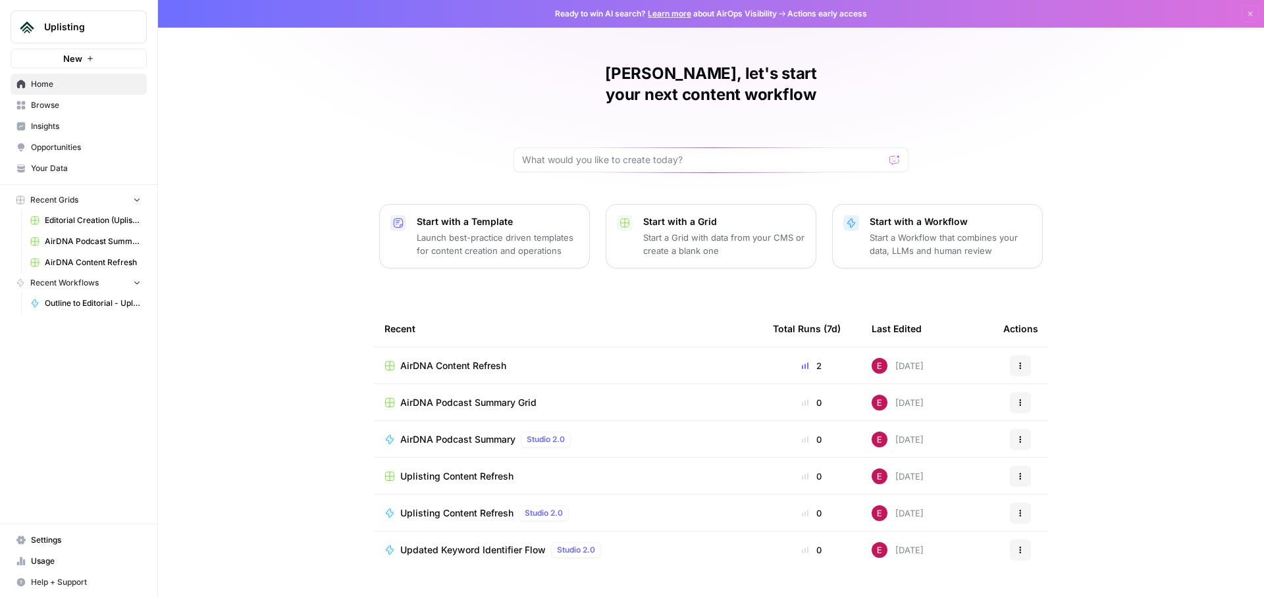
click at [88, 27] on span "Uplisting" at bounding box center [84, 26] width 80 height 13
click at [285, 138] on div "Elise, let's start your next content workflow Start with a Template Launch best…" at bounding box center [711, 313] width 1106 height 627
click at [53, 537] on span "Settings" at bounding box center [86, 541] width 110 height 12
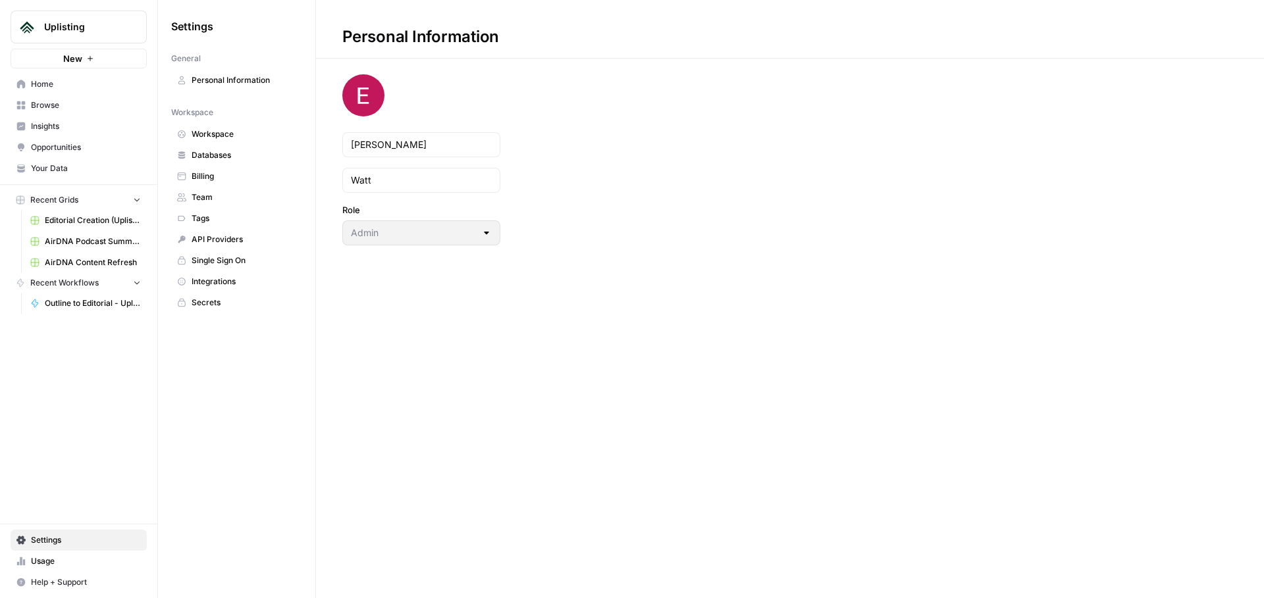
click at [238, 138] on span "Workspace" at bounding box center [244, 134] width 105 height 12
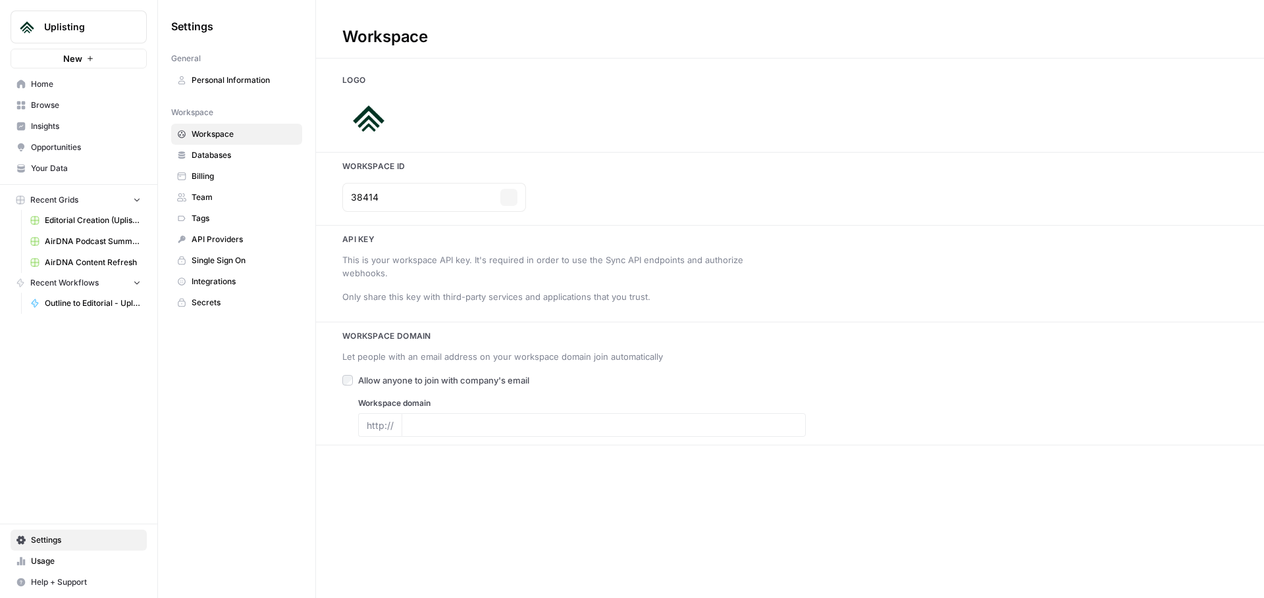
type input "uplisting.io"
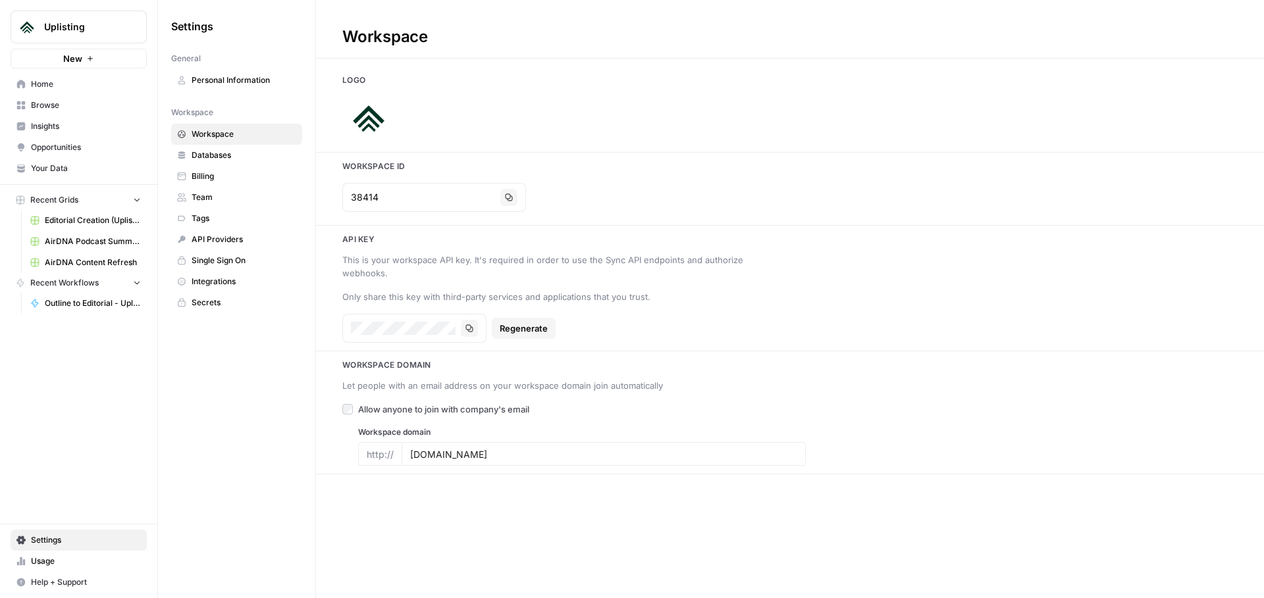
click at [234, 198] on span "Team" at bounding box center [244, 198] width 105 height 12
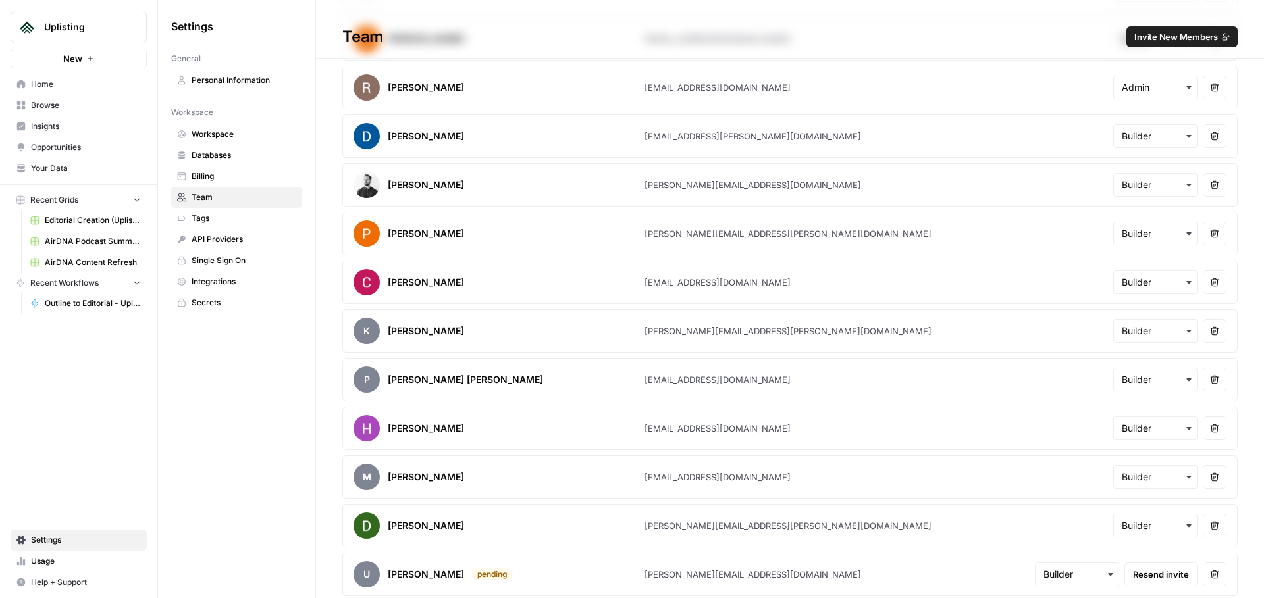
scroll to position [889, 0]
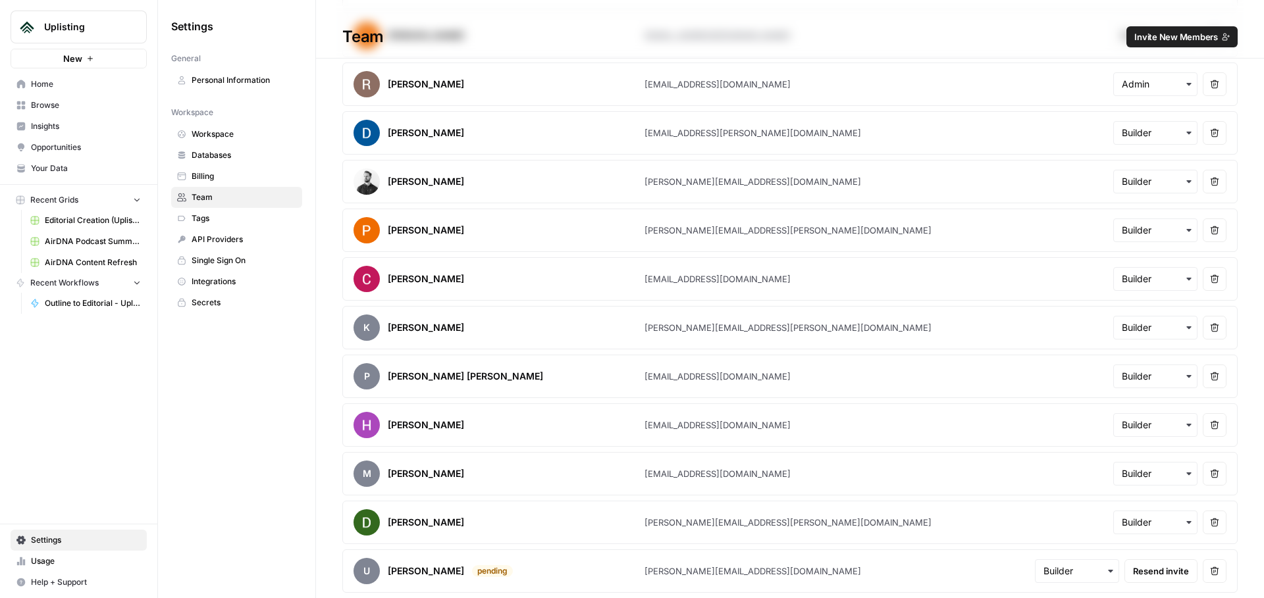
click at [1153, 33] on span "Invite New Members" at bounding box center [1176, 36] width 84 height 13
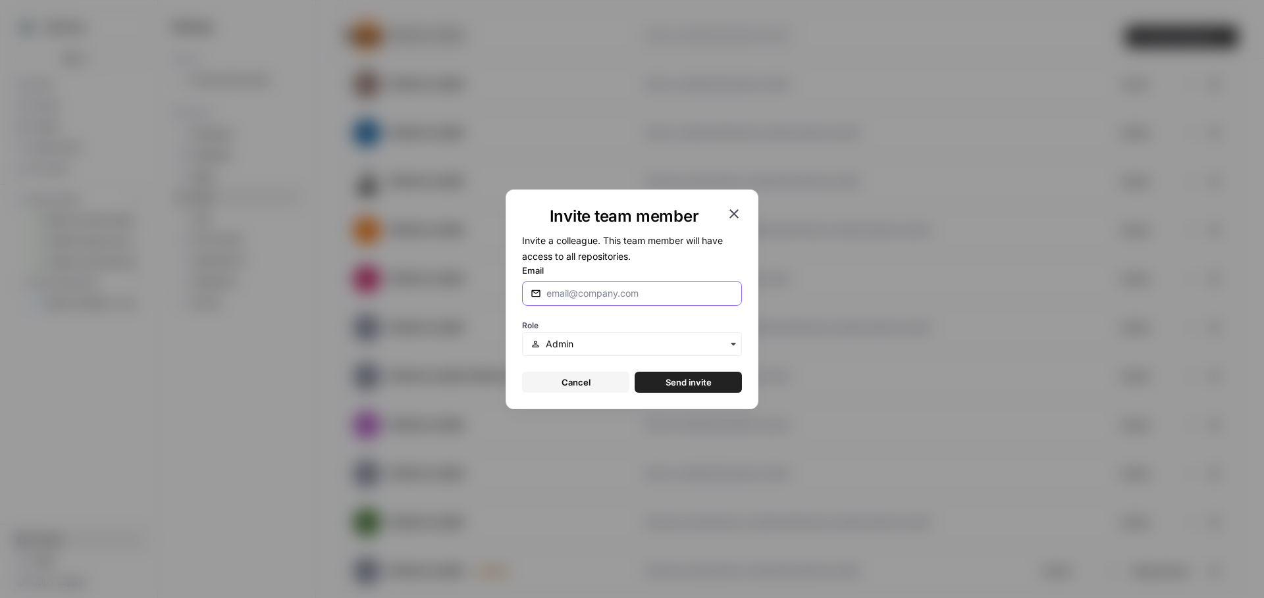
click at [623, 287] on input "Email" at bounding box center [639, 293] width 187 height 13
paste input "camimacias@gmail.com"
type input "camimacias@gmail.com"
click at [575, 347] on input "text" at bounding box center [640, 344] width 188 height 13
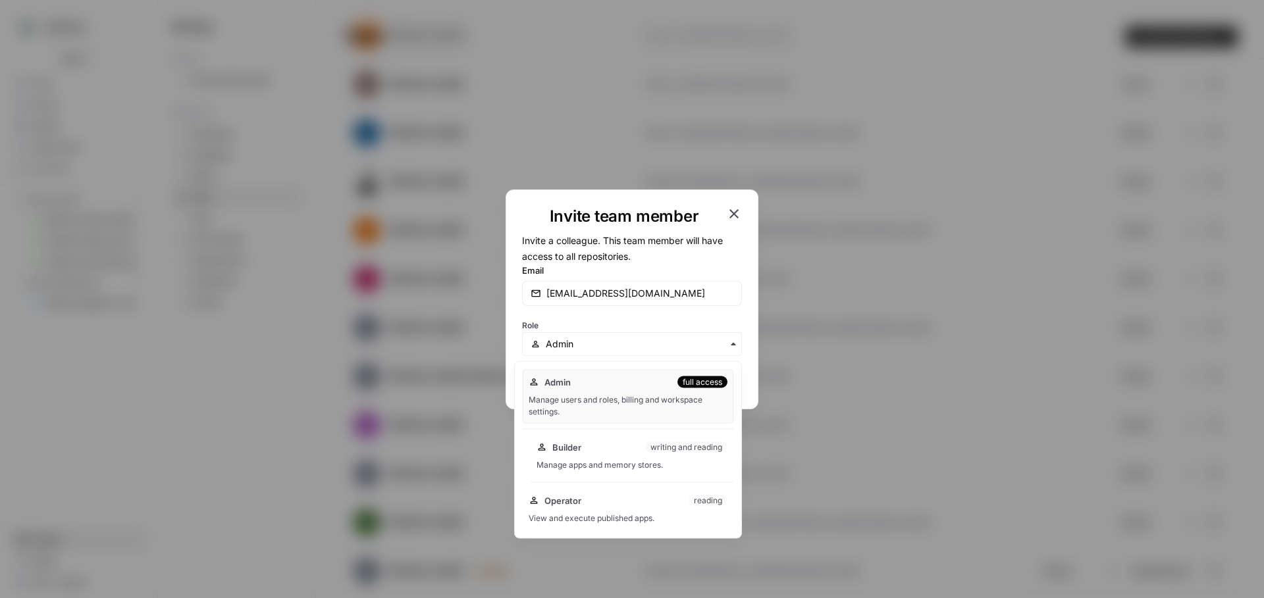
click at [629, 460] on div "Manage apps and memory stores." at bounding box center [632, 466] width 191 height 12
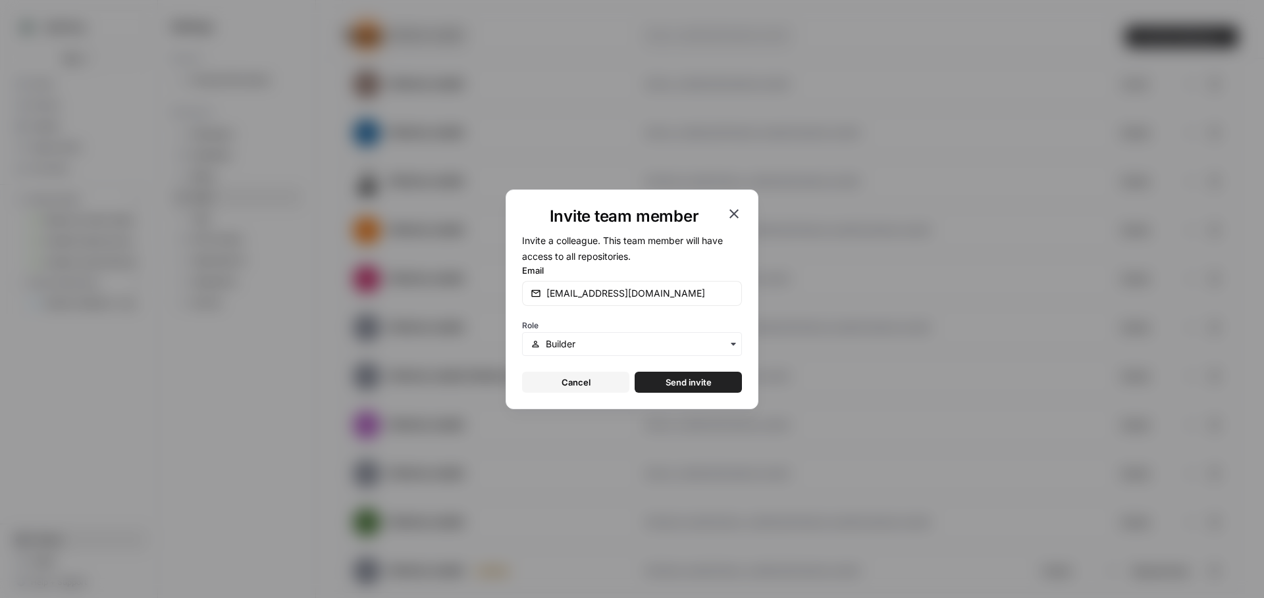
click at [703, 376] on span "Send invite" at bounding box center [689, 382] width 46 height 13
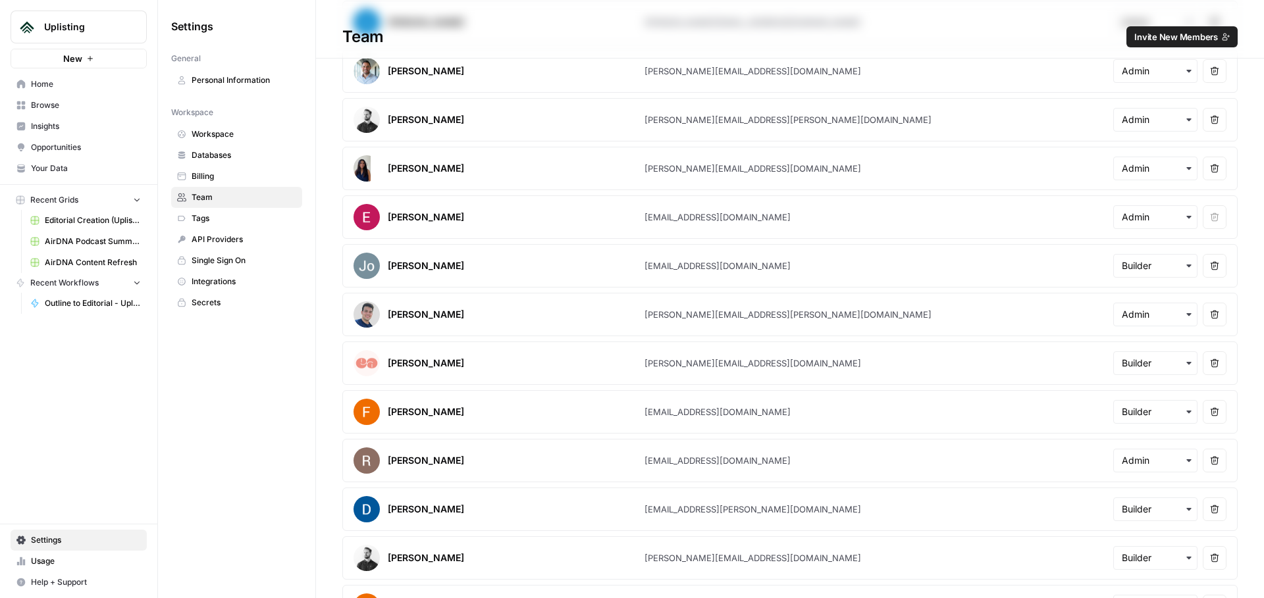
scroll to position [0, 0]
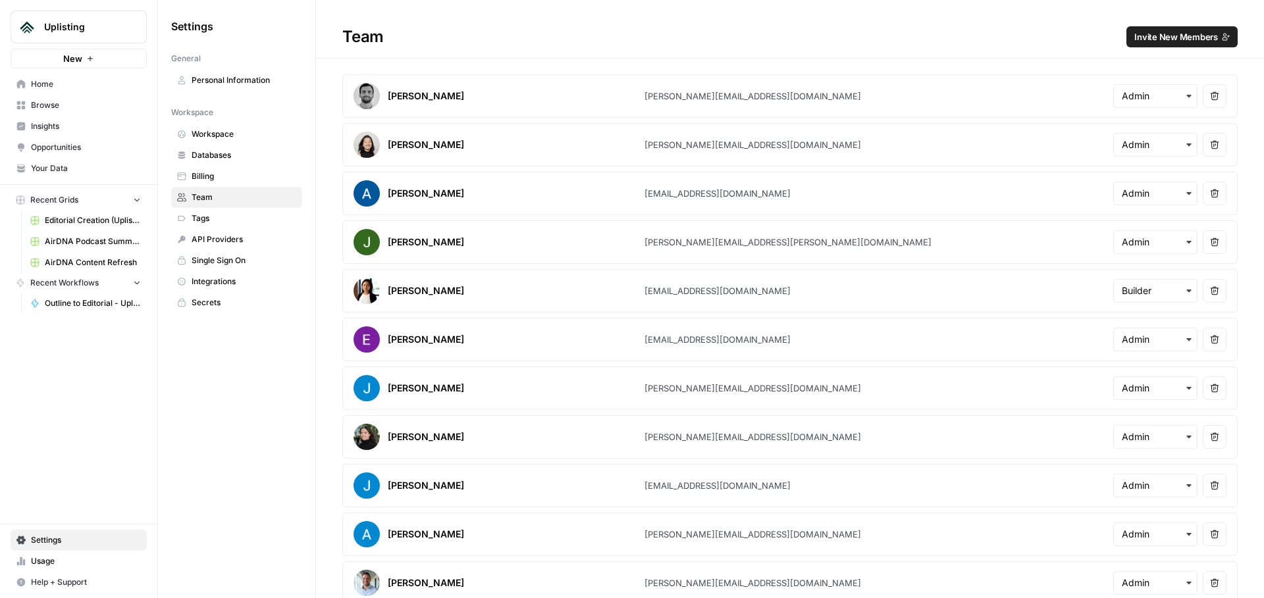
click at [1087, 19] on h1 "Team Invite New Members" at bounding box center [790, 29] width 948 height 59
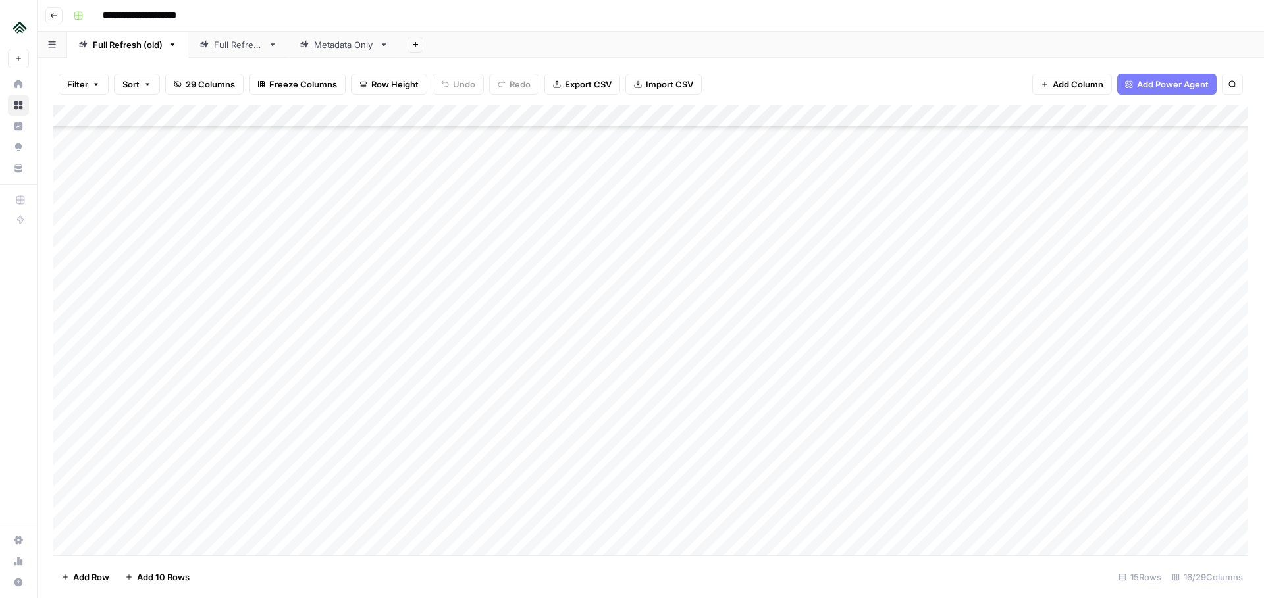
scroll to position [462, 0]
click at [115, 18] on input "**********" at bounding box center [157, 15] width 120 height 21
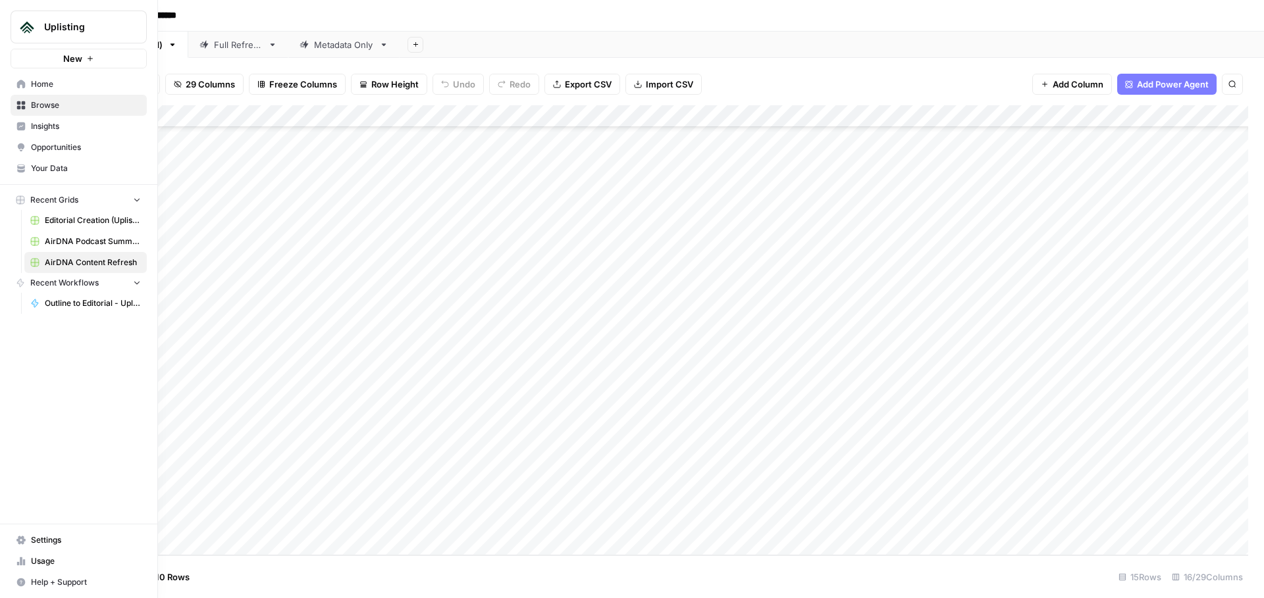
click at [27, 86] on link "Home" at bounding box center [79, 84] width 136 height 21
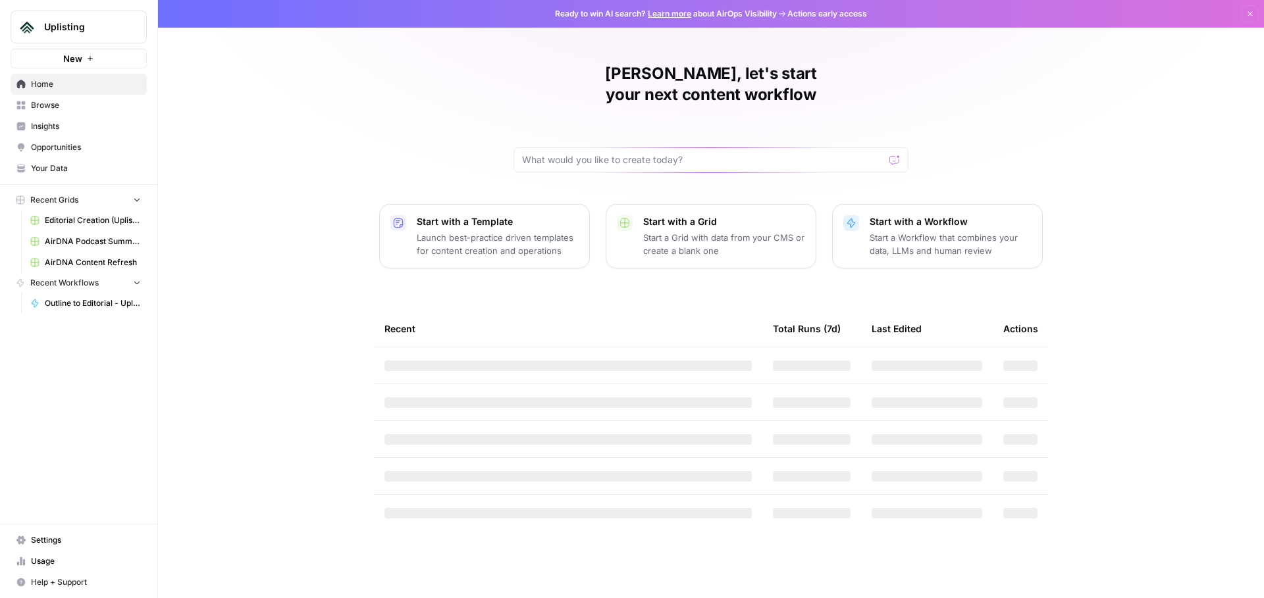
click at [33, 103] on span "Browse" at bounding box center [86, 105] width 110 height 12
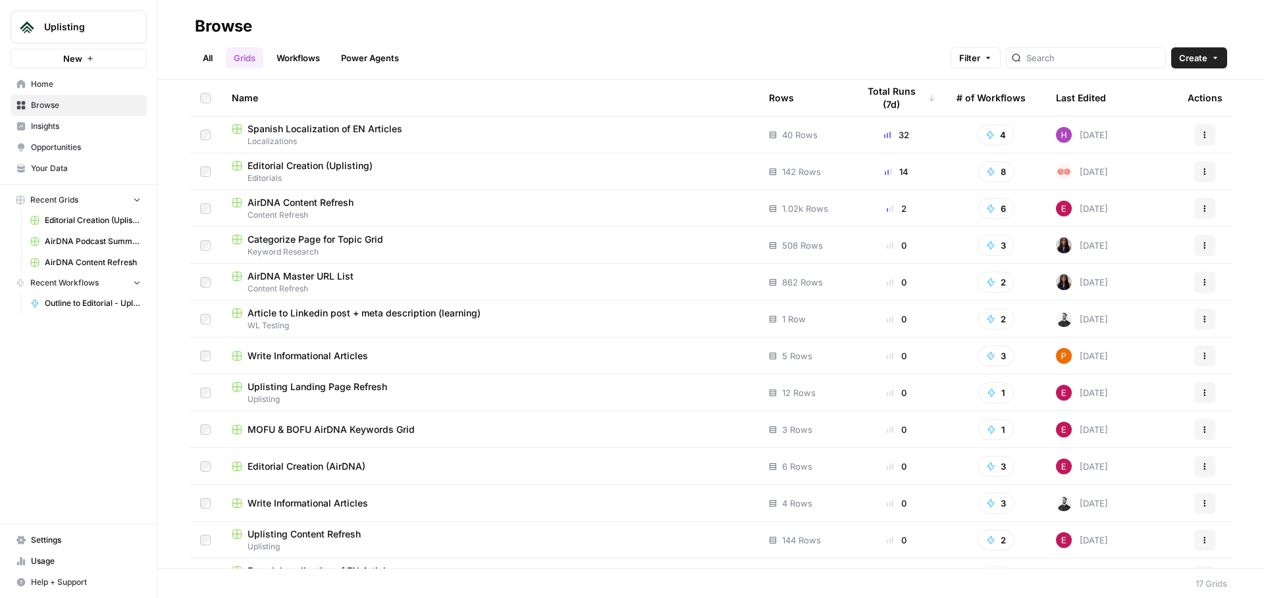
click at [620, 26] on div "Browse" at bounding box center [711, 26] width 1032 height 21
click at [78, 172] on span "Your Data" at bounding box center [86, 169] width 110 height 12
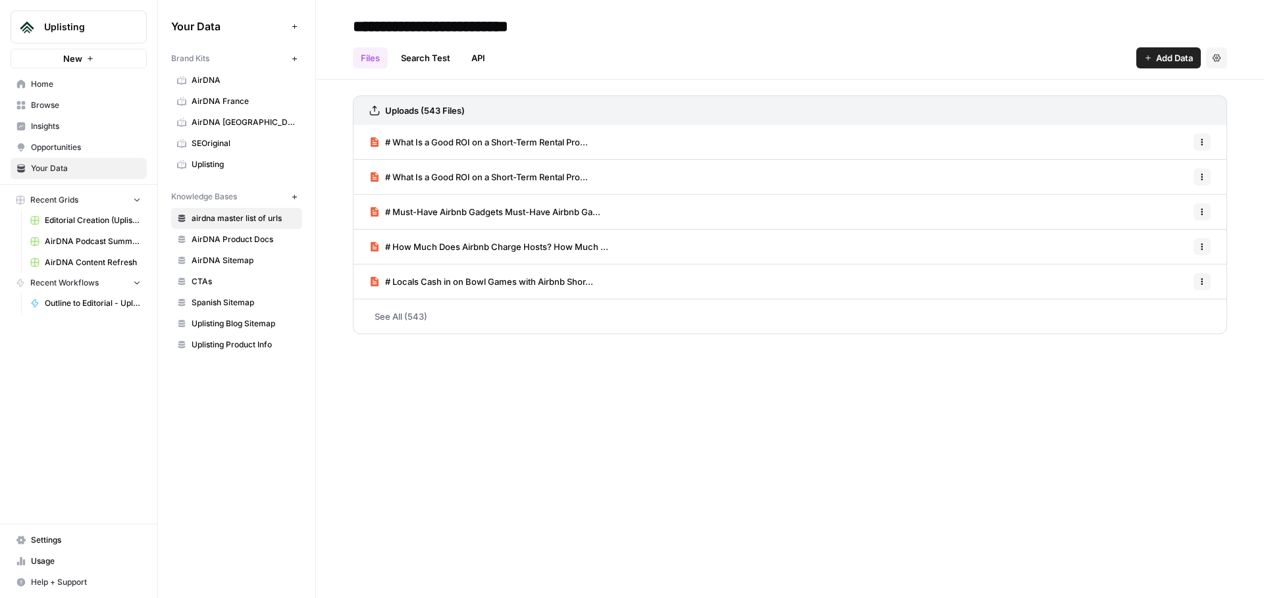
click at [209, 81] on span "AirDNA" at bounding box center [244, 80] width 105 height 12
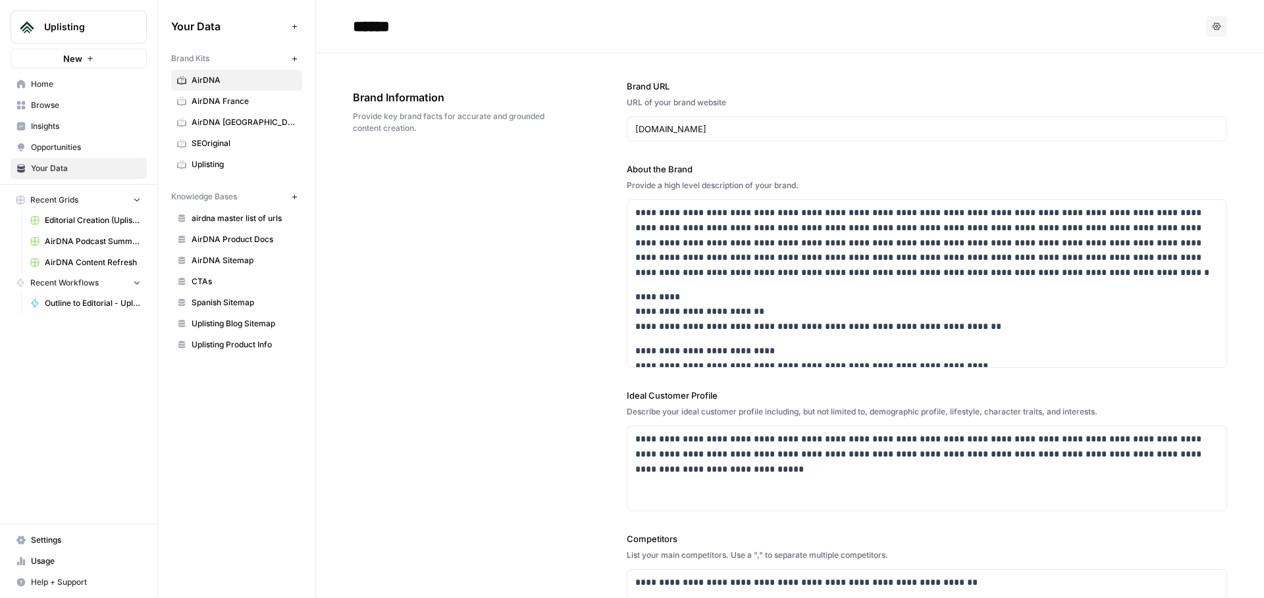
click at [201, 74] on link "AirDNA" at bounding box center [236, 80] width 131 height 21
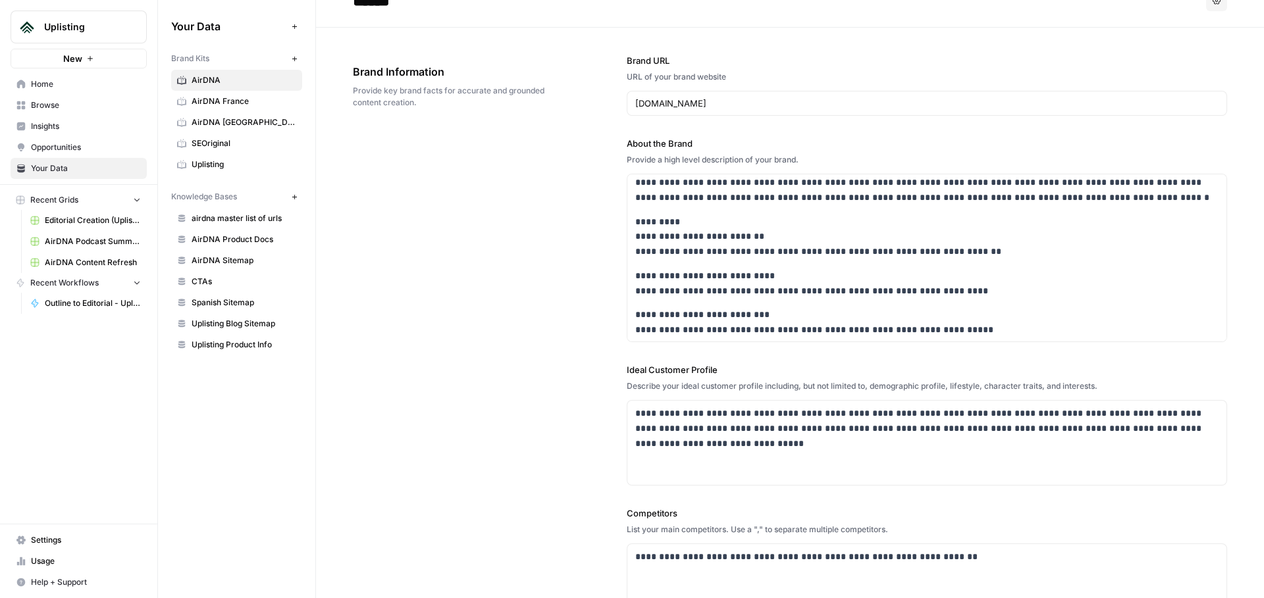
scroll to position [51, 0]
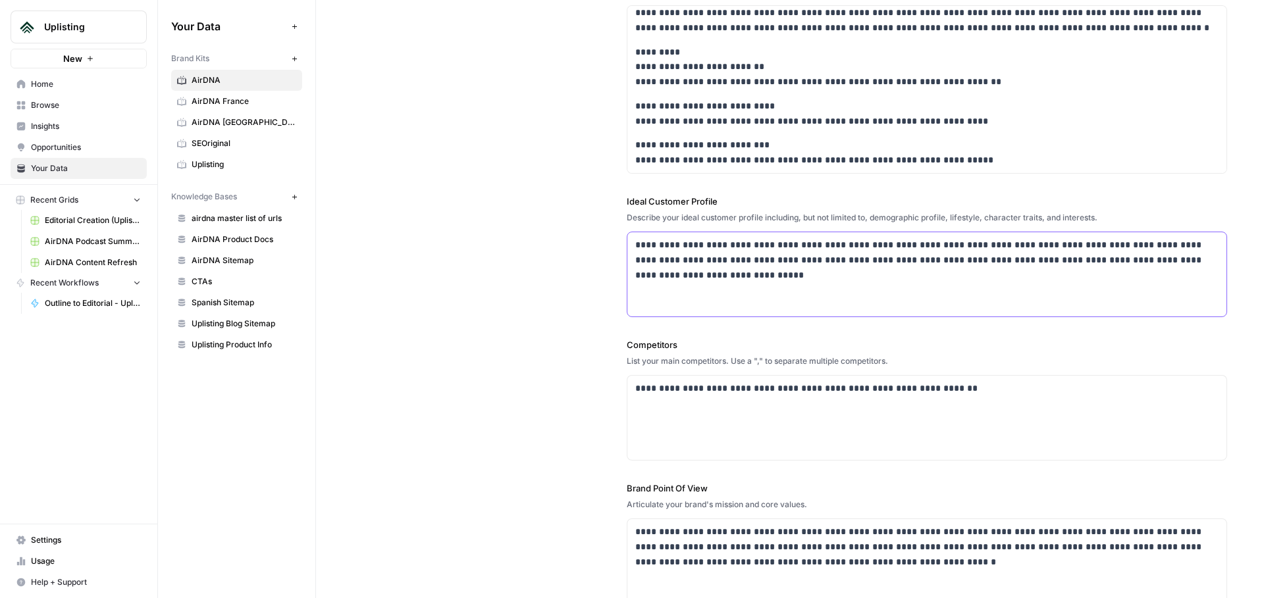
click at [747, 271] on p "**********" at bounding box center [926, 260] width 583 height 45
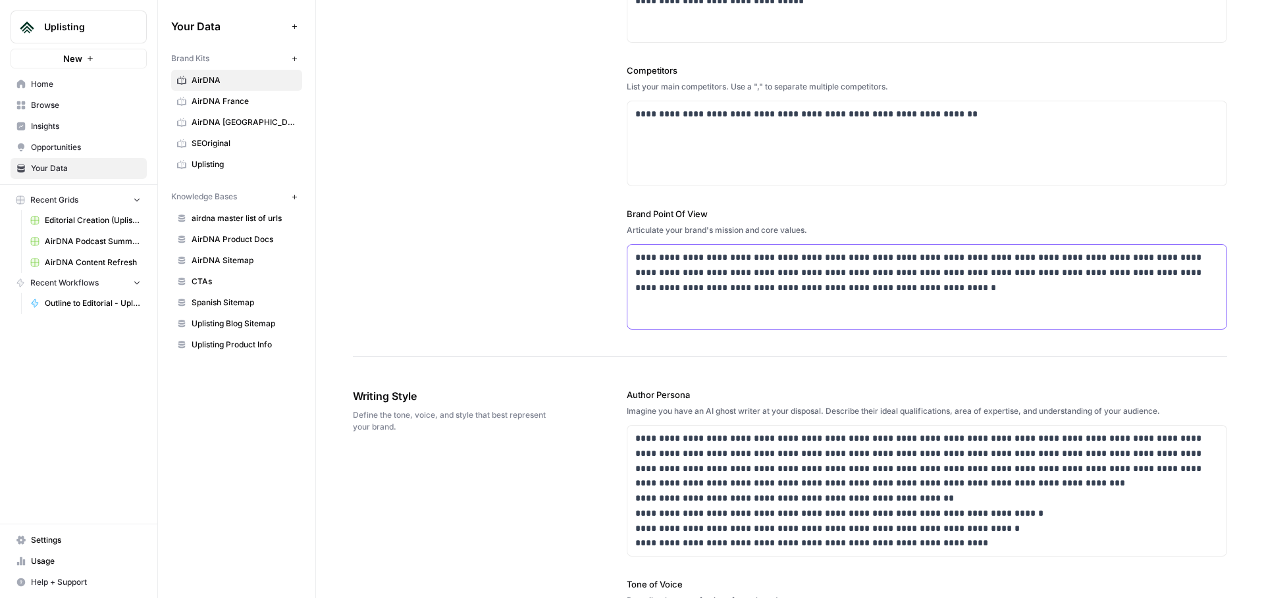
click at [729, 245] on div "**********" at bounding box center [926, 287] width 599 height 84
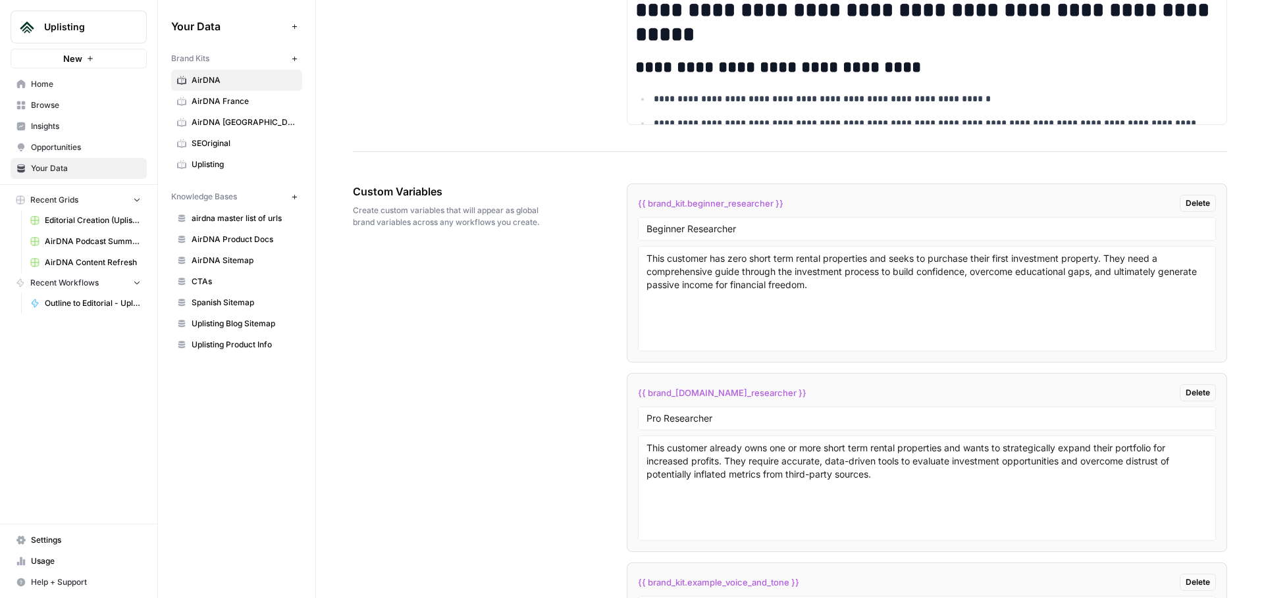
scroll to position [2154, 0]
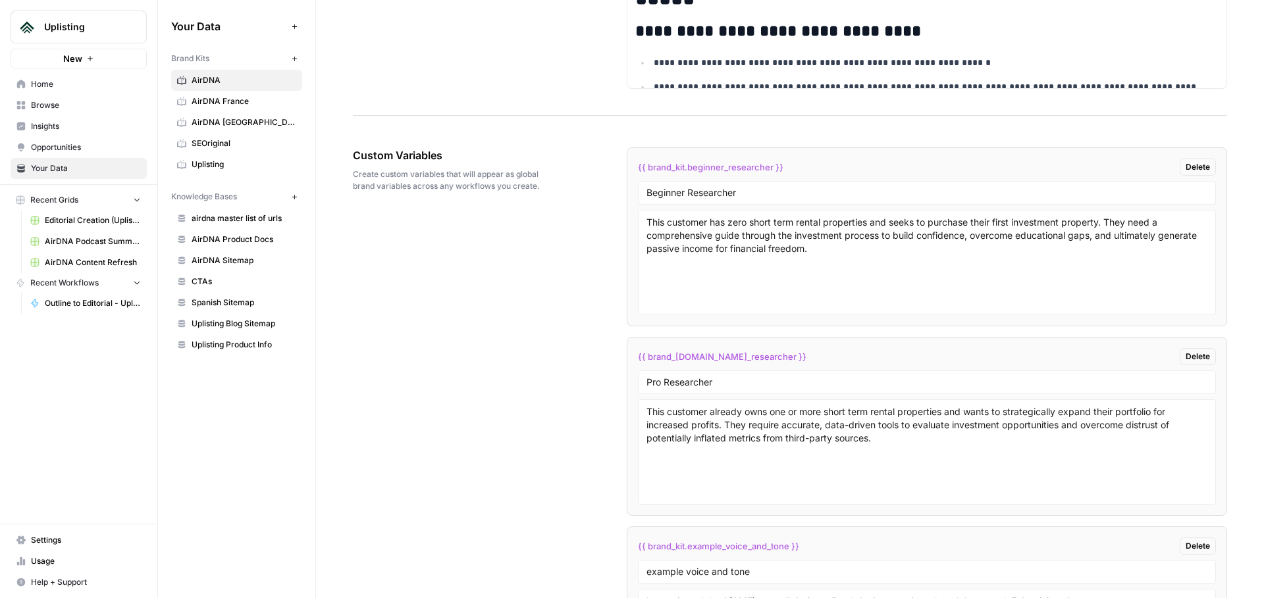
click at [708, 180] on li "{{ brand_kit.beginner_researcher }} Delete Beginner Researcher This customer ha…" at bounding box center [927, 236] width 600 height 179
click at [710, 194] on input "Beginner Researcher" at bounding box center [927, 193] width 561 height 12
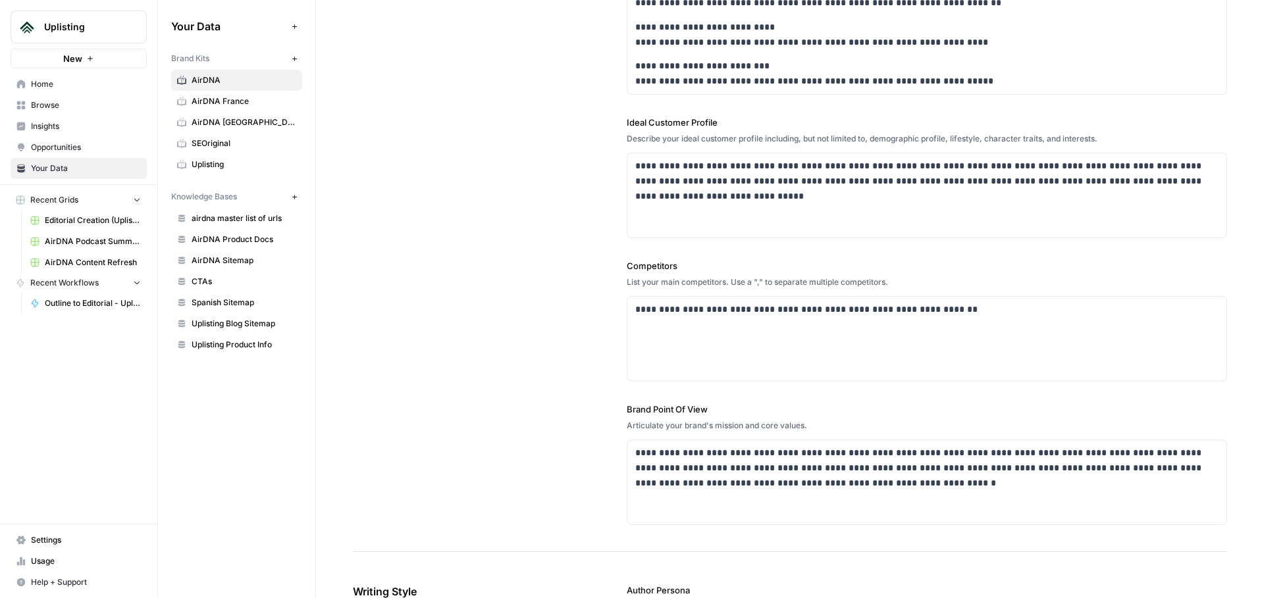
scroll to position [0, 0]
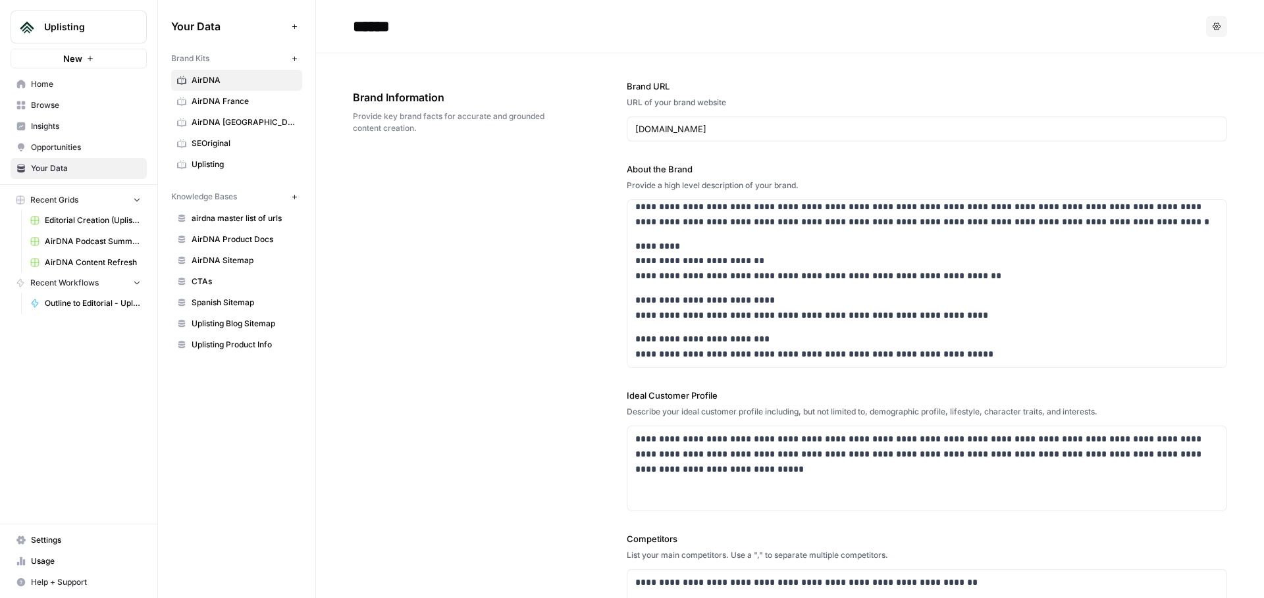
click at [386, 192] on div "**********" at bounding box center [790, 439] width 874 height 772
click at [192, 197] on span "Knowledge Bases" at bounding box center [204, 197] width 66 height 12
click at [217, 217] on span "airdna master list of urls" at bounding box center [244, 219] width 105 height 12
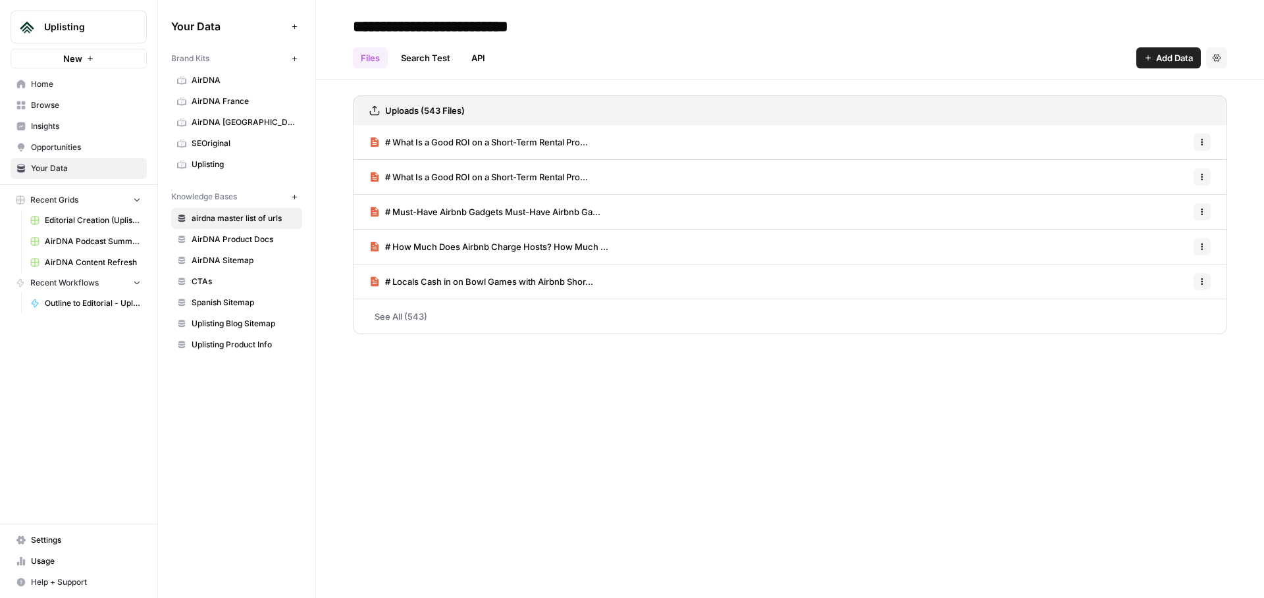
click at [261, 242] on span "AirDNA Product Docs" at bounding box center [244, 240] width 105 height 12
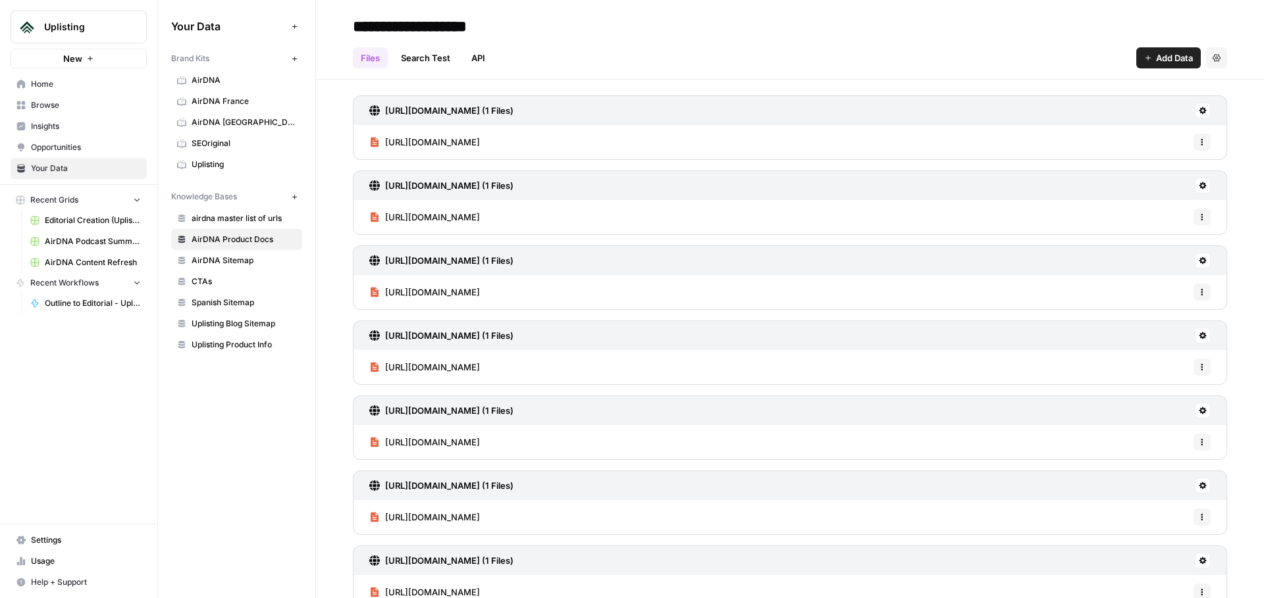
click at [83, 265] on span "AirDNA Content Refresh" at bounding box center [93, 263] width 96 height 12
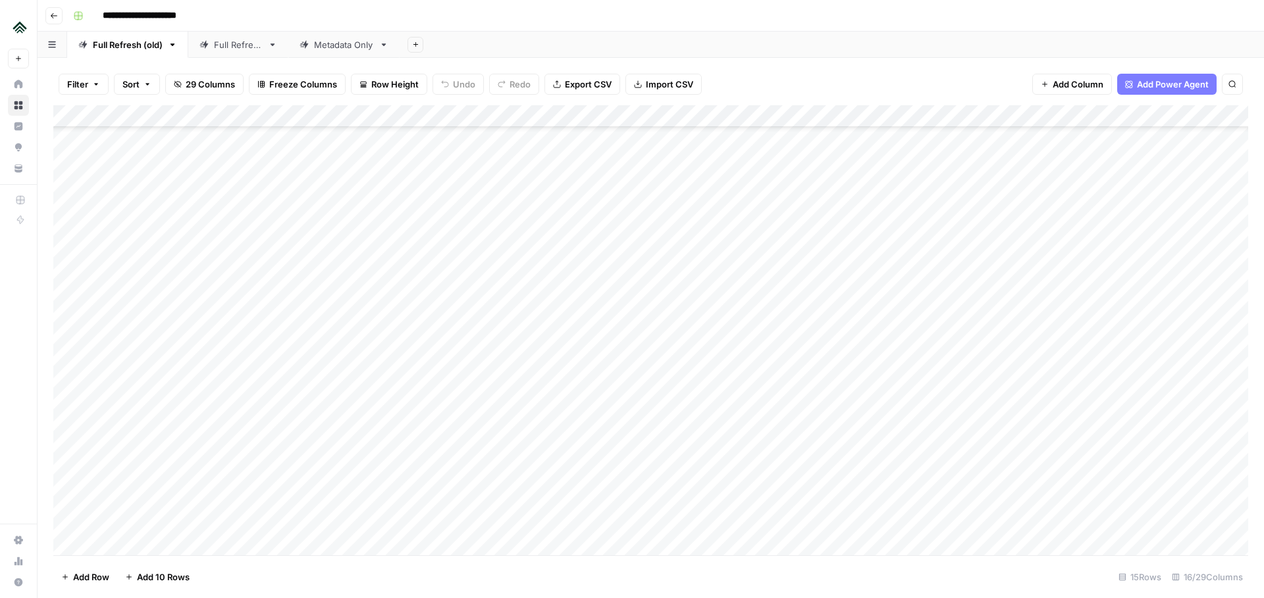
scroll to position [462, 0]
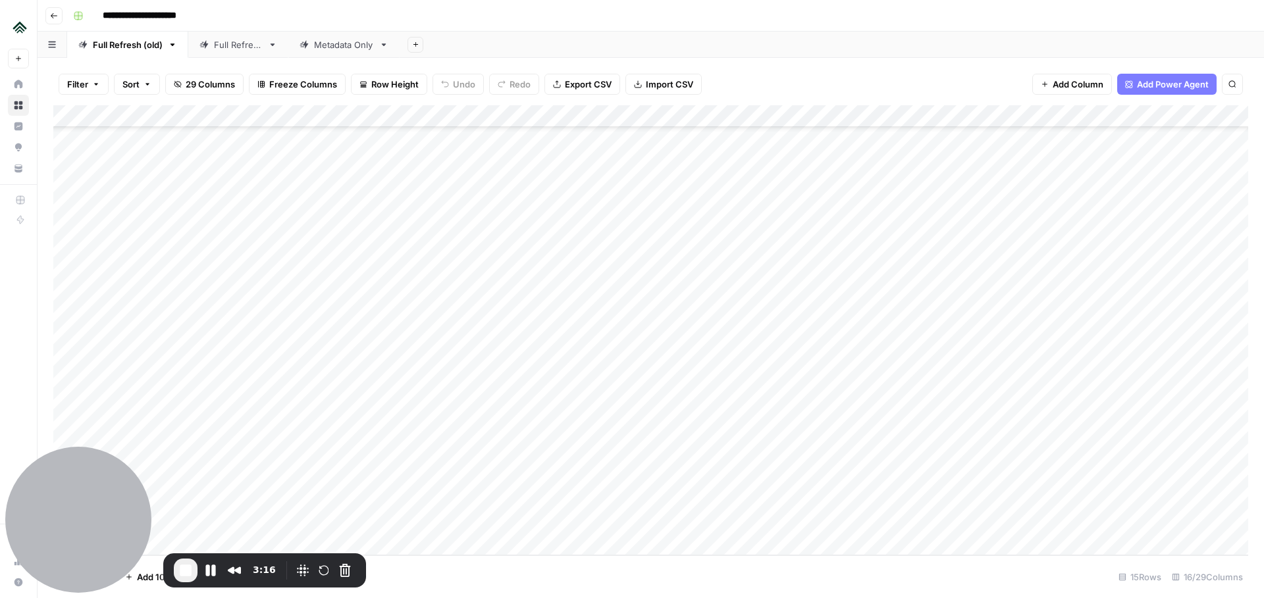
click at [401, 521] on div "Add Column" at bounding box center [650, 330] width 1195 height 450
type textarea "**********"
click at [192, 495] on div "Add Column" at bounding box center [650, 330] width 1195 height 450
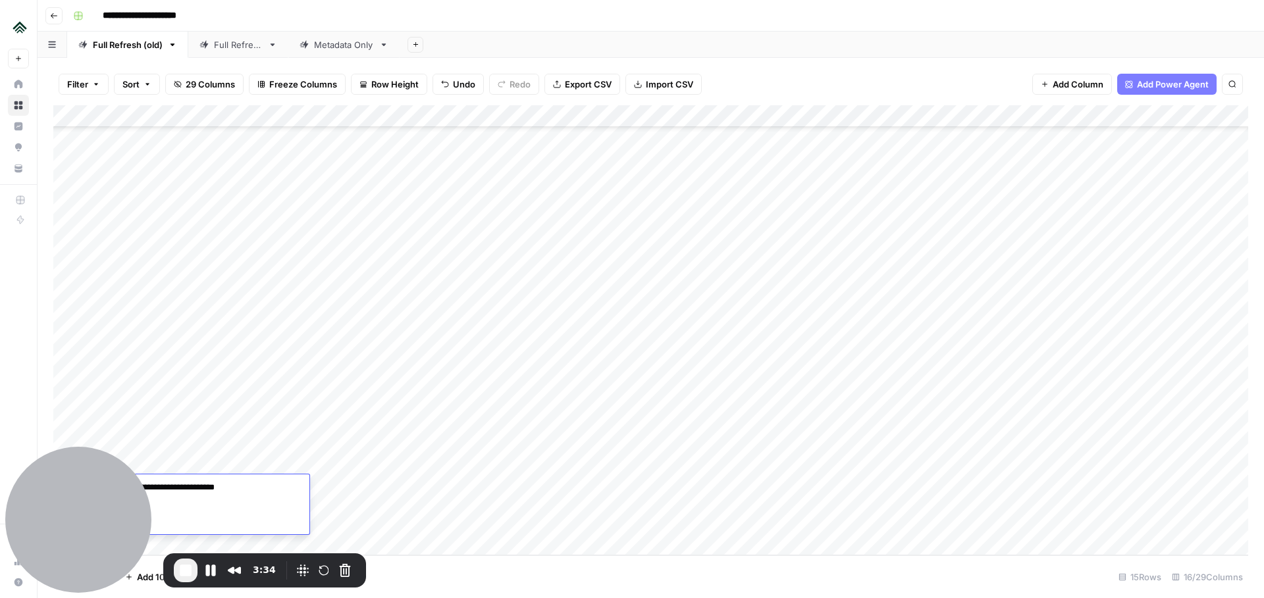
type textarea "**********"
click at [313, 495] on div "Add Column" at bounding box center [650, 330] width 1195 height 450
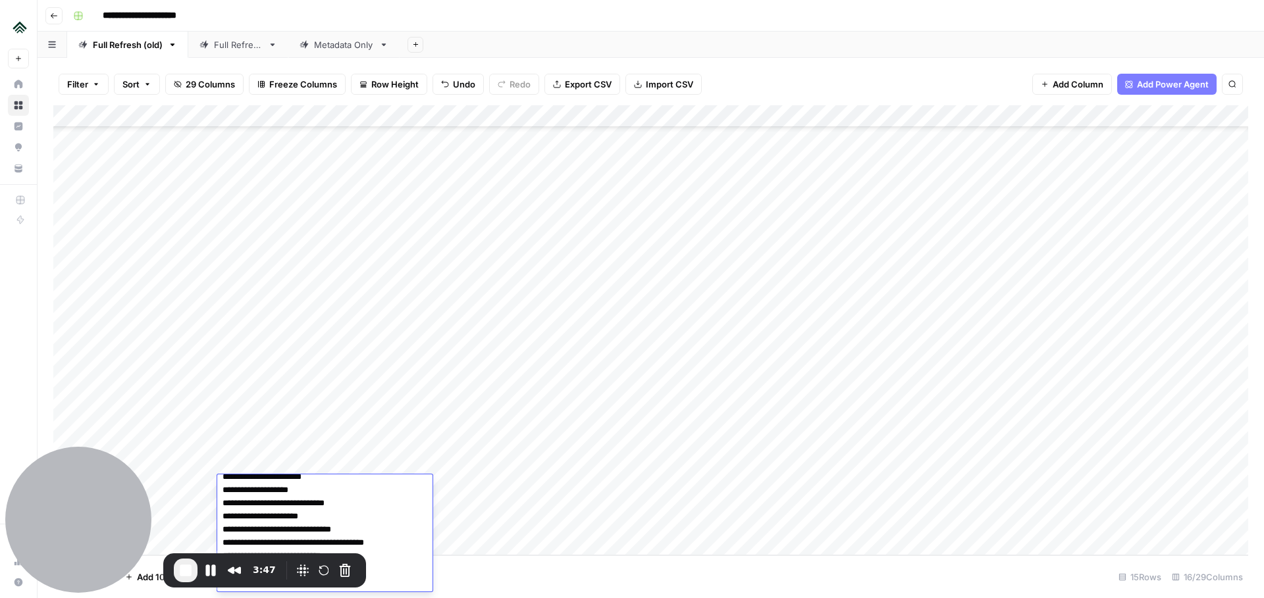
scroll to position [0, 0]
click at [223, 501] on textarea "**********" at bounding box center [322, 560] width 211 height 163
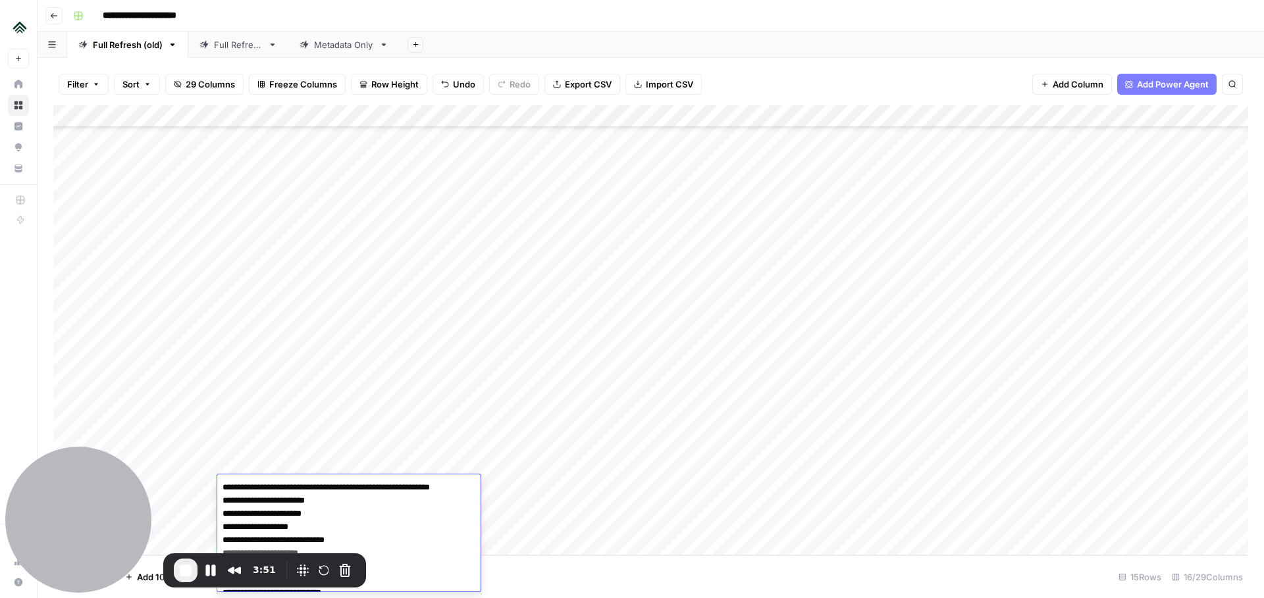
click at [224, 516] on textarea "**********" at bounding box center [348, 560] width 263 height 163
type textarea "**********"
click at [263, 442] on div "Add Column" at bounding box center [650, 330] width 1195 height 450
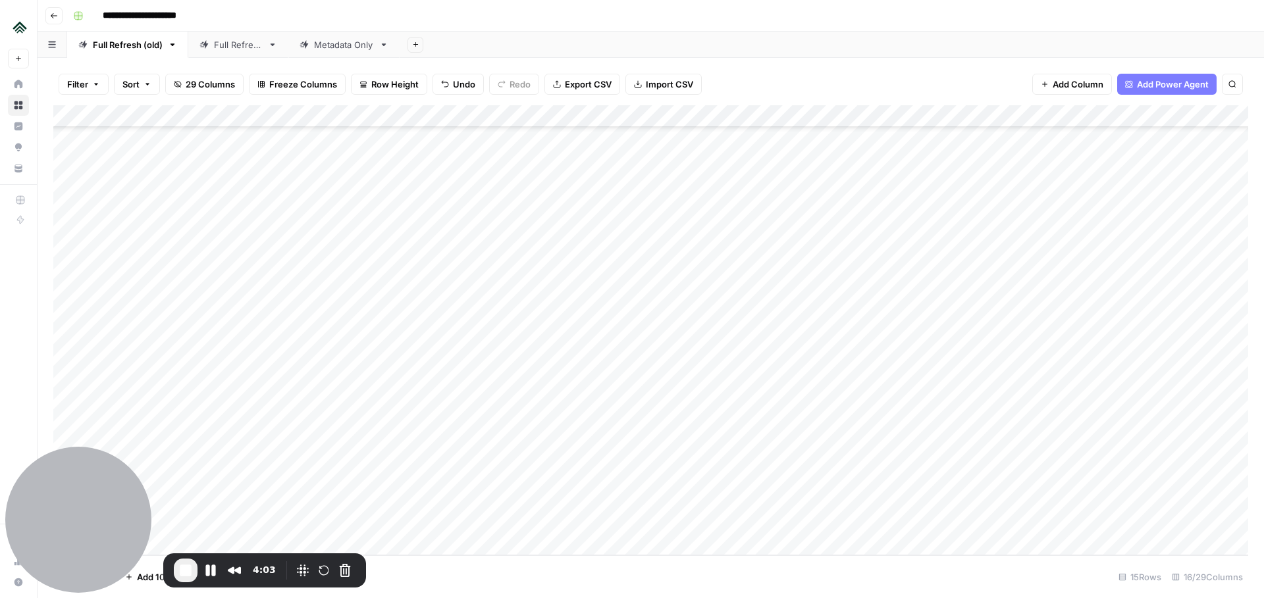
click at [573, 487] on div "Add Column" at bounding box center [650, 330] width 1195 height 450
click at [789, 491] on div "Add Column" at bounding box center [650, 330] width 1195 height 450
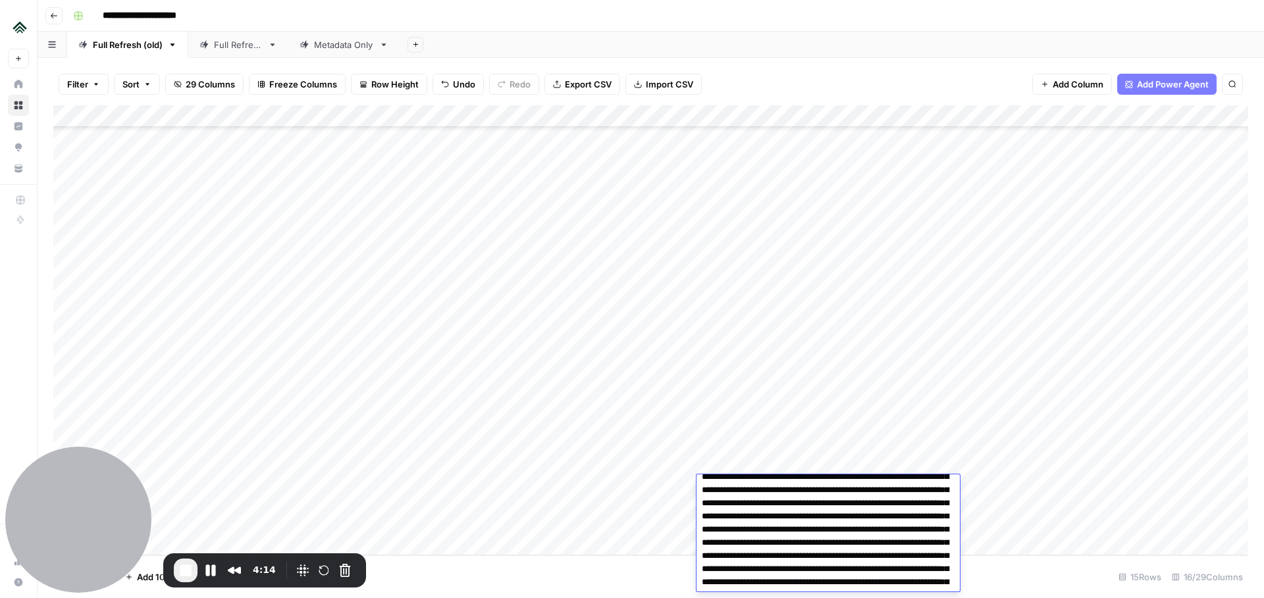
scroll to position [0, 0]
click at [747, 448] on div "Add Column" at bounding box center [650, 330] width 1195 height 450
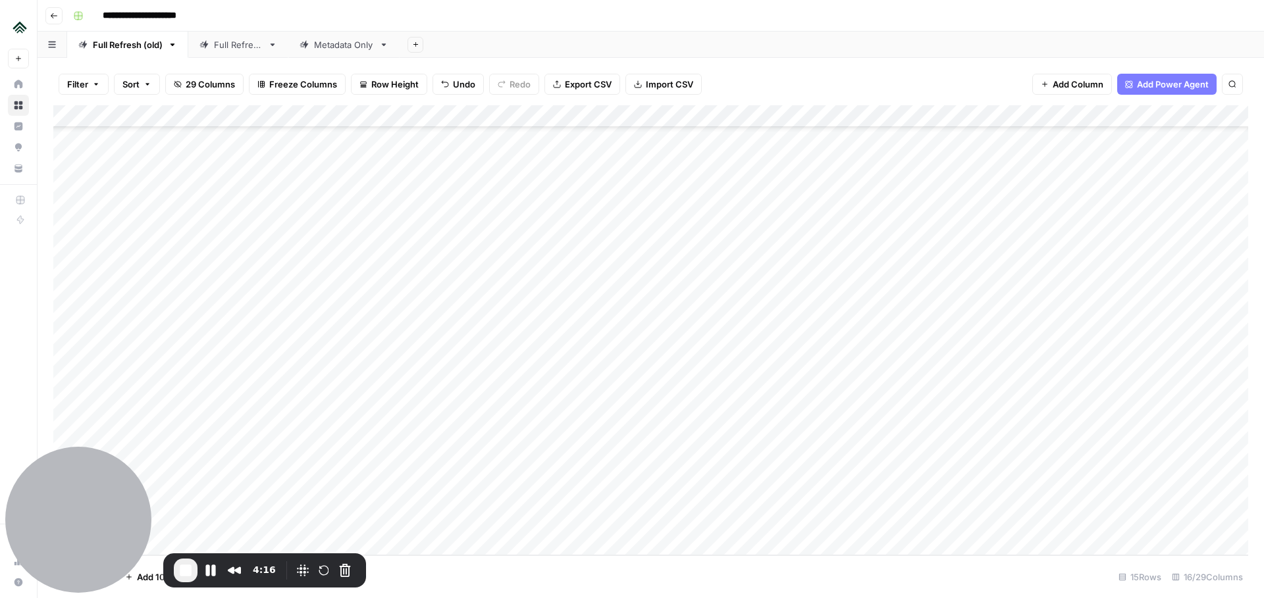
click at [862, 504] on div "Add Column" at bounding box center [650, 330] width 1195 height 450
click at [888, 498] on div "Add Column" at bounding box center [650, 330] width 1195 height 450
click at [844, 531] on button "Full" at bounding box center [848, 538] width 25 height 16
click at [687, 427] on div "Add Column" at bounding box center [650, 330] width 1195 height 450
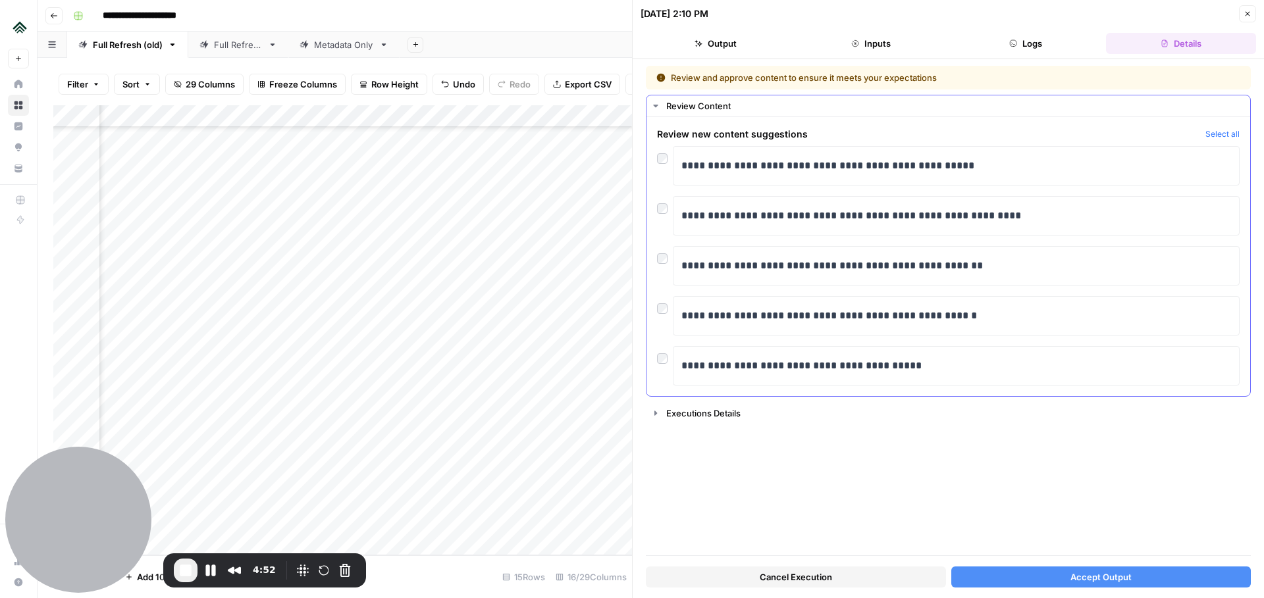
click at [1221, 134] on button "Select all" at bounding box center [1223, 134] width 34 height 13
click at [889, 167] on p "**********" at bounding box center [956, 165] width 550 height 17
drag, startPoint x: 680, startPoint y: 164, endPoint x: 1016, endPoint y: 153, distance: 335.9
click at [1016, 153] on div "**********" at bounding box center [956, 166] width 567 height 40
drag, startPoint x: 701, startPoint y: 215, endPoint x: 948, endPoint y: 230, distance: 248.1
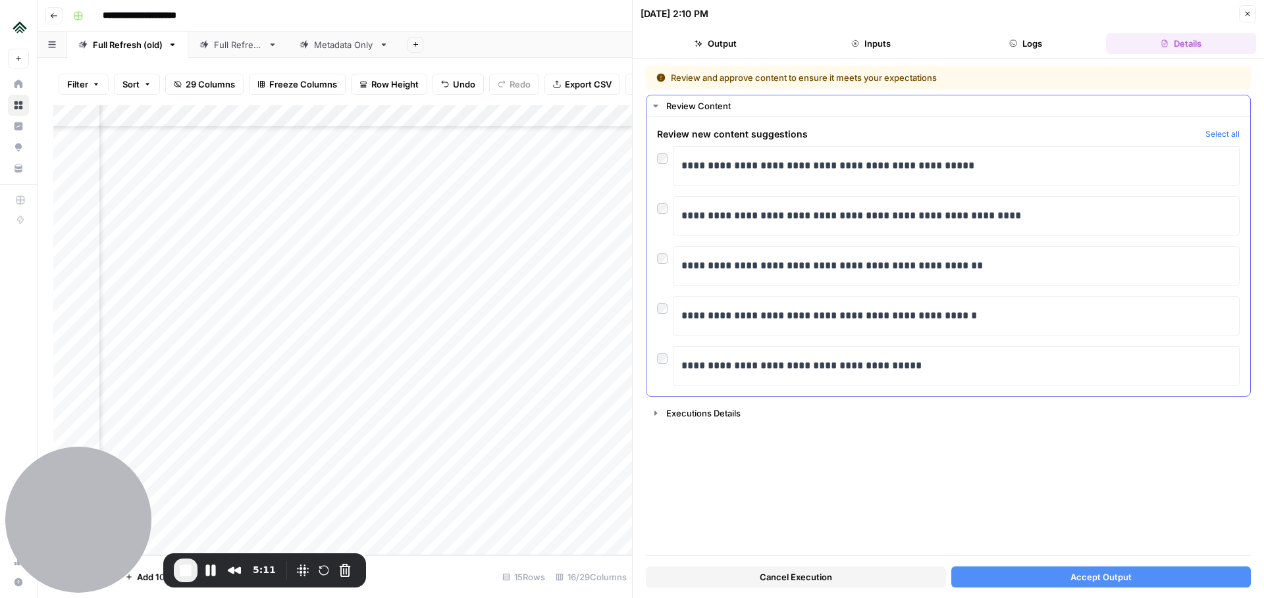
click at [948, 230] on div "**********" at bounding box center [956, 216] width 567 height 40
click at [1039, 220] on p "**********" at bounding box center [956, 215] width 550 height 17
drag, startPoint x: 1041, startPoint y: 223, endPoint x: 675, endPoint y: 214, distance: 366.2
click at [675, 214] on div "**********" at bounding box center [956, 216] width 567 height 40
click at [753, 228] on div "**********" at bounding box center [956, 216] width 550 height 28
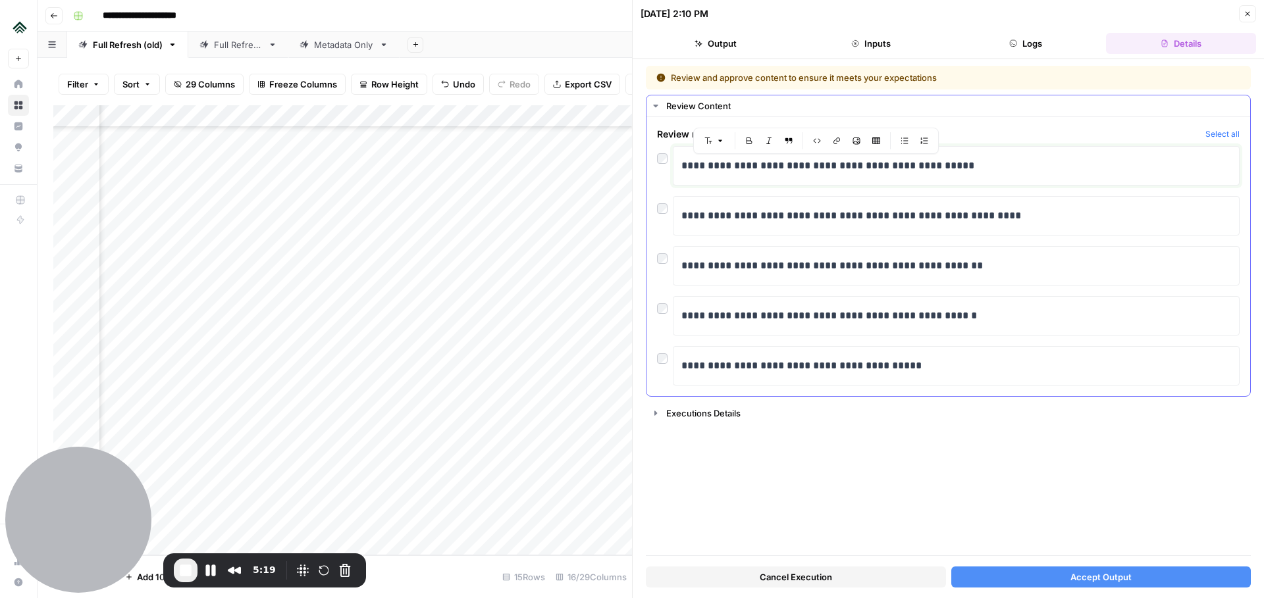
drag, startPoint x: 681, startPoint y: 170, endPoint x: 975, endPoint y: 177, distance: 294.4
click at [975, 177] on div "**********" at bounding box center [956, 166] width 550 height 28
click at [956, 170] on p "**********" at bounding box center [956, 165] width 550 height 17
click at [711, 168] on p "**********" at bounding box center [956, 165] width 550 height 17
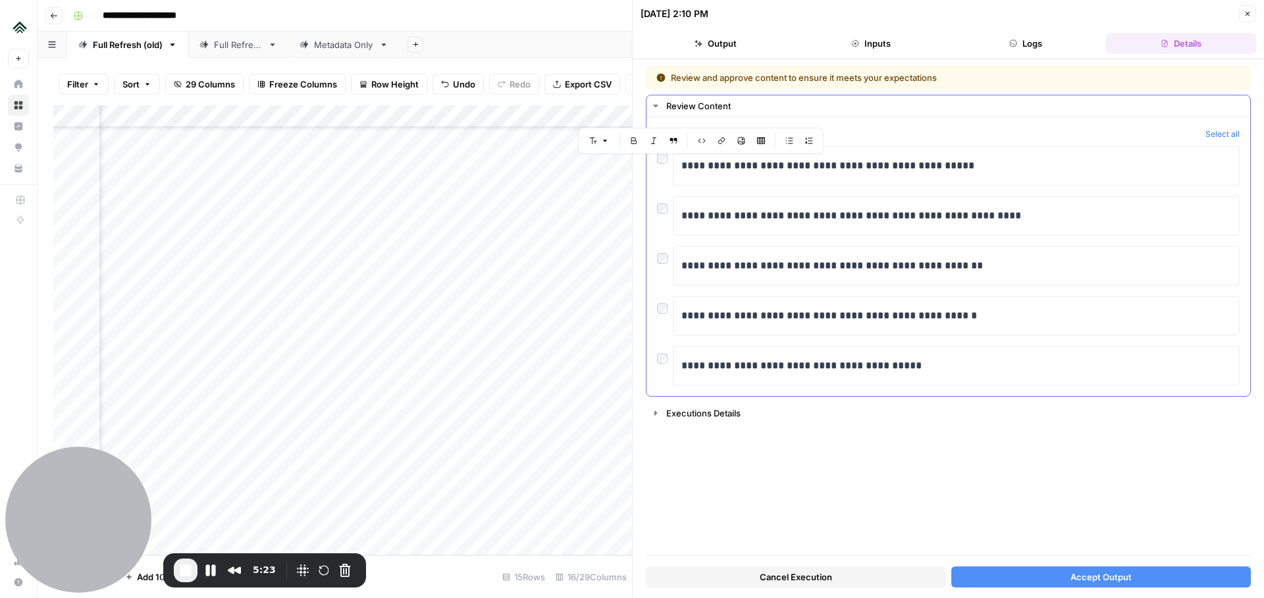
click at [734, 186] on div "**********" at bounding box center [948, 266] width 583 height 240
click at [1244, 17] on icon "button" at bounding box center [1248, 14] width 8 height 8
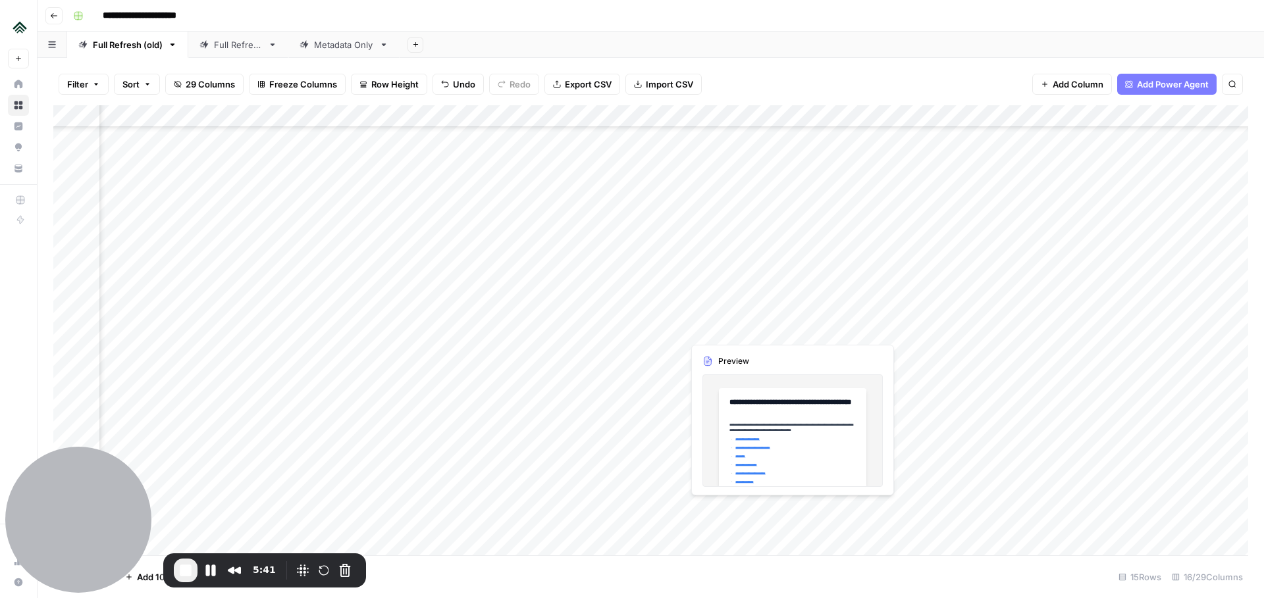
scroll to position [405, 401]
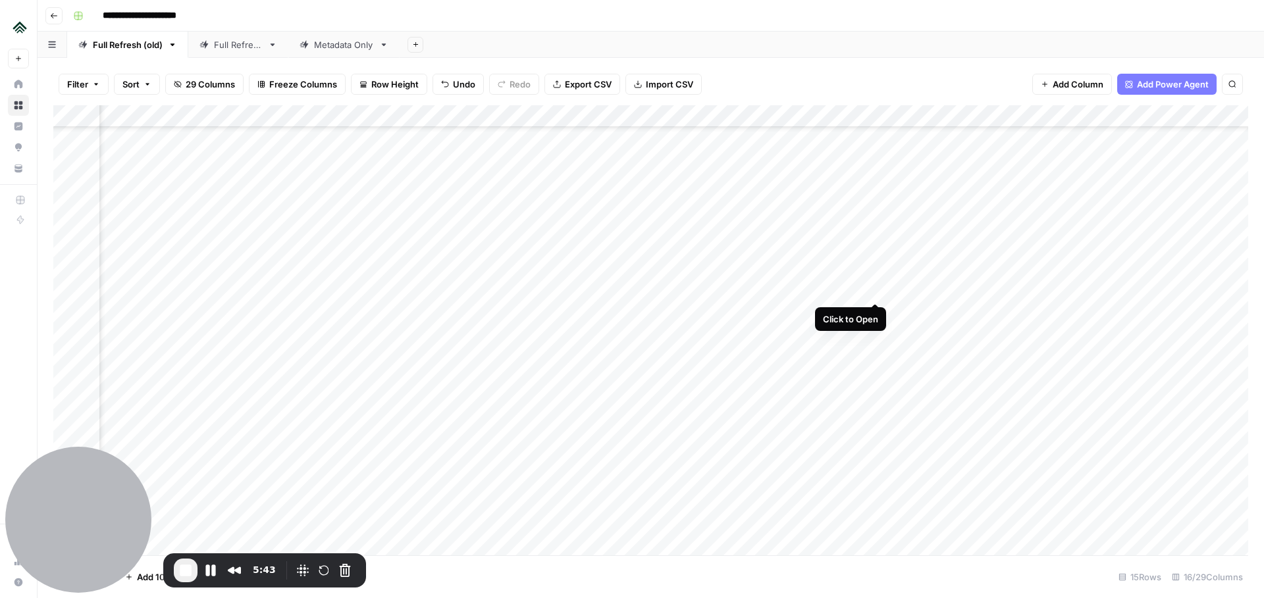
click at [876, 250] on div "Add Column" at bounding box center [650, 330] width 1195 height 450
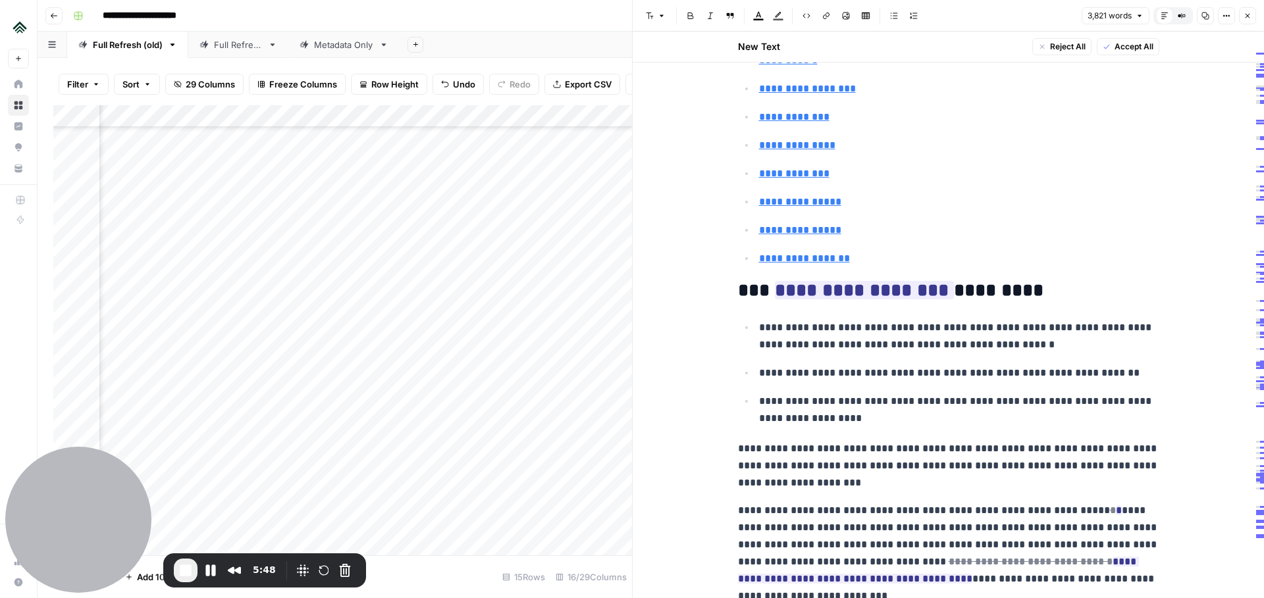
scroll to position [258, 0]
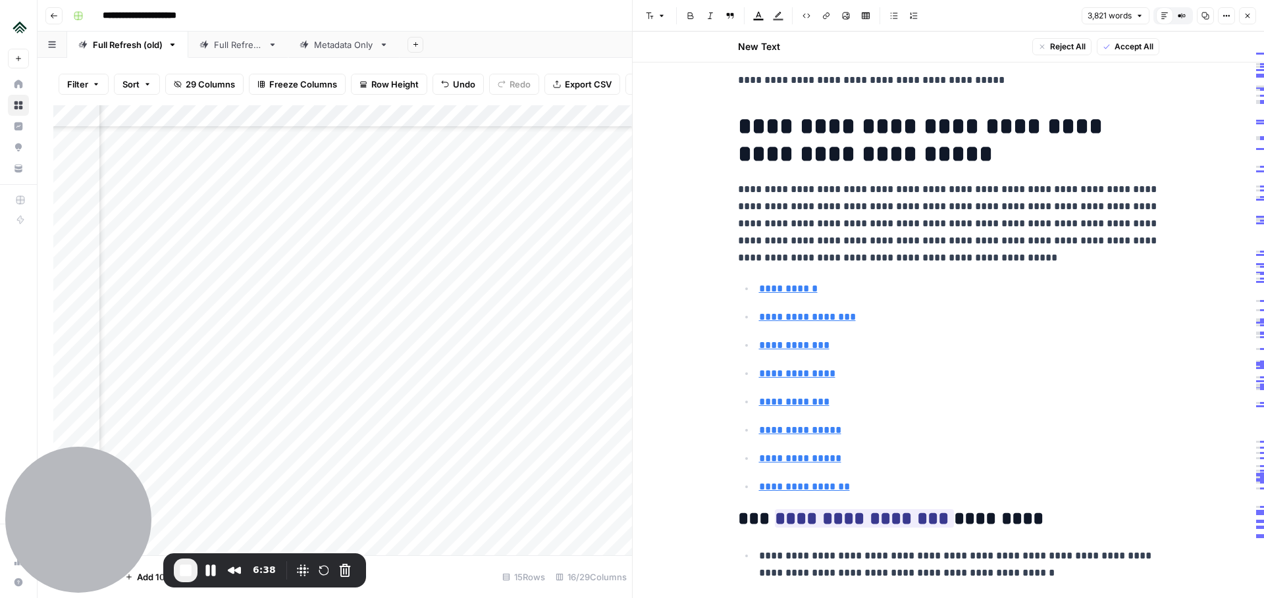
scroll to position [0, 0]
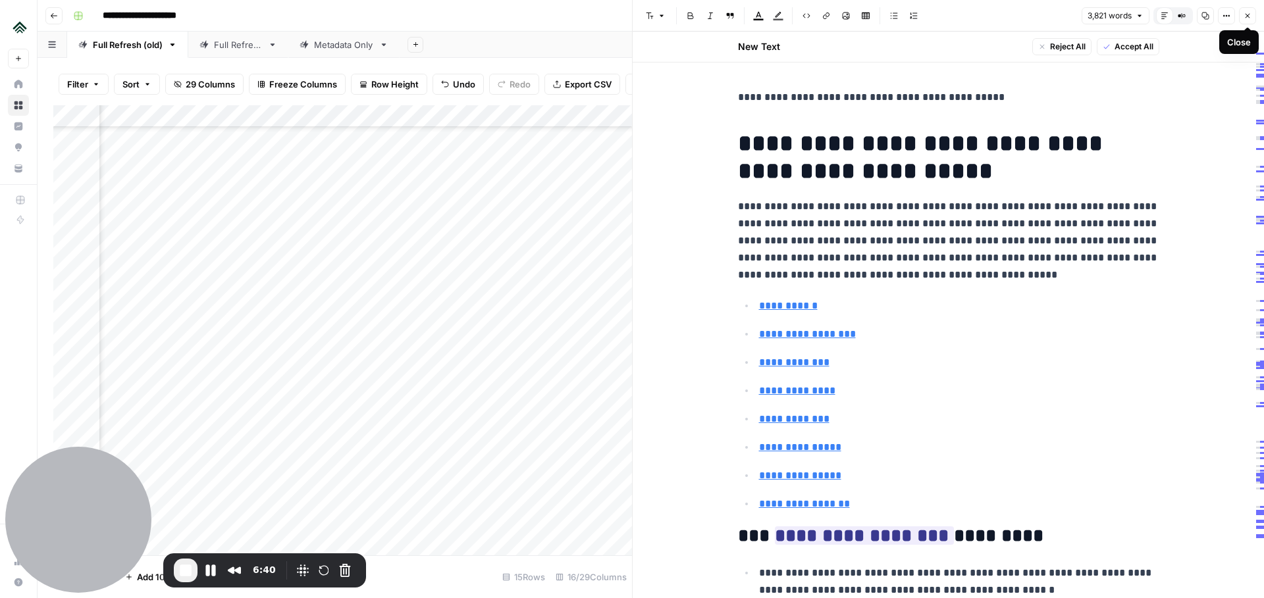
click at [1250, 18] on icon "button" at bounding box center [1248, 16] width 8 height 8
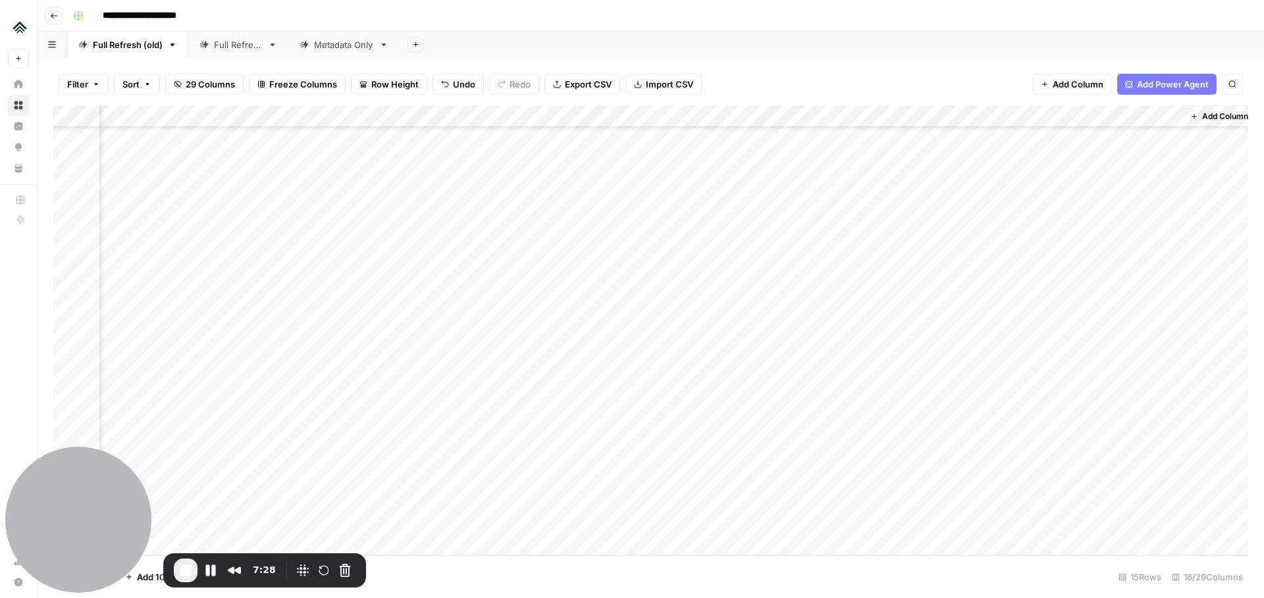
scroll to position [415, 1322]
click at [666, 439] on div "Add Column" at bounding box center [650, 330] width 1195 height 450
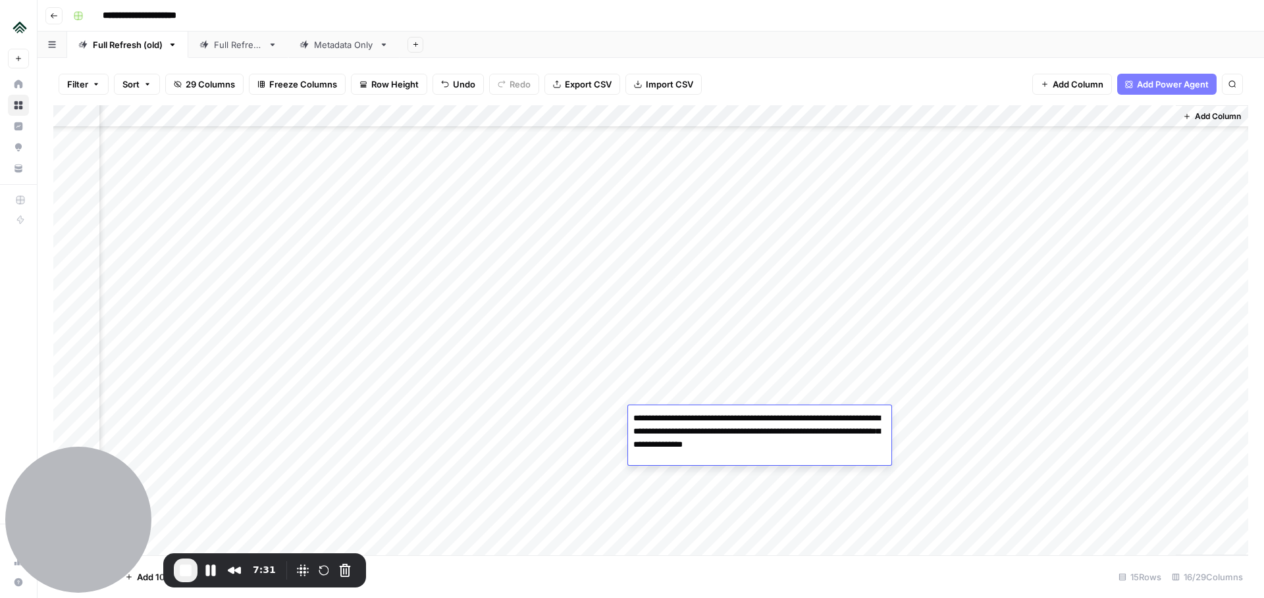
click at [679, 371] on div "Add Column" at bounding box center [650, 330] width 1195 height 450
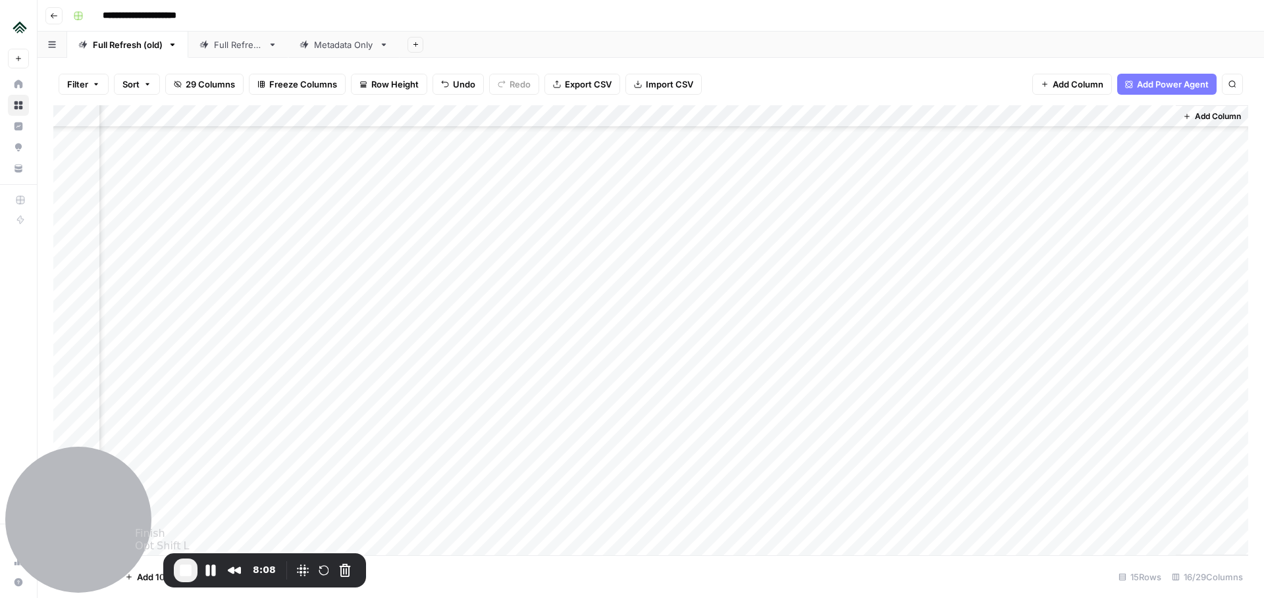
click at [185, 575] on span "End Recording" at bounding box center [186, 571] width 16 height 16
